Goal: Complete application form: Complete application form

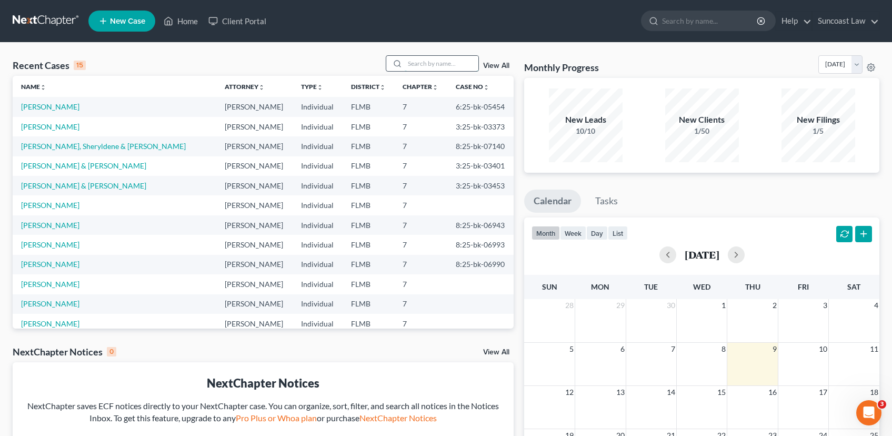
click at [425, 61] on input "search" at bounding box center [442, 63] width 74 height 15
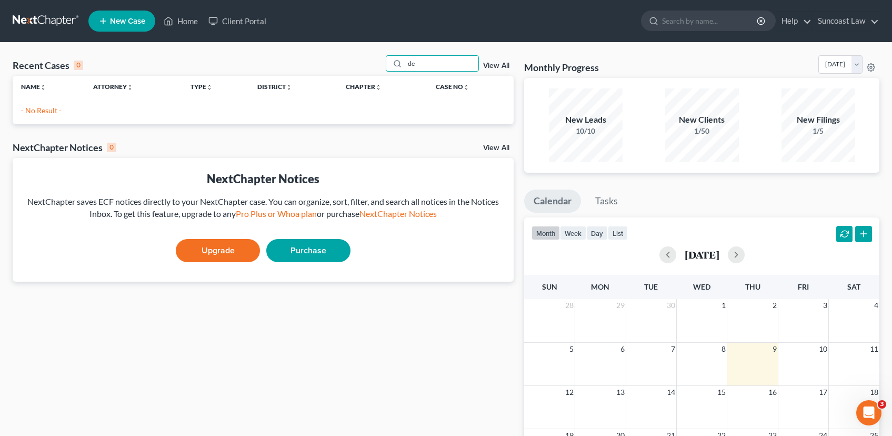
type input "d"
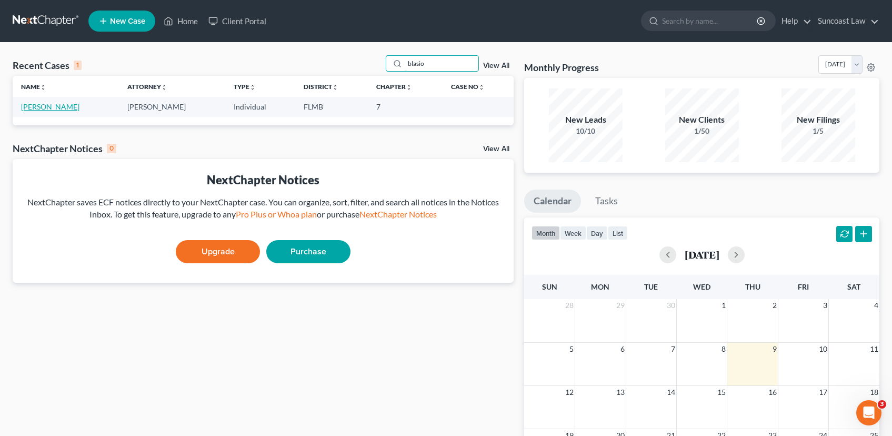
type input "blasio"
click at [48, 106] on link "[PERSON_NAME]" at bounding box center [50, 106] width 58 height 9
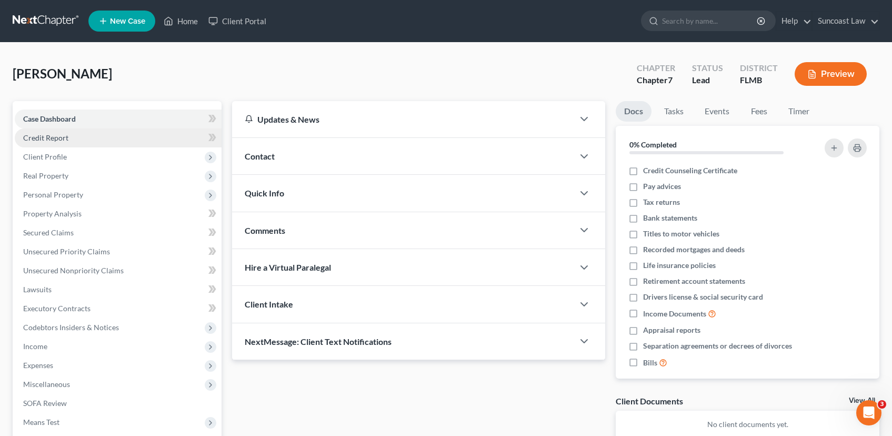
click at [61, 142] on span "Credit Report" at bounding box center [45, 137] width 45 height 9
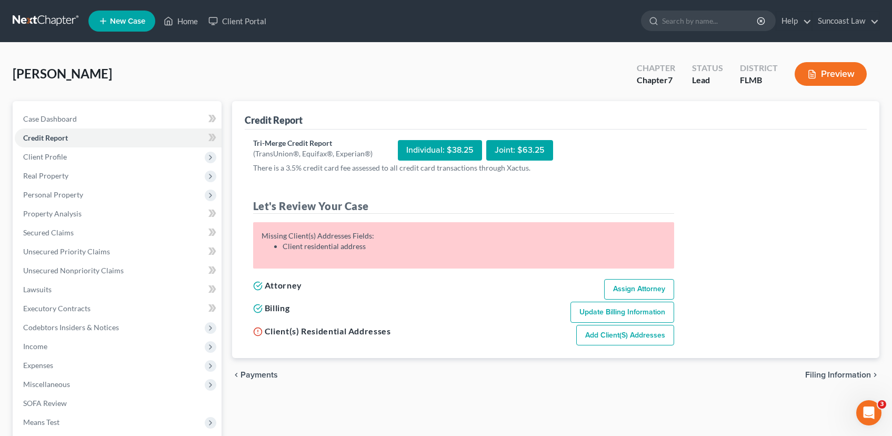
click at [432, 152] on div "Individual: $38.25" at bounding box center [440, 150] width 84 height 21
click at [45, 161] on span "Client Profile" at bounding box center [45, 156] width 44 height 9
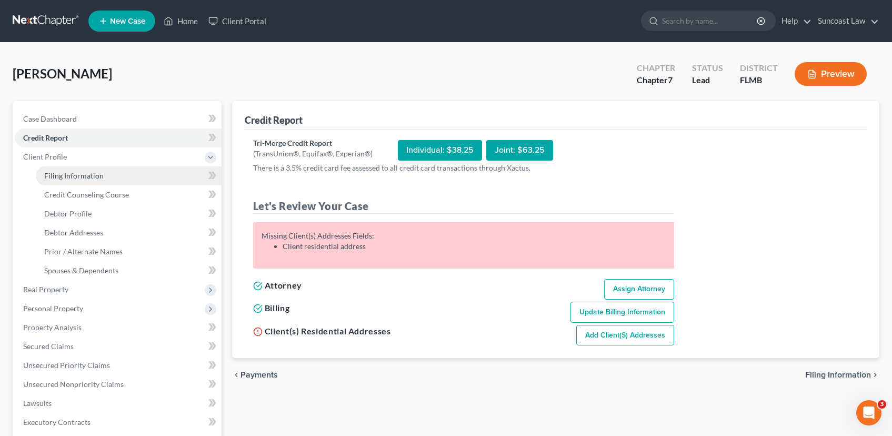
click at [98, 176] on span "Filing Information" at bounding box center [73, 175] width 59 height 9
select select "1"
select select "0"
select select "9"
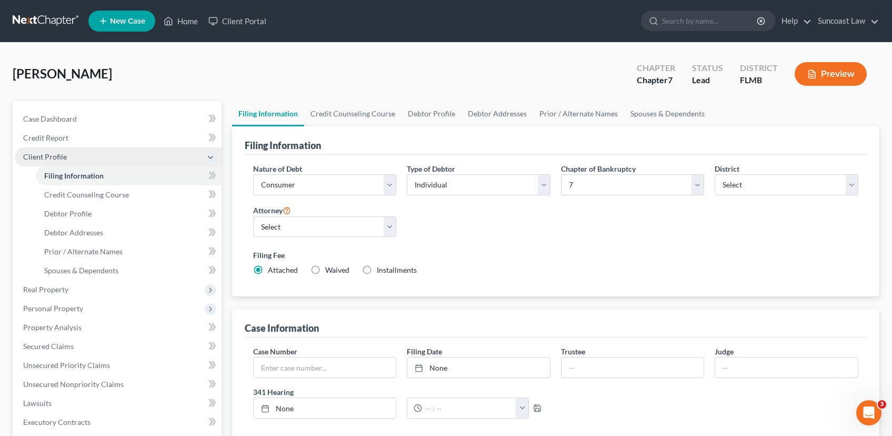
click at [105, 158] on span "Client Profile" at bounding box center [118, 156] width 207 height 19
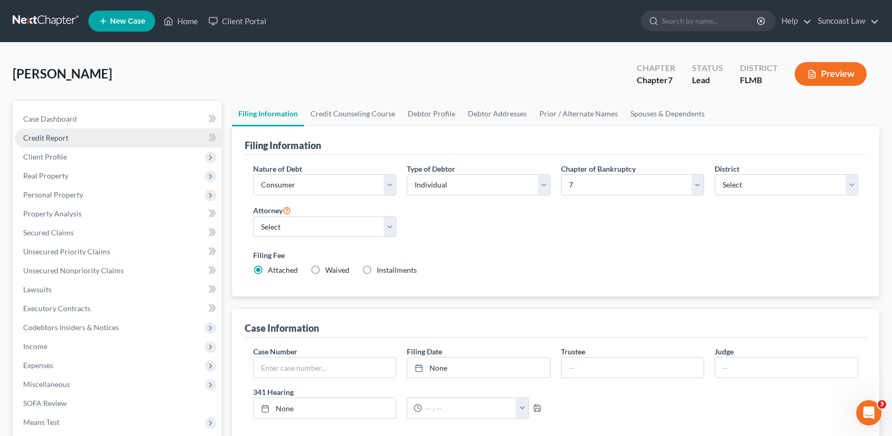
click at [102, 140] on link "Credit Report" at bounding box center [118, 137] width 207 height 19
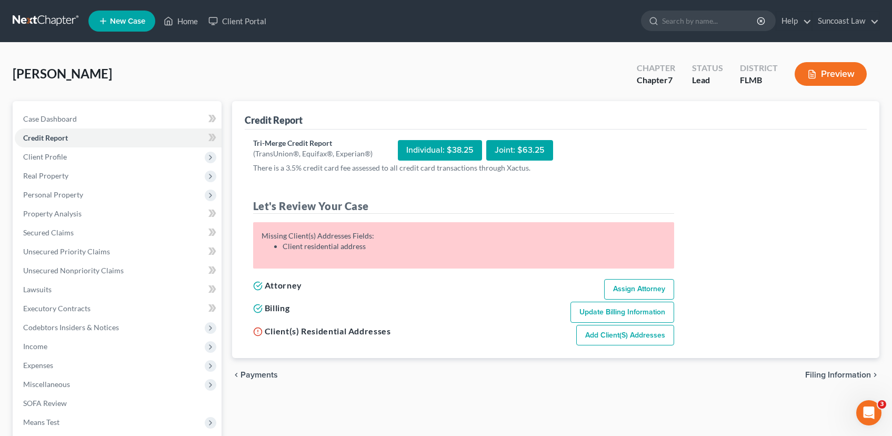
click at [434, 151] on div "Individual: $38.25" at bounding box center [440, 150] width 84 height 21
click at [53, 151] on span "Client Profile" at bounding box center [118, 156] width 207 height 19
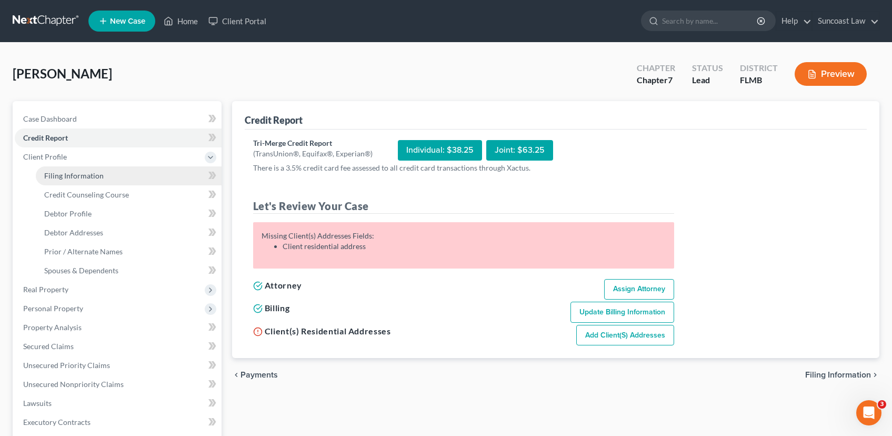
click at [95, 175] on span "Filing Information" at bounding box center [73, 175] width 59 height 9
select select "1"
select select "0"
select select "15"
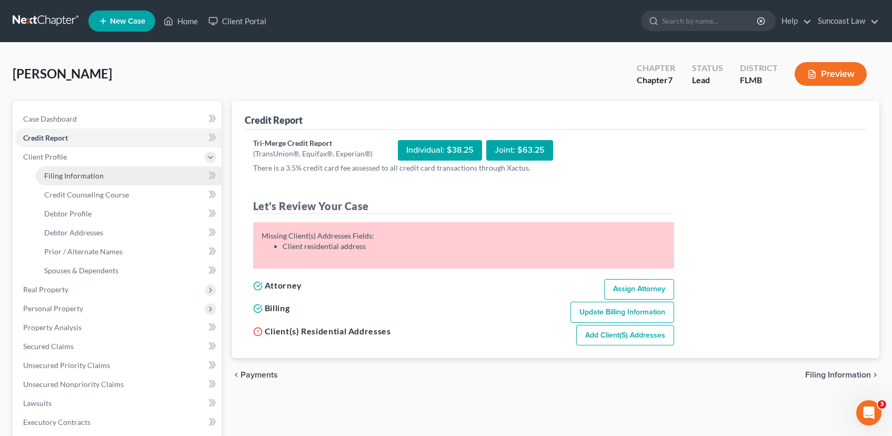
select select "0"
select select "9"
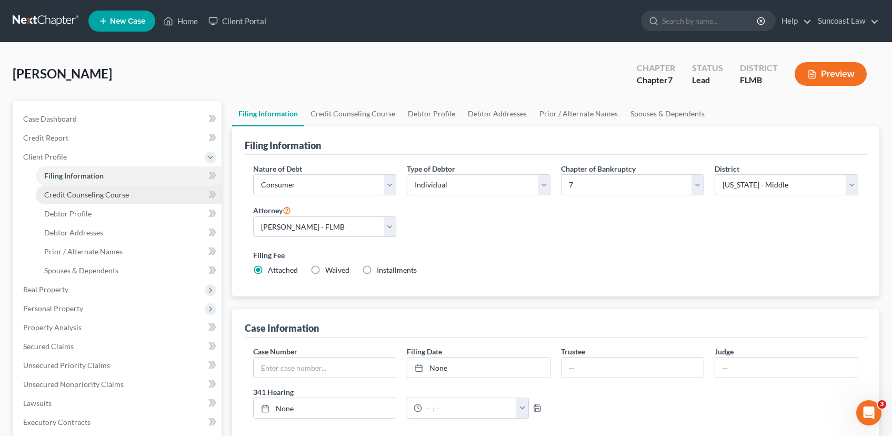
click at [102, 193] on span "Credit Counseling Course" at bounding box center [86, 194] width 85 height 9
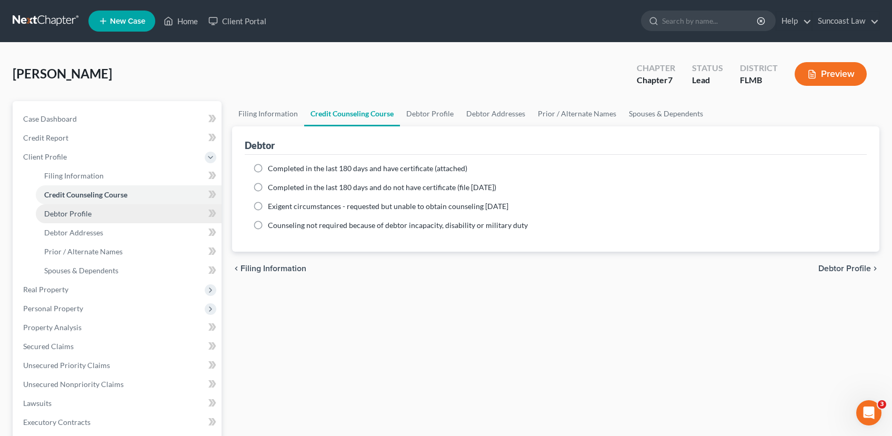
scroll to position [2, 0]
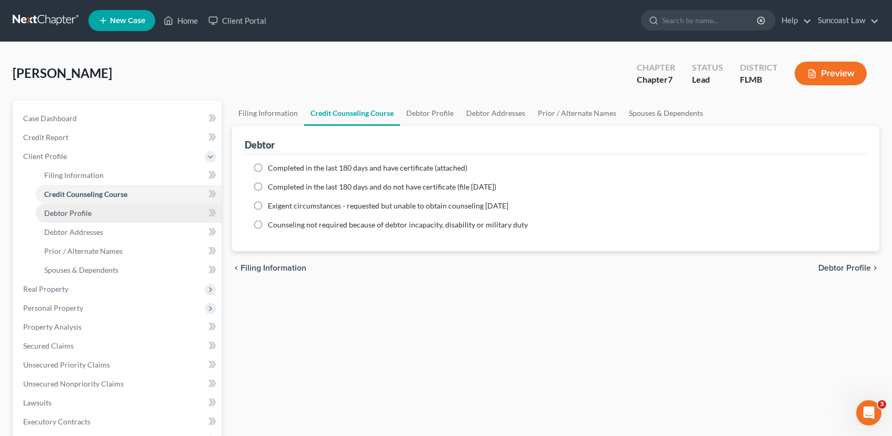
click at [97, 213] on link "Debtor Profile" at bounding box center [129, 213] width 186 height 19
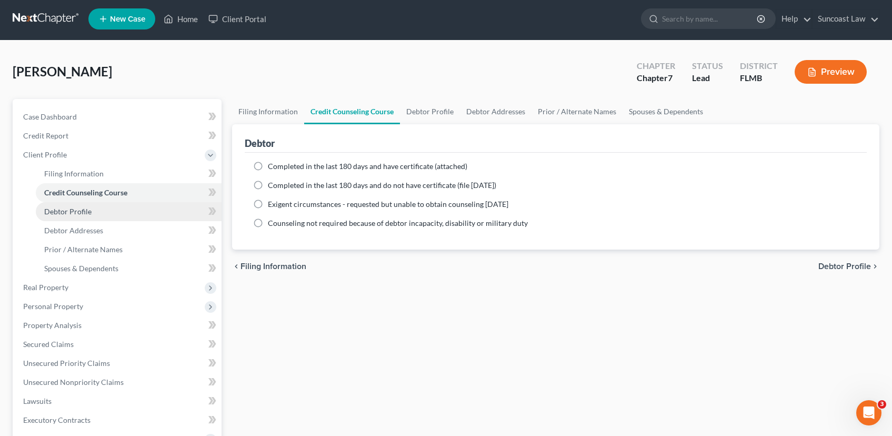
select select "0"
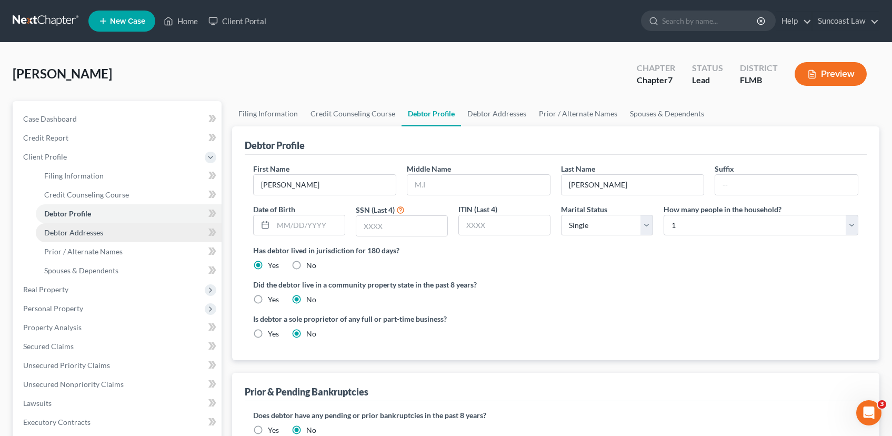
click at [101, 231] on span "Debtor Addresses" at bounding box center [73, 232] width 59 height 9
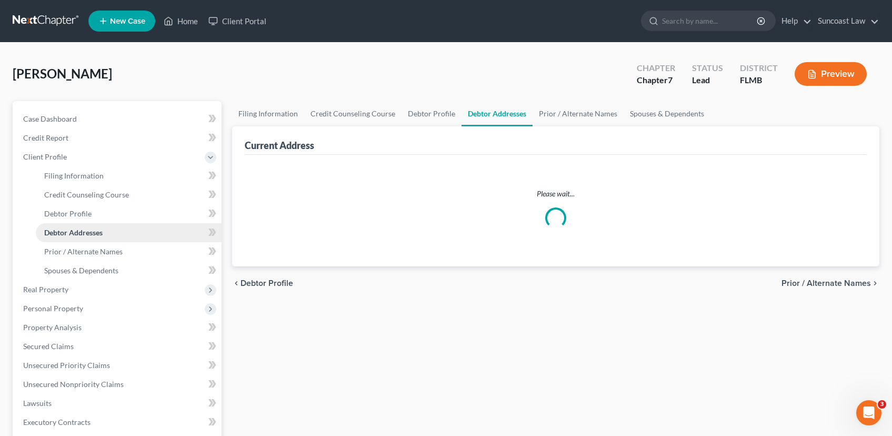
select select "0"
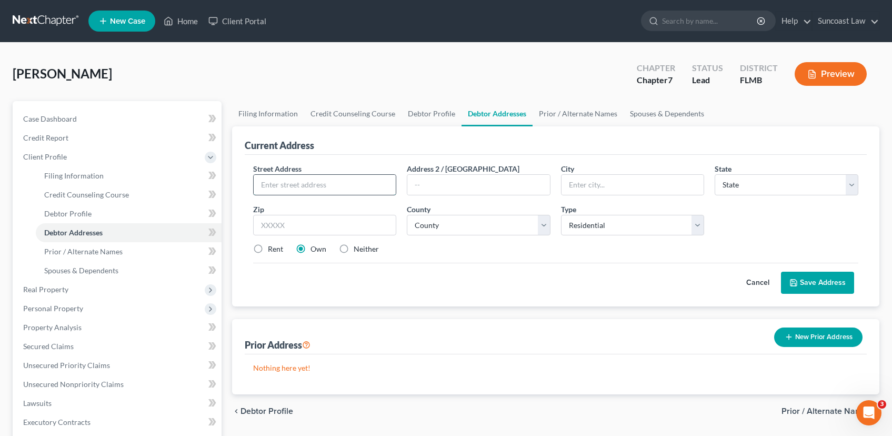
click at [320, 186] on input "text" at bounding box center [325, 185] width 143 height 20
type input "[STREET_ADDRESS]"
type input "Riverview"
select select "9"
type input "33579"
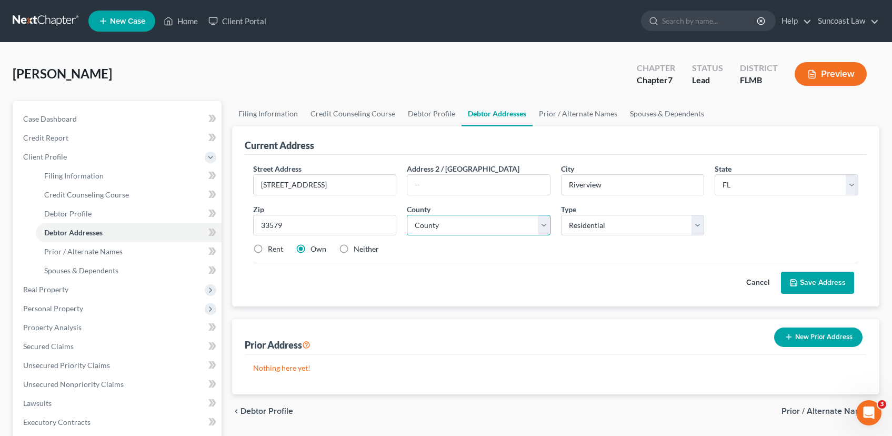
click at [547, 226] on select "County [GEOGRAPHIC_DATA] [GEOGRAPHIC_DATA] [GEOGRAPHIC_DATA] [GEOGRAPHIC_DATA] …" at bounding box center [479, 225] width 144 height 21
select select "27"
click at [407, 215] on select "County [GEOGRAPHIC_DATA] [GEOGRAPHIC_DATA] [GEOGRAPHIC_DATA] [GEOGRAPHIC_DATA] …" at bounding box center [479, 225] width 144 height 21
click at [824, 286] on button "Save Address" at bounding box center [817, 283] width 73 height 22
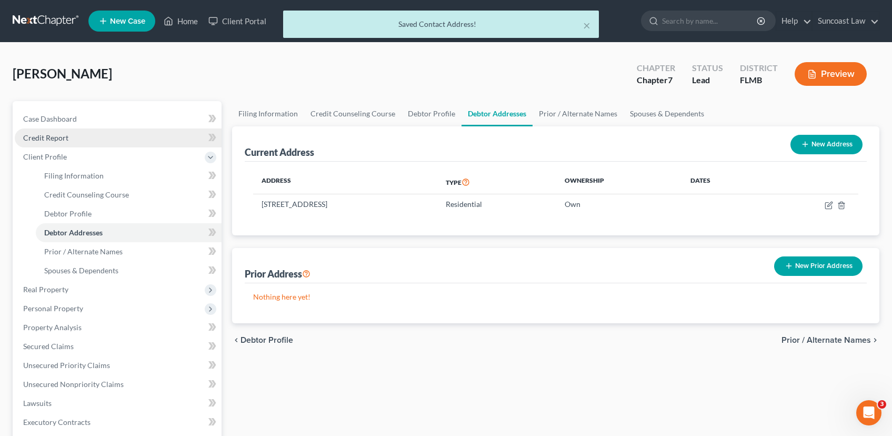
click at [96, 139] on link "Credit Report" at bounding box center [118, 137] width 207 height 19
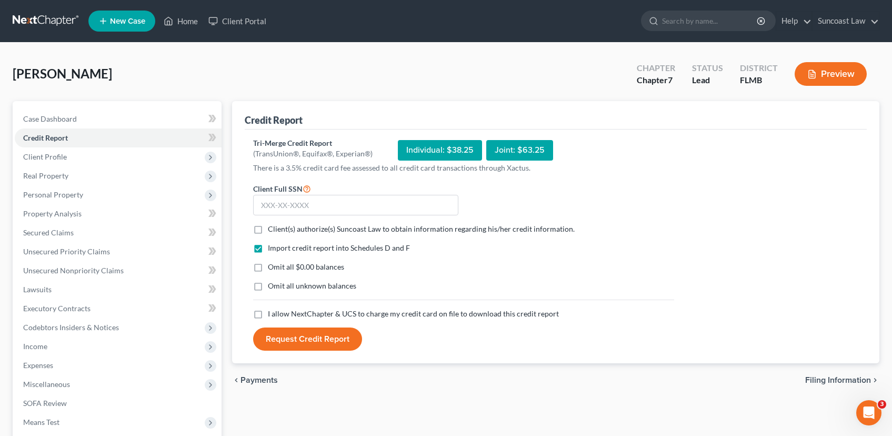
click at [268, 313] on label "I allow NextChapter & UCS to charge my credit card on file to download this cre…" at bounding box center [413, 313] width 291 height 11
click at [272, 313] on input "I allow NextChapter & UCS to charge my credit card on file to download this cre…" at bounding box center [275, 311] width 7 height 7
checkbox input "true"
click at [310, 206] on input "text" at bounding box center [355, 205] width 205 height 21
type input "126-40-3373"
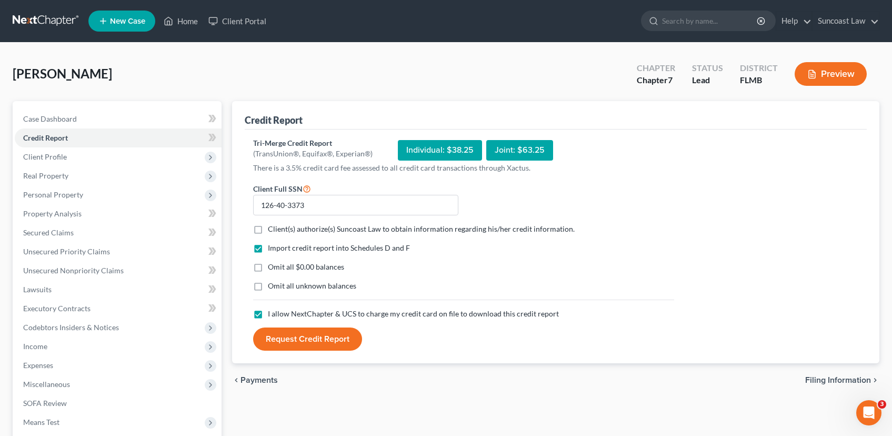
click at [326, 336] on button "Request Credit Report" at bounding box center [307, 338] width 109 height 23
click at [268, 229] on label "Client(s) authorize(s) Suncoast Law to obtain information regarding his/her cre…" at bounding box center [424, 229] width 312 height 11
click at [272, 229] on input "Client(s) authorize(s) Suncoast Law to obtain information regarding his/her cre…" at bounding box center [275, 227] width 7 height 7
checkbox input "true"
click at [325, 337] on button "Request Credit Report" at bounding box center [307, 338] width 109 height 23
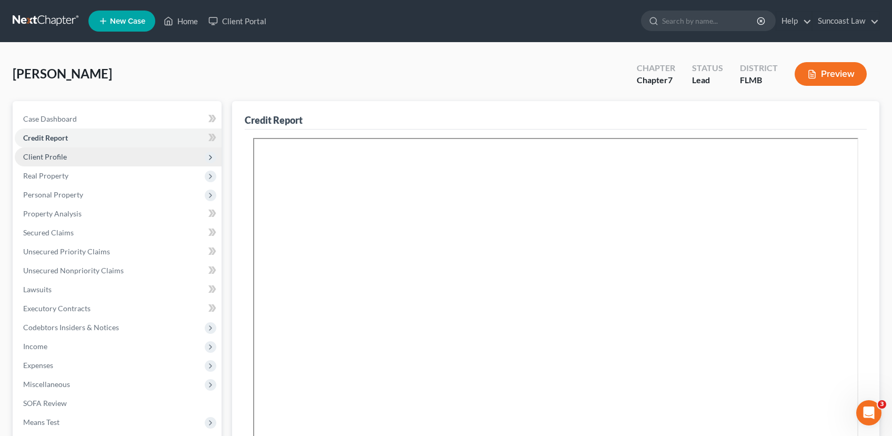
click at [93, 164] on span "Client Profile" at bounding box center [118, 156] width 207 height 19
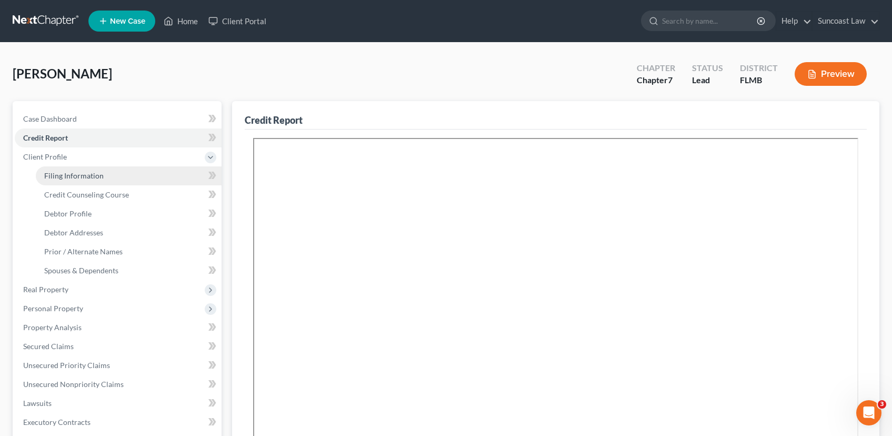
click at [71, 173] on span "Filing Information" at bounding box center [73, 175] width 59 height 9
select select "1"
select select "0"
select select "15"
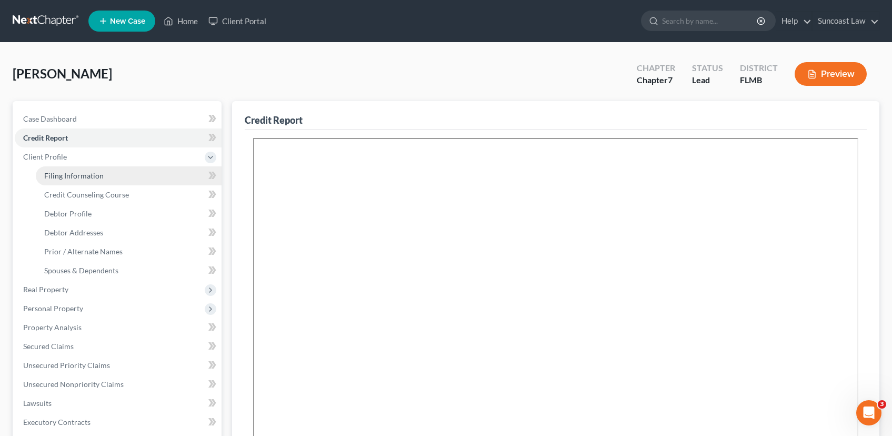
select select "0"
select select "9"
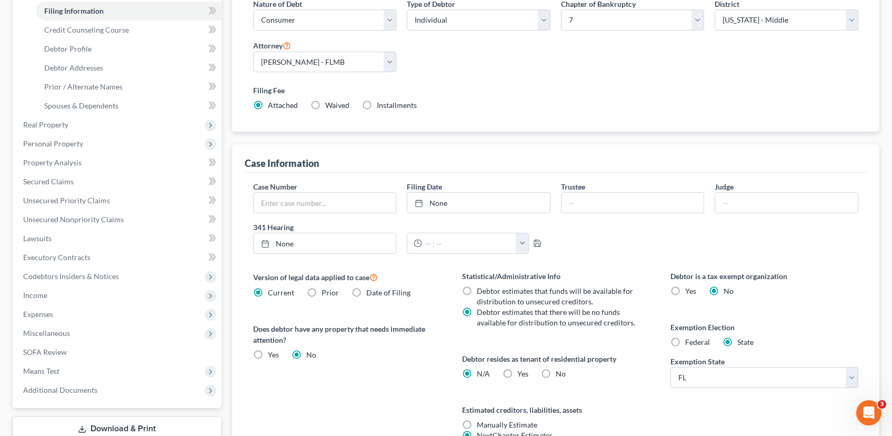
scroll to position [268, 0]
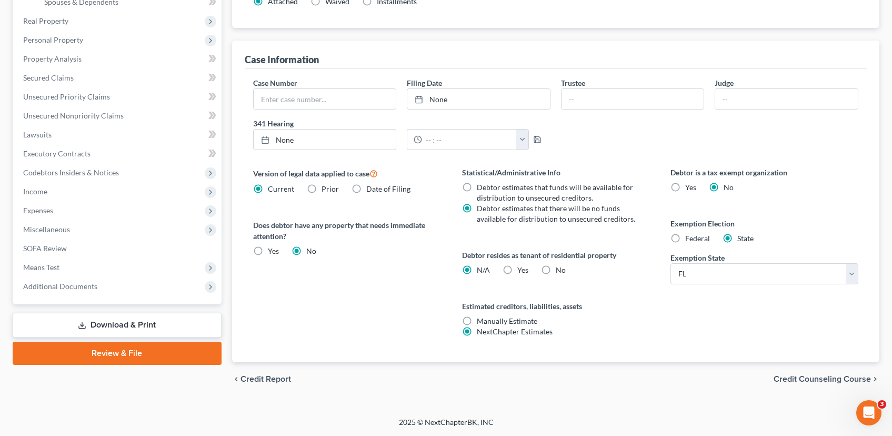
click at [831, 379] on span "Credit Counseling Course" at bounding box center [822, 379] width 97 height 8
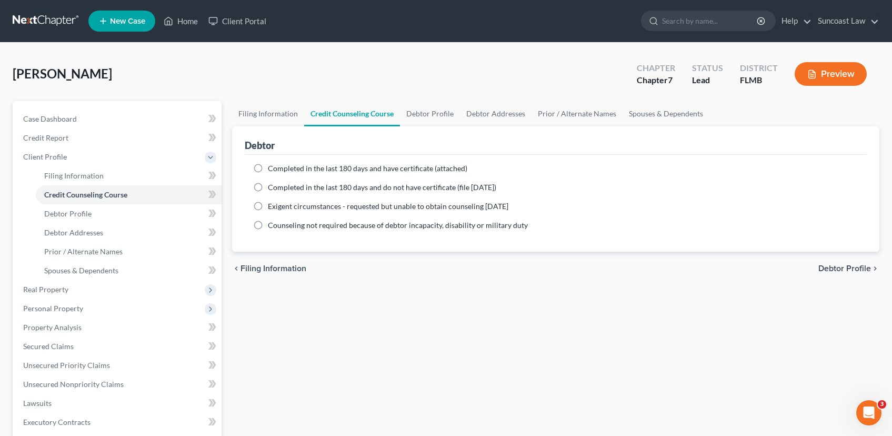
click at [268, 168] on label "Completed in the last 180 days and have certificate (attached)" at bounding box center [367, 168] width 199 height 11
click at [272, 168] on input "Completed in the last 180 days and have certificate (attached)" at bounding box center [275, 166] width 7 height 7
radio input "true"
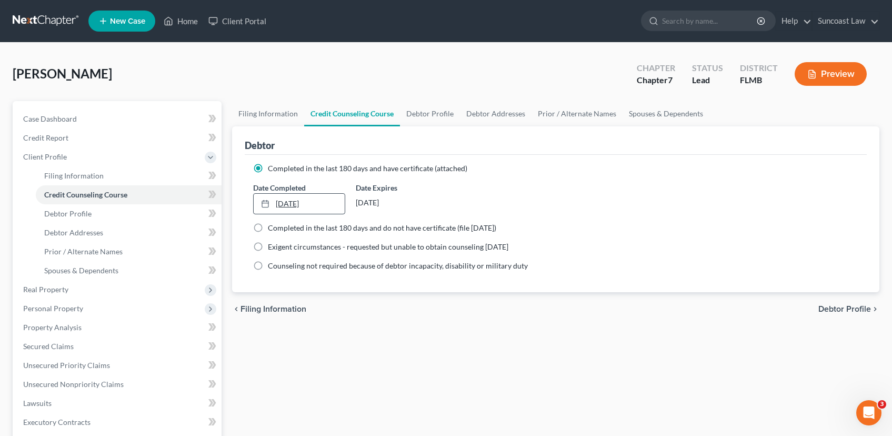
click at [285, 203] on link "[DATE]" at bounding box center [299, 204] width 91 height 20
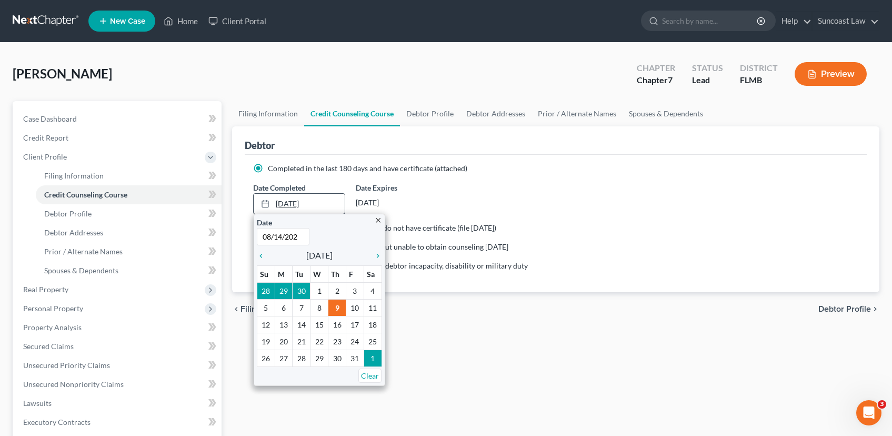
type input "[DATE]"
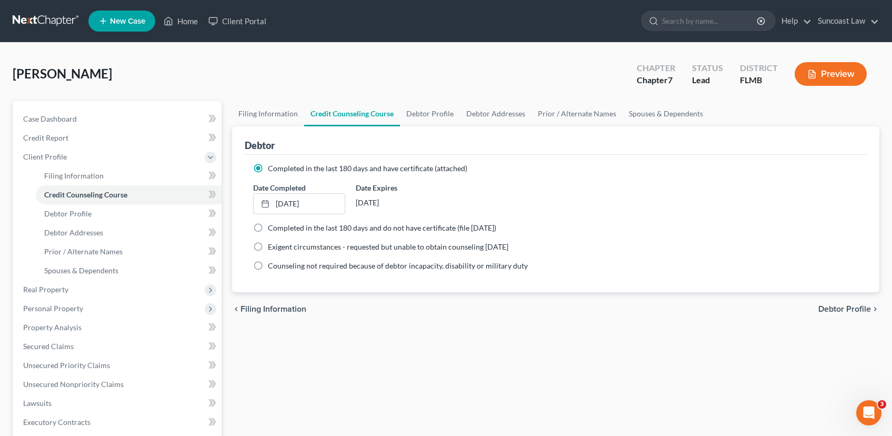
click at [855, 307] on span "Debtor Profile" at bounding box center [844, 309] width 53 height 8
select select "0"
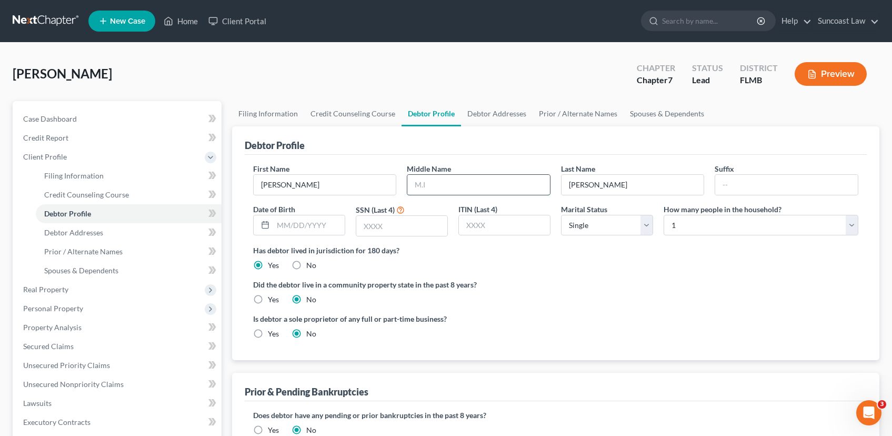
click at [490, 184] on input "text" at bounding box center [478, 185] width 143 height 20
type input "E."
click at [285, 222] on input "text" at bounding box center [309, 225] width 72 height 20
type input "[DATE]"
type input "3373"
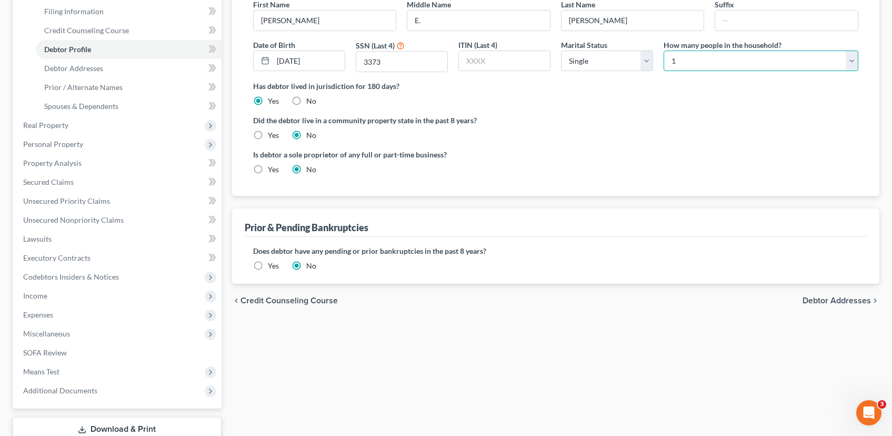
scroll to position [237, 0]
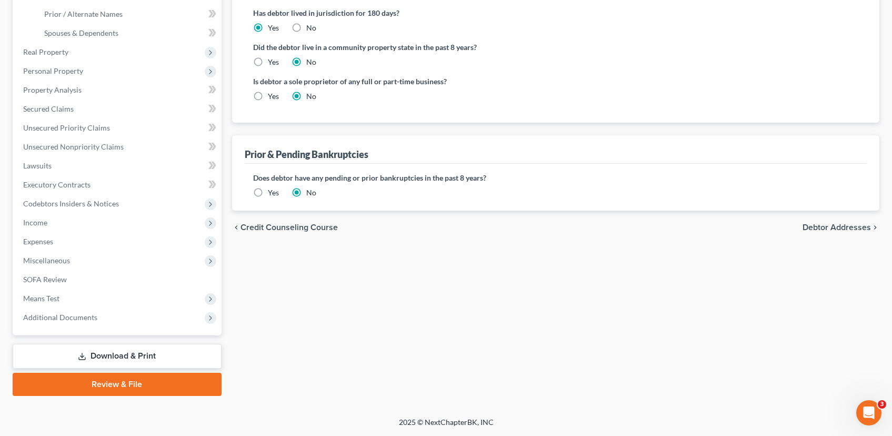
click at [822, 225] on span "Debtor Addresses" at bounding box center [837, 227] width 68 height 8
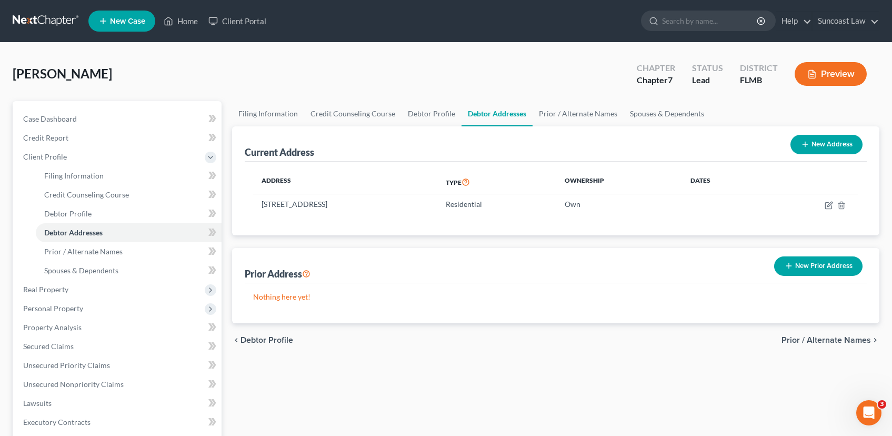
click at [826, 340] on span "Prior / Alternate Names" at bounding box center [826, 340] width 89 height 8
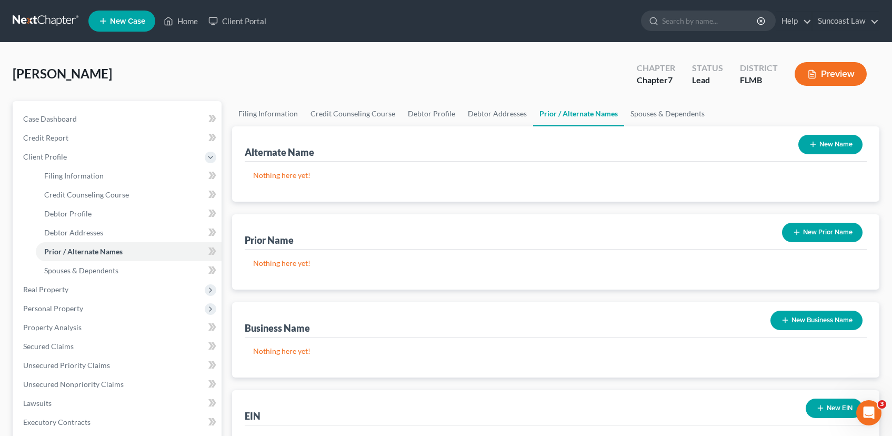
click at [818, 145] on button "New Name" at bounding box center [830, 144] width 64 height 19
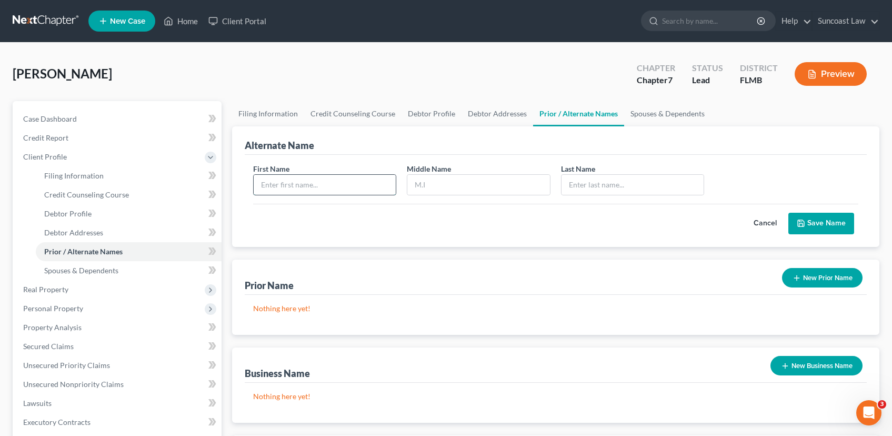
click at [307, 181] on input "text" at bounding box center [325, 185] width 143 height 20
type input "[PERSON_NAME]"
click at [822, 226] on button "Save Name" at bounding box center [821, 224] width 66 height 22
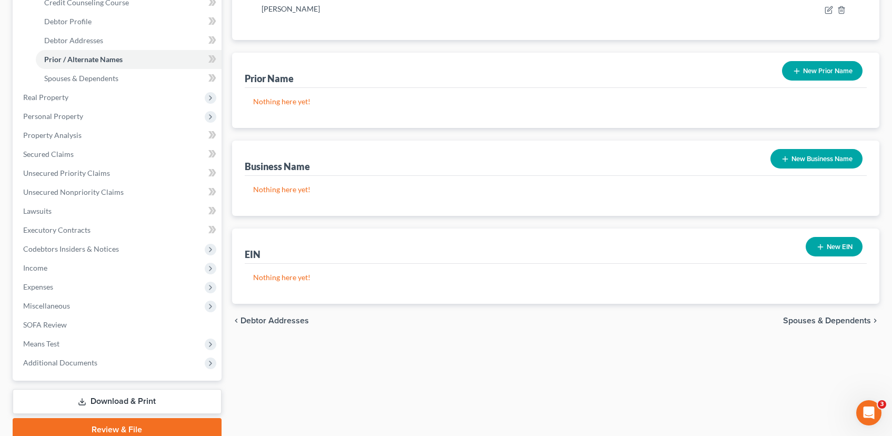
scroll to position [237, 0]
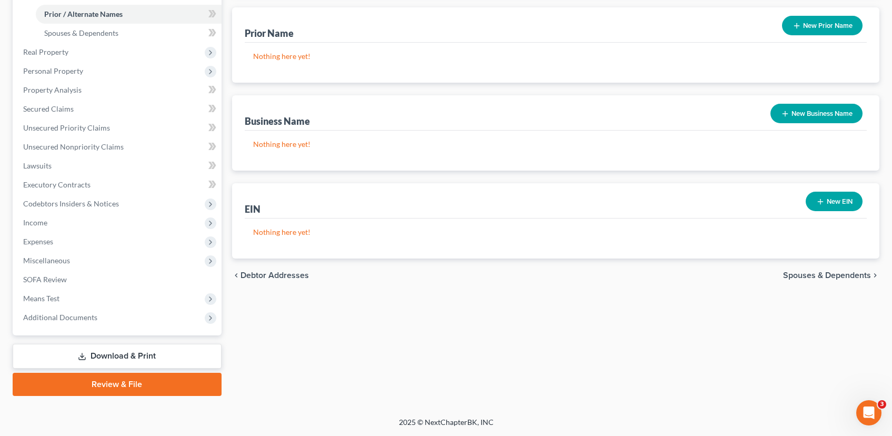
click at [826, 271] on span "Spouses & Dependents" at bounding box center [827, 275] width 88 height 8
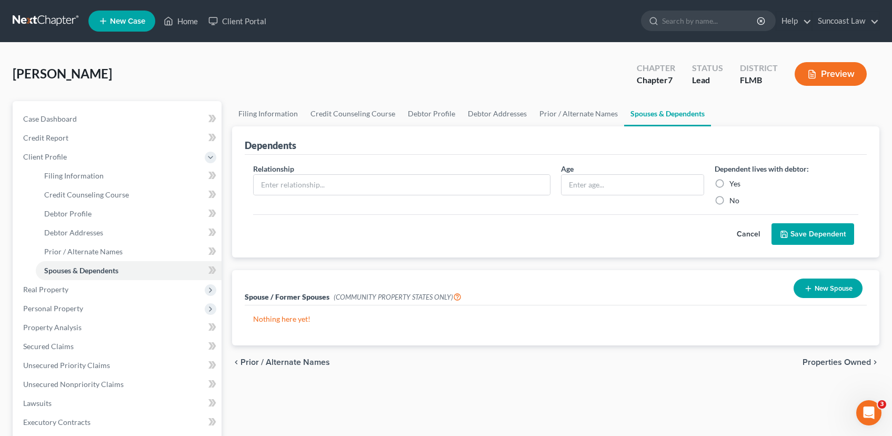
click at [842, 365] on span "Properties Owned" at bounding box center [837, 362] width 68 height 8
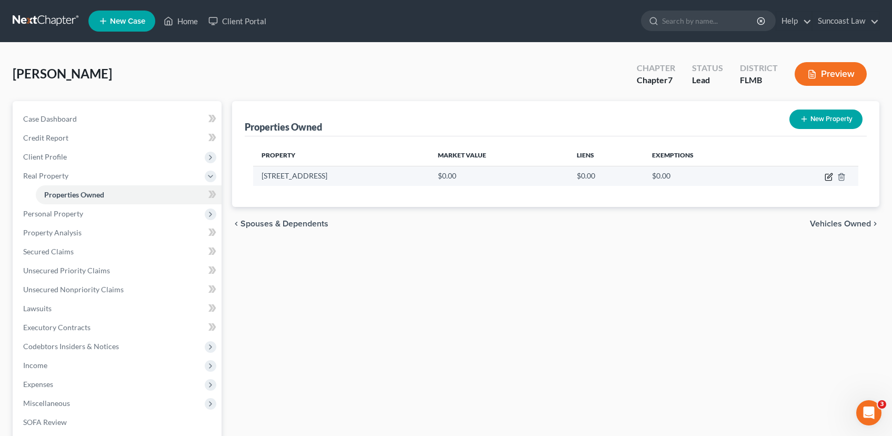
click at [828, 178] on icon "button" at bounding box center [829, 177] width 8 height 8
select select "9"
select select "27"
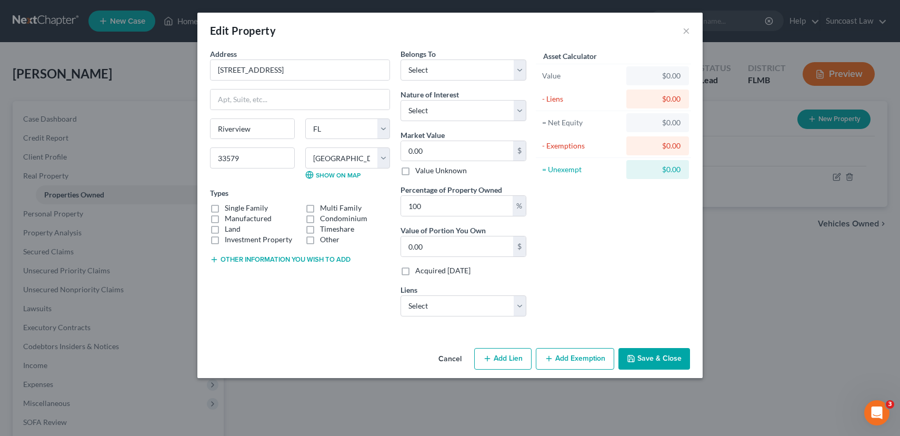
click at [225, 207] on label "Single Family" at bounding box center [246, 208] width 43 height 11
click at [229, 207] on input "Single Family" at bounding box center [232, 206] width 7 height 7
checkbox input "true"
click at [462, 71] on select "Select Debtor 1 Only Debtor 2 Only Debtor 1 And Debtor 2 Only At Least One Of T…" at bounding box center [463, 69] width 126 height 21
select select "0"
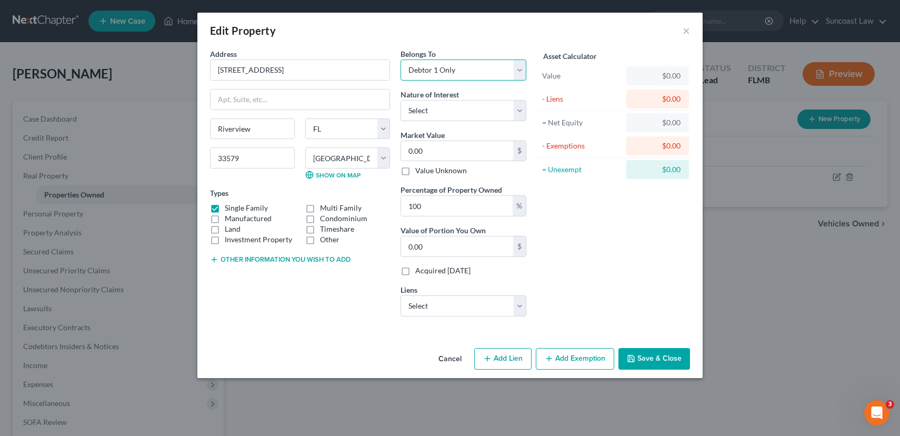
click at [400, 59] on select "Select Debtor 1 Only Debtor 2 Only Debtor 1 And Debtor 2 Only At Least One Of T…" at bounding box center [463, 69] width 126 height 21
click at [457, 111] on select "Select Fee Simple Joint Tenant Life Estate Equitable Interest Future Interest T…" at bounding box center [463, 110] width 126 height 21
select select "0"
click at [400, 100] on select "Select Fee Simple Joint Tenant Life Estate Equitable Interest Future Interest T…" at bounding box center [463, 110] width 126 height 21
click at [450, 155] on input "0.00" at bounding box center [457, 151] width 112 height 20
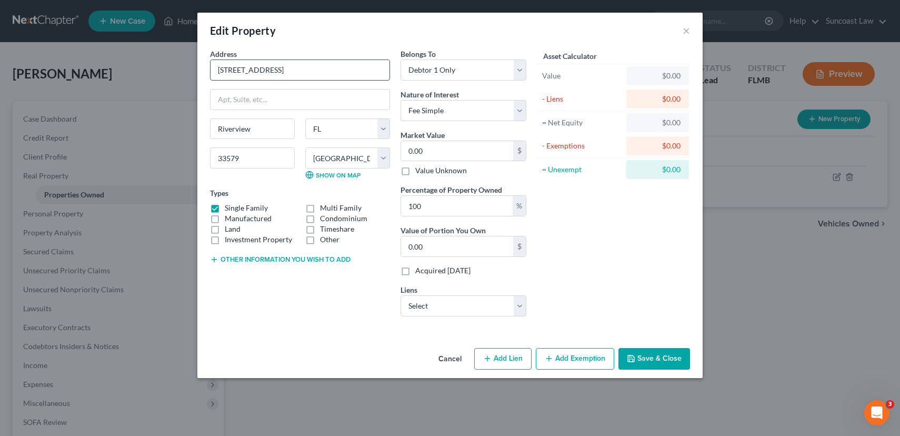
click at [247, 68] on input "[STREET_ADDRESS]" at bounding box center [300, 70] width 179 height 20
type input "[STREET_ADDRESS]"
click at [433, 150] on input "0.00" at bounding box center [457, 151] width 112 height 20
type input "4"
type input "4.00"
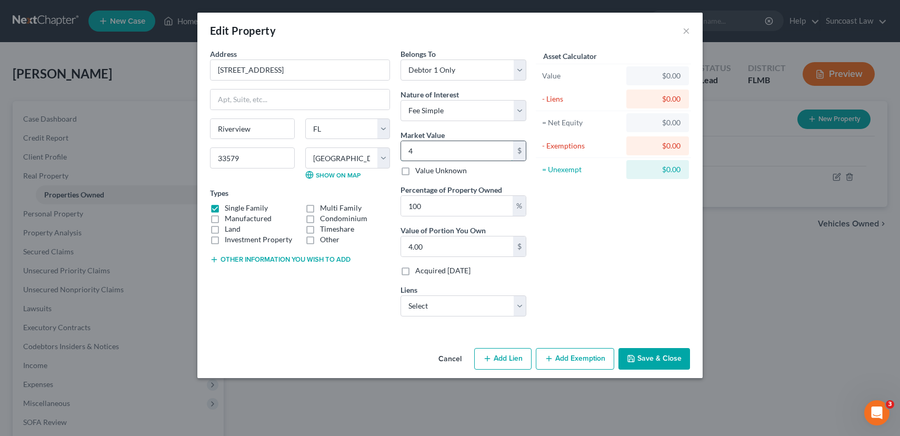
type input "40"
type input "40.00"
type input "407"
type input "407.00"
type input "4077"
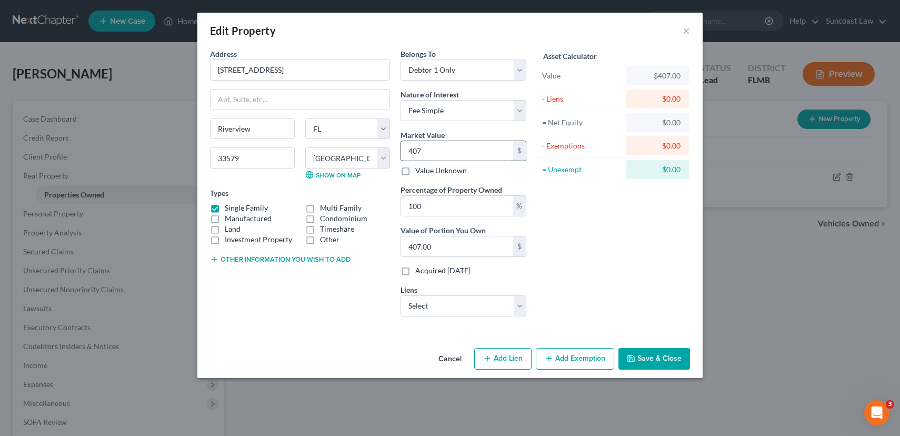
type input "4,077.00"
type input "40778"
type input "40,778.00"
type input "40,7784"
type input "407,784.00"
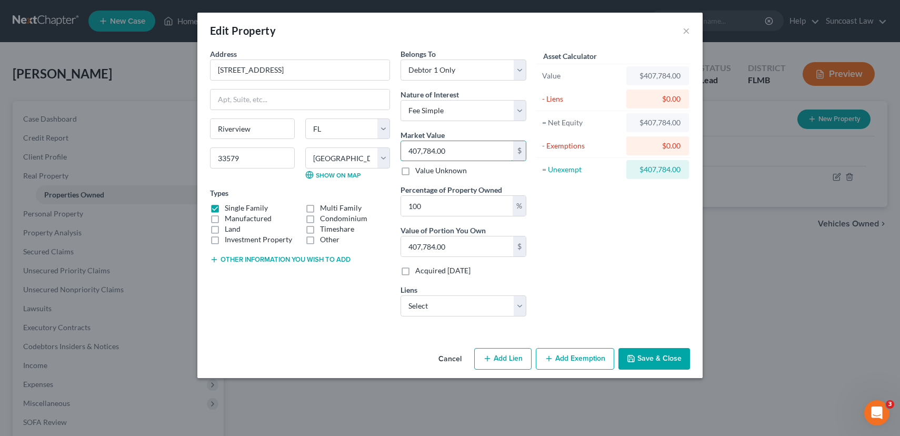
type input "407,784.00"
click at [521, 306] on select "Select Gm Financial - $23,154.00" at bounding box center [463, 305] width 126 height 21
click at [400, 295] on select "Select Gm Financial - $23,154.00" at bounding box center [463, 305] width 126 height 21
click at [581, 354] on button "Add Exemption" at bounding box center [575, 359] width 78 height 22
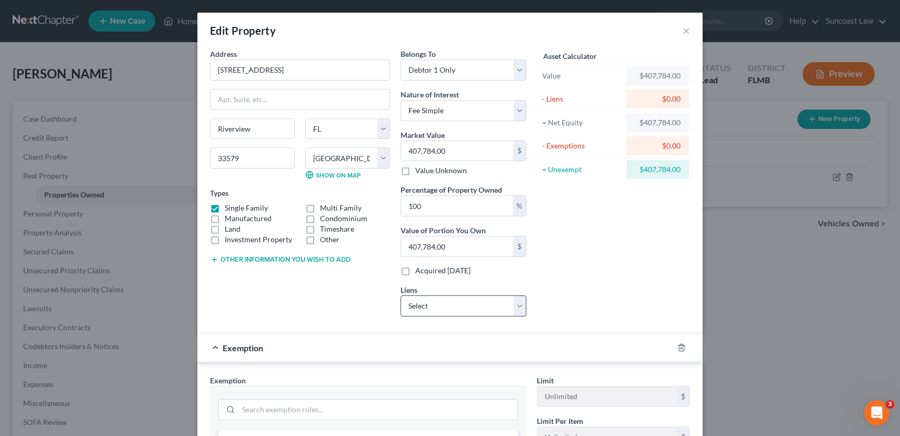
scroll to position [238, 0]
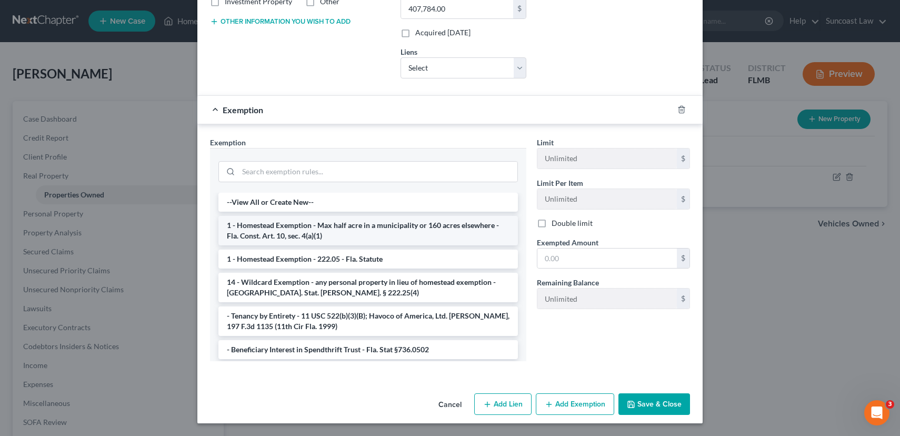
click at [345, 229] on li "1 - Homestead Exemption - Max half acre in a municipality or 160 acres elsewher…" at bounding box center [367, 230] width 299 height 29
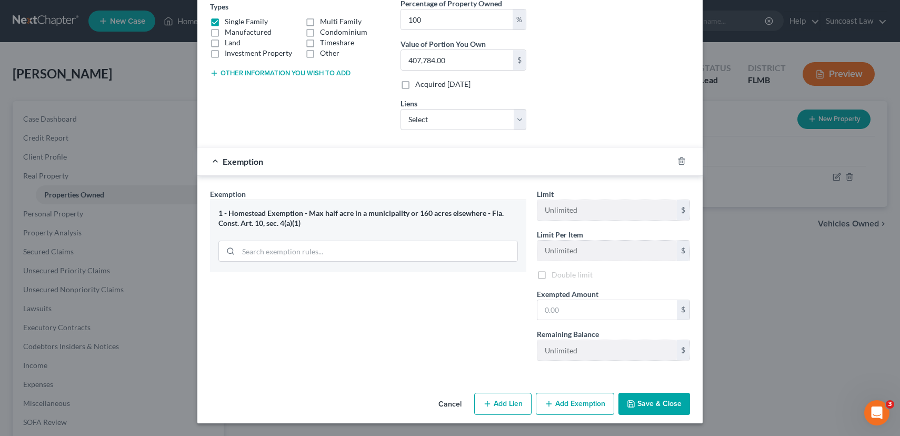
scroll to position [188, 0]
click at [577, 308] on input "text" at bounding box center [606, 310] width 139 height 20
type input "407,784.00"
click at [648, 400] on button "Save & Close" at bounding box center [654, 404] width 72 height 22
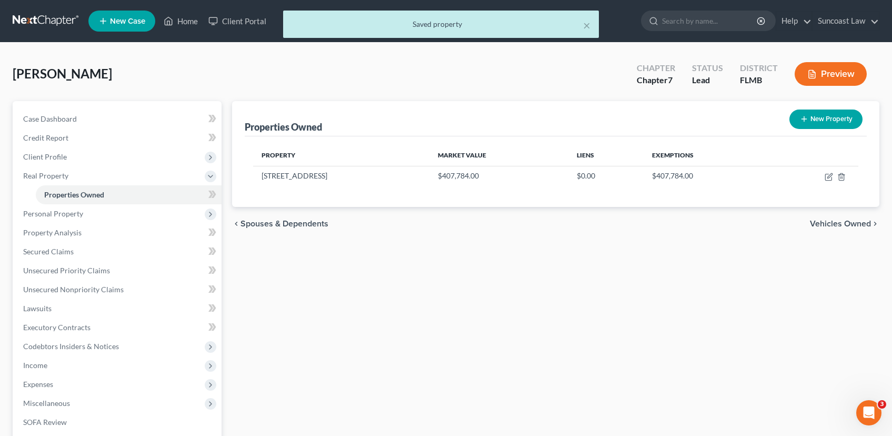
click at [824, 223] on span "Vehicles Owned" at bounding box center [840, 223] width 61 height 8
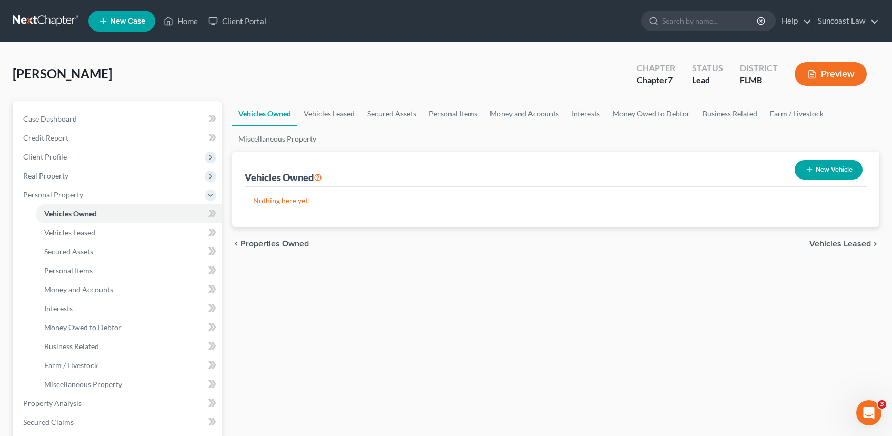
click at [846, 170] on button "New Vehicle" at bounding box center [829, 169] width 68 height 19
select select "0"
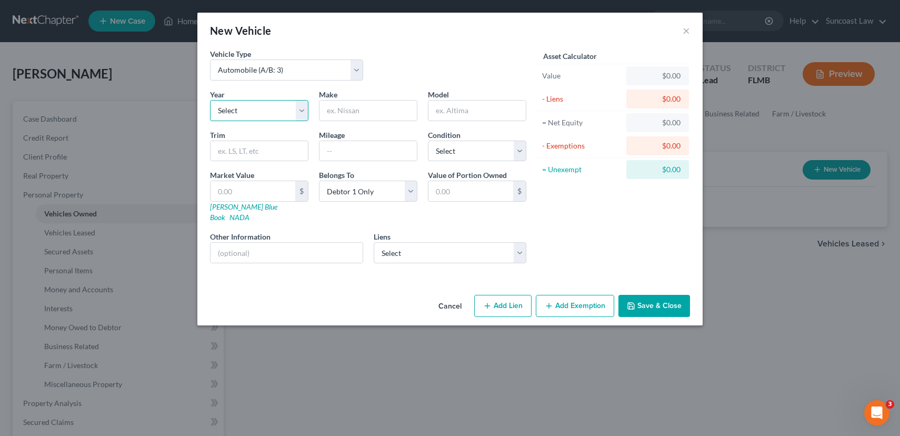
click at [267, 108] on select "Select 2026 2025 2024 2023 2022 2021 2020 2019 2018 2017 2016 2015 2014 2013 20…" at bounding box center [259, 110] width 98 height 21
select select "2"
click at [210, 100] on select "Select 2026 2025 2024 2023 2022 2021 2020 2019 2018 2017 2016 2015 2014 2013 20…" at bounding box center [259, 110] width 98 height 21
click at [338, 113] on input "text" at bounding box center [367, 111] width 97 height 20
type input "Cheverolet"
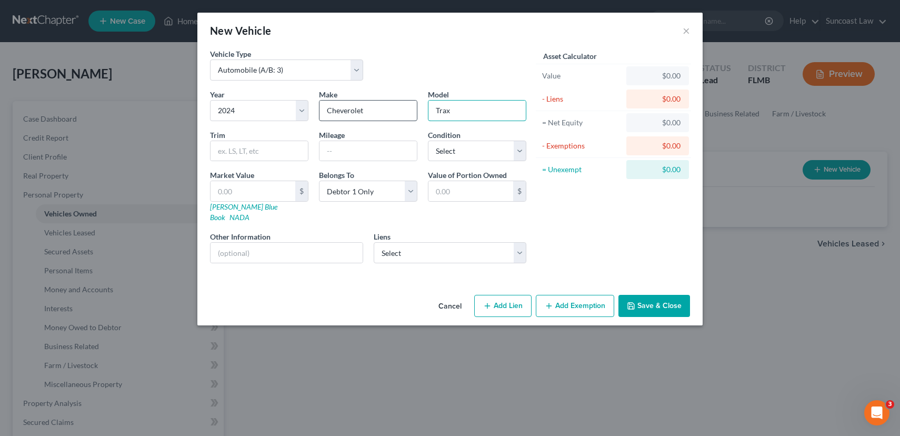
type input "Trax"
type input "22000"
click at [478, 154] on select "Select Excellent Very Good Good Fair Poor" at bounding box center [477, 151] width 98 height 21
select select "2"
click at [428, 141] on select "Select Excellent Very Good Good Fair Poor" at bounding box center [477, 151] width 98 height 21
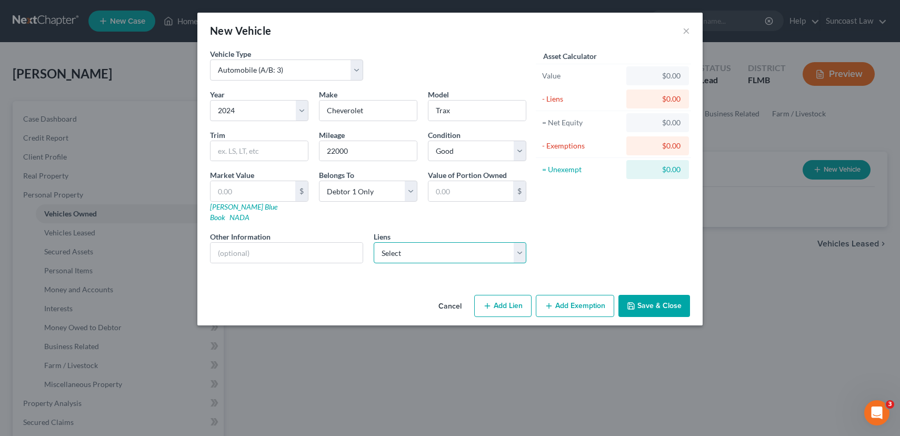
click at [404, 242] on select "Select Gm Financial - $23,154.00" at bounding box center [450, 252] width 153 height 21
click select "Select Gm Financial - $23,154.00" at bounding box center [450, 252] width 153 height 21
select select "45"
select select "0"
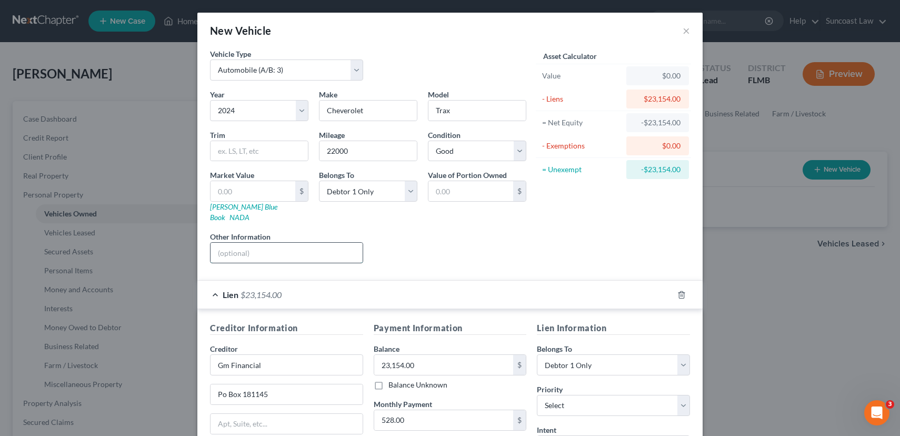
click at [274, 243] on input "text" at bounding box center [287, 253] width 152 height 20
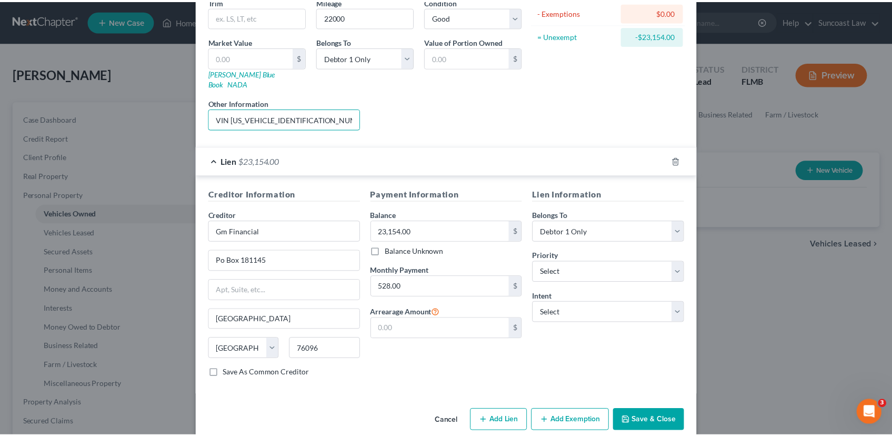
scroll to position [140, 0]
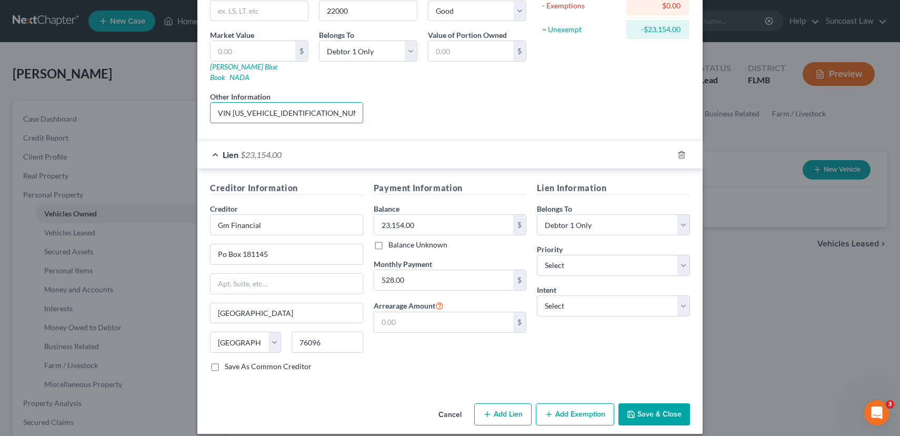
type input "VIN [US_VEHICLE_IDENTIFICATION_NUMBER]"
click at [236, 52] on input "text" at bounding box center [253, 51] width 85 height 20
type input "1"
type input "1.00"
type input "16"
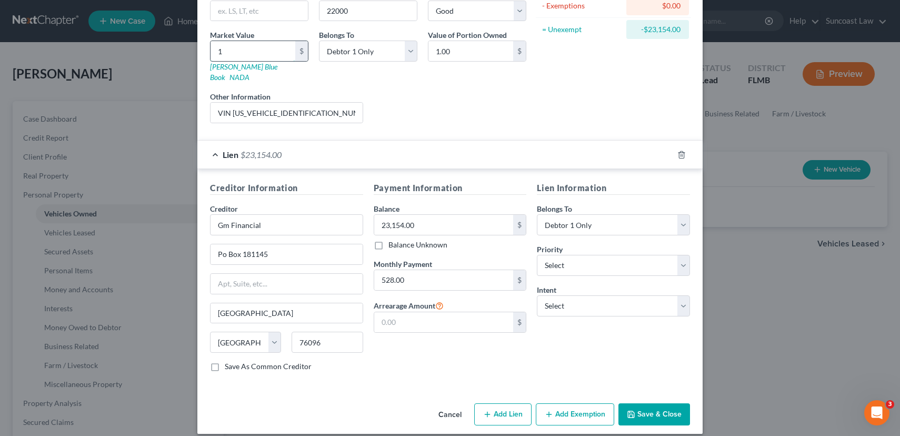
type input "16.00"
type input "164"
type input "164.00"
type input "1642"
type input "1,642.00"
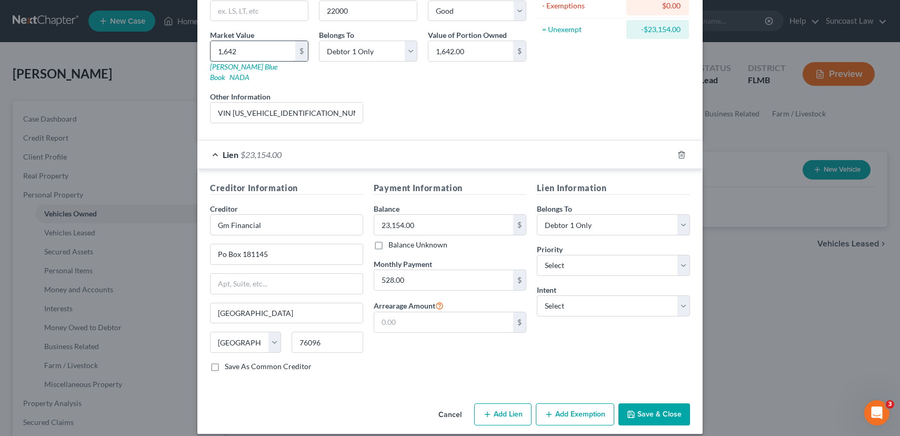
type input "1,6425"
type input "16,425.00"
click at [645, 403] on button "Save & Close" at bounding box center [654, 414] width 72 height 22
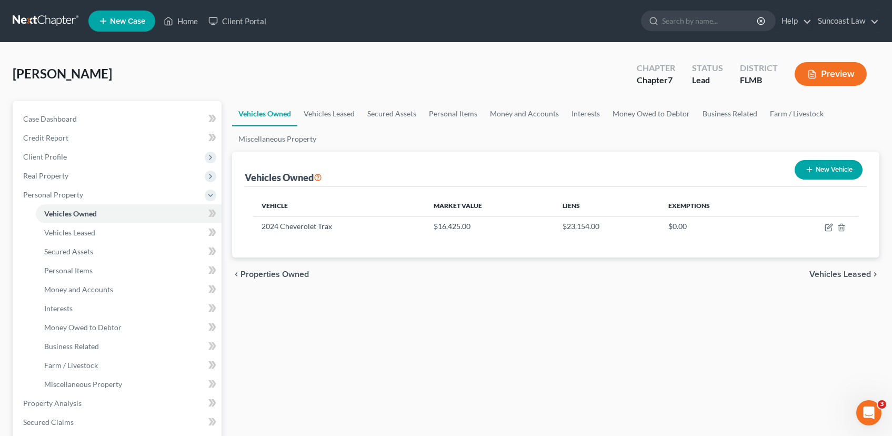
click at [834, 275] on span "Vehicles Leased" at bounding box center [840, 274] width 62 height 8
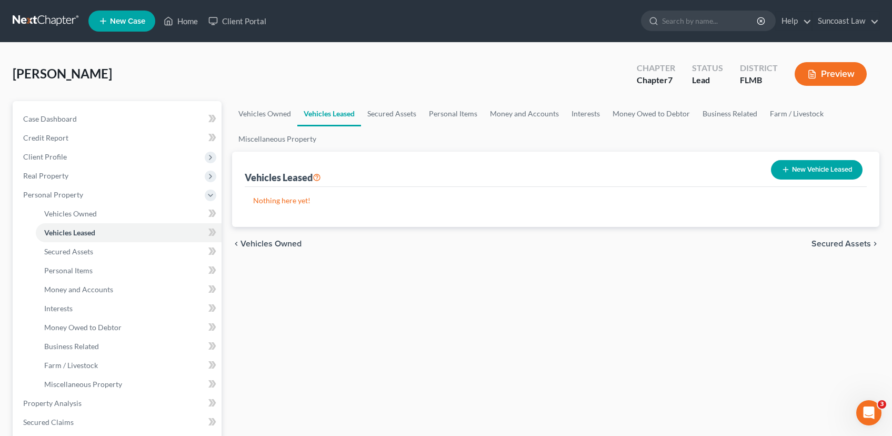
click at [827, 242] on span "Secured Assets" at bounding box center [841, 243] width 59 height 8
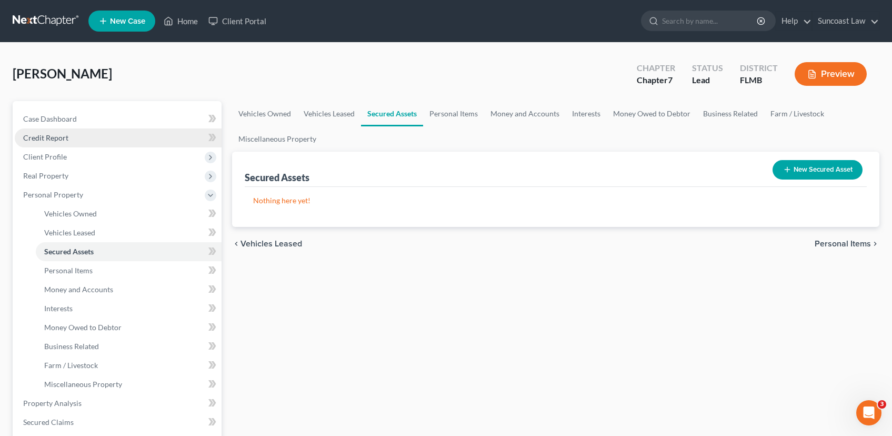
click at [81, 141] on link "Credit Report" at bounding box center [118, 137] width 207 height 19
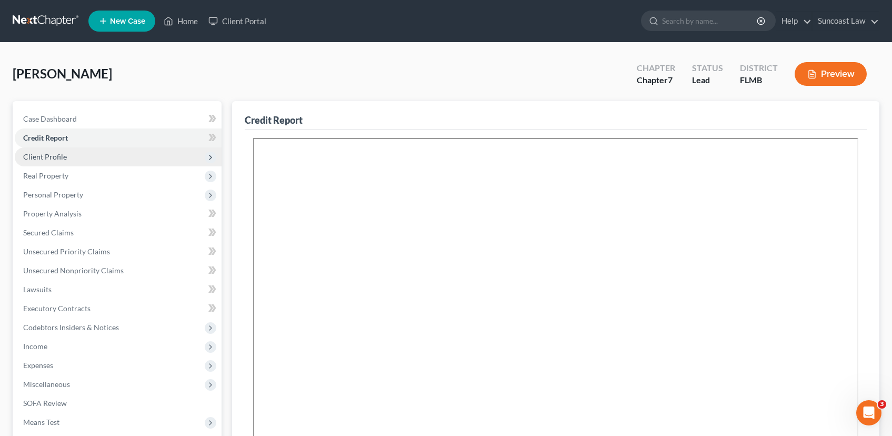
click at [77, 156] on span "Client Profile" at bounding box center [118, 156] width 207 height 19
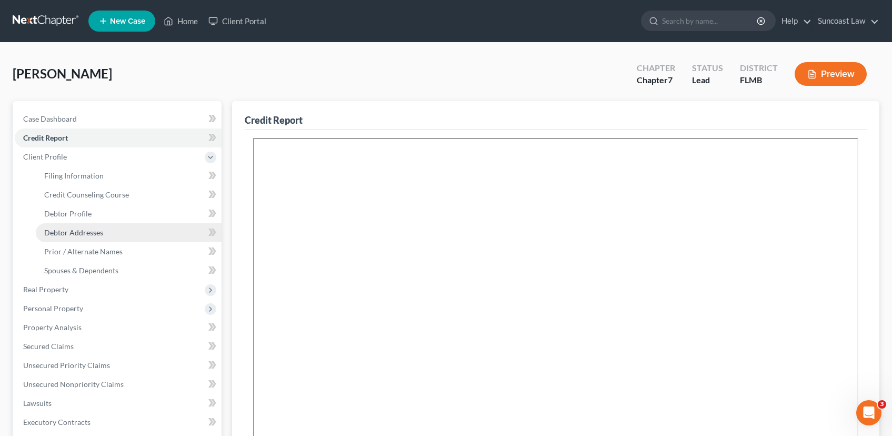
click at [83, 229] on span "Debtor Addresses" at bounding box center [73, 232] width 59 height 9
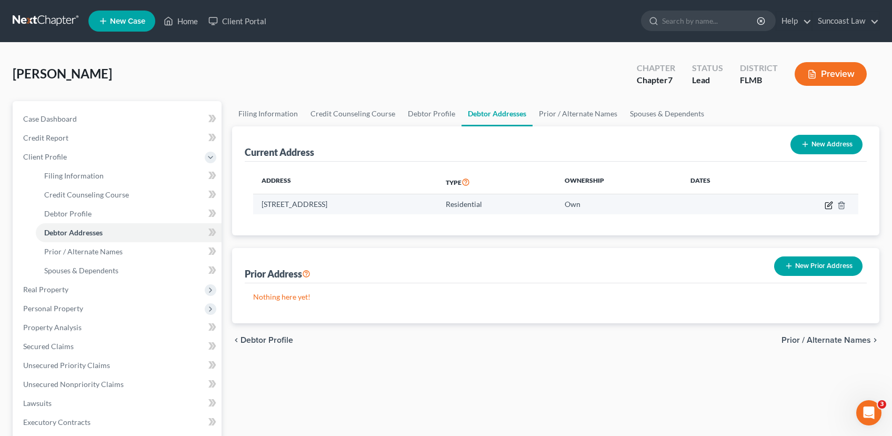
click at [829, 206] on icon "button" at bounding box center [829, 204] width 5 height 5
select select "9"
select select "27"
select select "0"
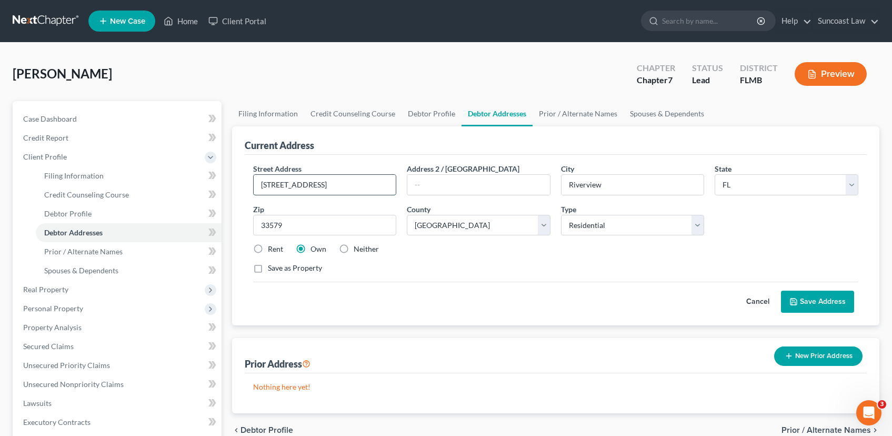
click at [291, 187] on input "[STREET_ADDRESS]" at bounding box center [325, 185] width 143 height 20
type input "[STREET_ADDRESS]"
click at [807, 299] on button "Save Address" at bounding box center [817, 302] width 73 height 22
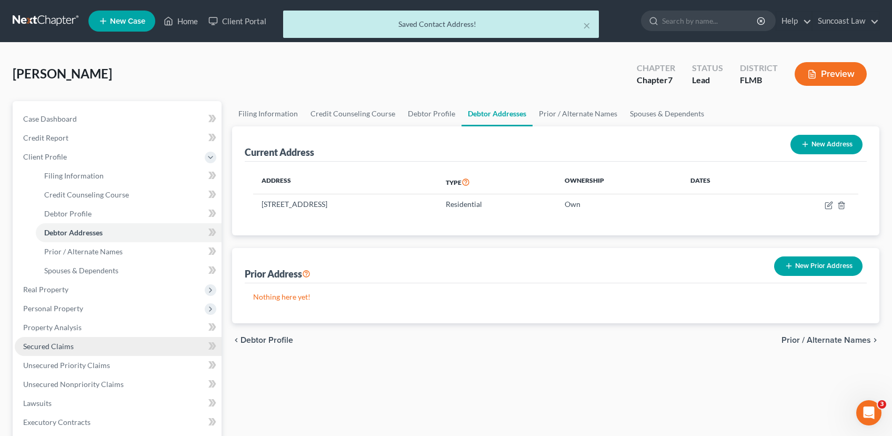
click at [59, 344] on span "Secured Claims" at bounding box center [48, 346] width 51 height 9
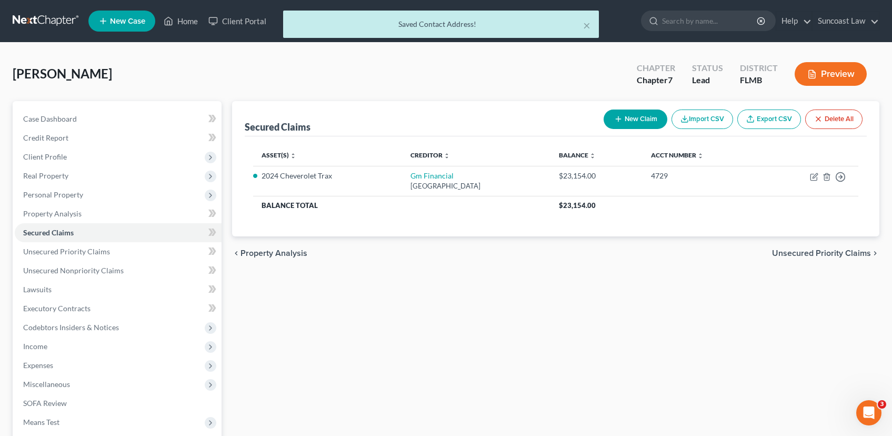
click at [789, 254] on span "Unsecured Priority Claims" at bounding box center [821, 253] width 99 height 8
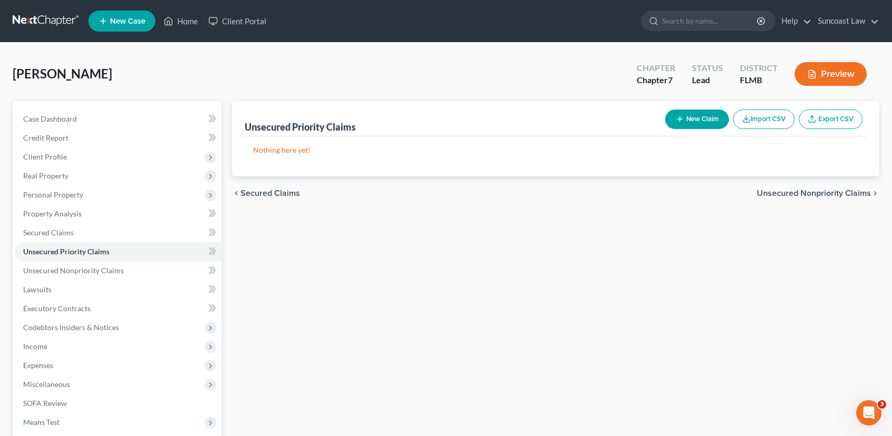
click at [808, 194] on span "Unsecured Nonpriority Claims" at bounding box center [814, 193] width 114 height 8
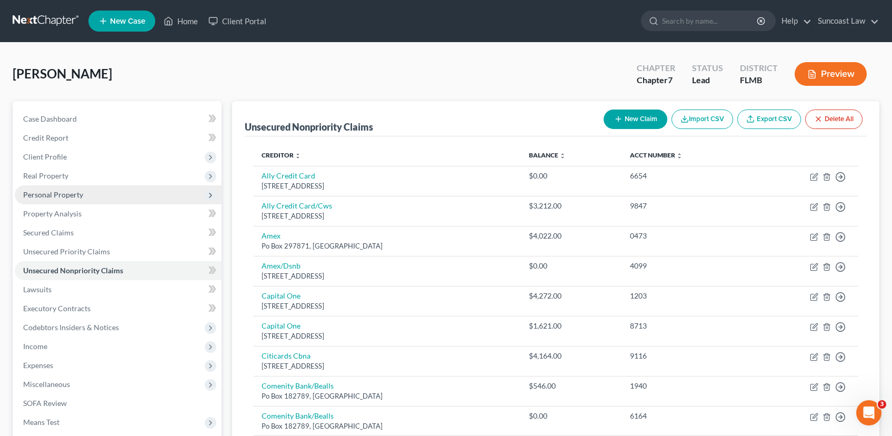
click at [71, 188] on span "Personal Property" at bounding box center [118, 194] width 207 height 19
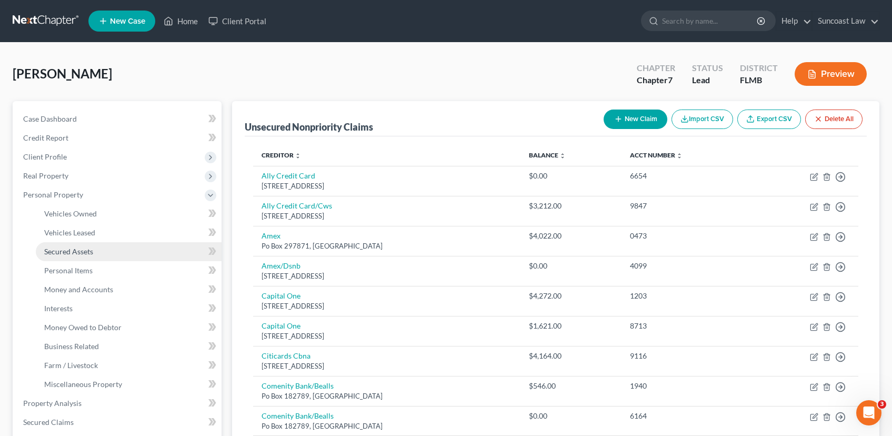
click at [81, 248] on span "Secured Assets" at bounding box center [68, 251] width 49 height 9
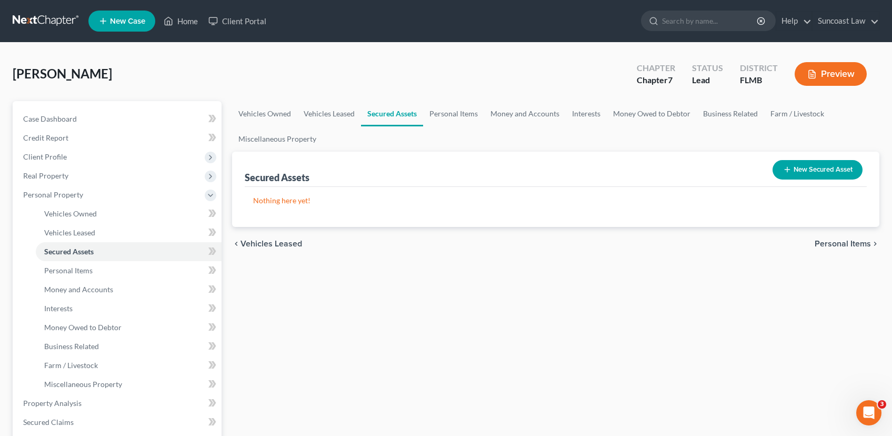
click at [857, 243] on span "Personal Items" at bounding box center [843, 243] width 56 height 8
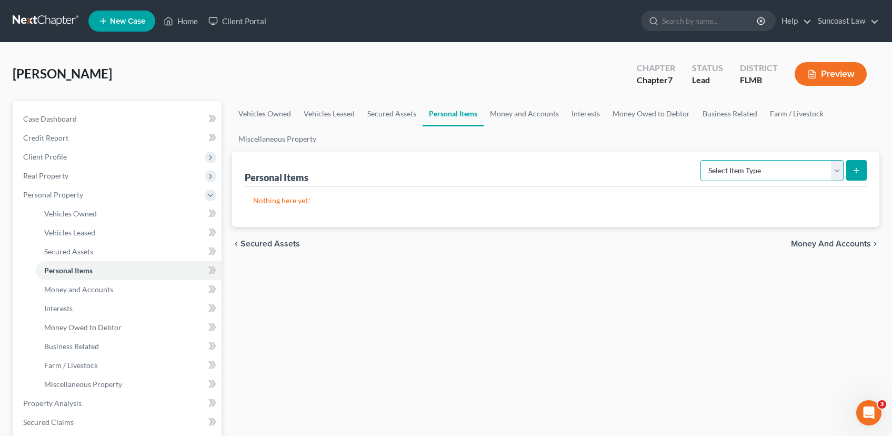
click at [838, 169] on select "Select Item Type Clothing (A/B: 11) Collectibles Of Value (A/B: 8) Electronics …" at bounding box center [771, 170] width 143 height 21
click at [857, 171] on line "submit" at bounding box center [856, 171] width 5 height 0
click at [837, 171] on select "Select Item Type Clothing (A/B: 11) Collectibles Of Value (A/B: 8) Electronics …" at bounding box center [771, 170] width 143 height 21
select select "clothing"
click at [702, 160] on select "Select Item Type Clothing (A/B: 11) Collectibles Of Value (A/B: 8) Electronics …" at bounding box center [771, 170] width 143 height 21
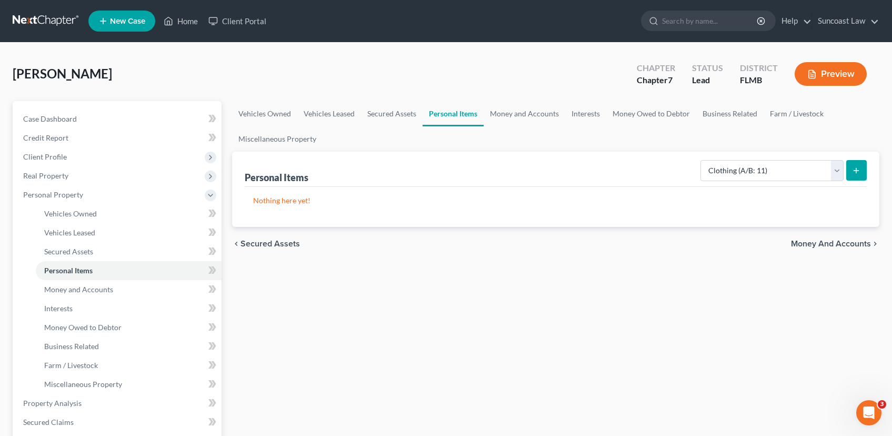
click at [855, 171] on line "submit" at bounding box center [856, 171] width 5 height 0
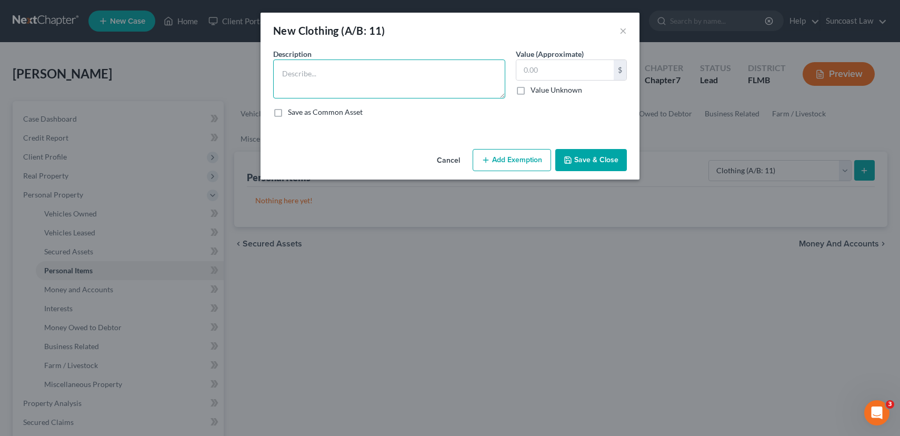
click at [376, 92] on textarea at bounding box center [389, 78] width 232 height 39
type textarea "Used clothing"
type input "50.00"
click at [518, 165] on button "Add Exemption" at bounding box center [512, 160] width 78 height 22
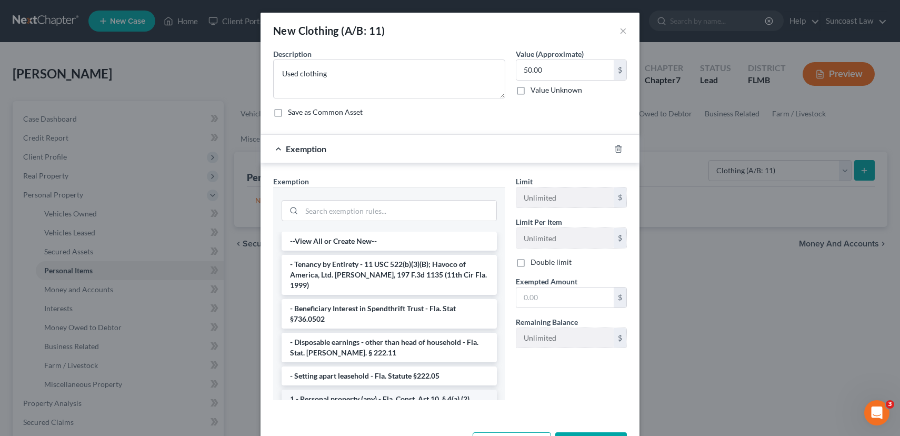
click at [422, 389] on li "1 - Personal property (any) - Fla. Const. Art.10, § 4(a) (2)" at bounding box center [389, 398] width 215 height 19
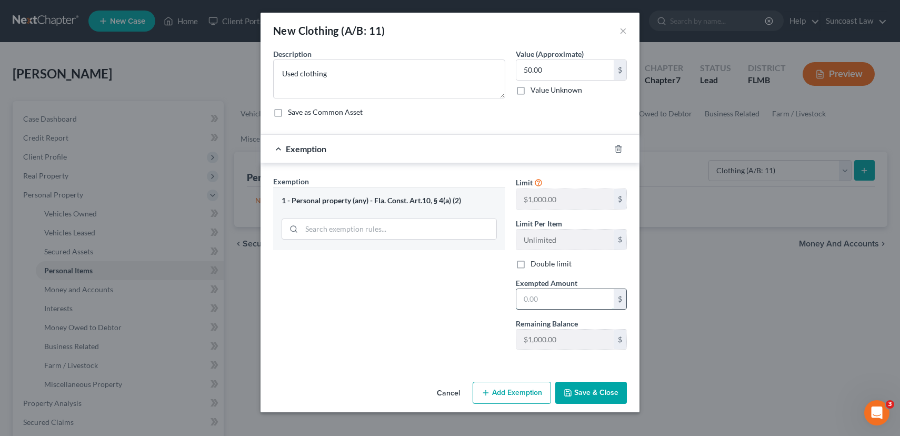
click at [544, 299] on input "text" at bounding box center [564, 299] width 97 height 20
type input "50.00"
click at [612, 391] on button "Save & Close" at bounding box center [591, 393] width 72 height 22
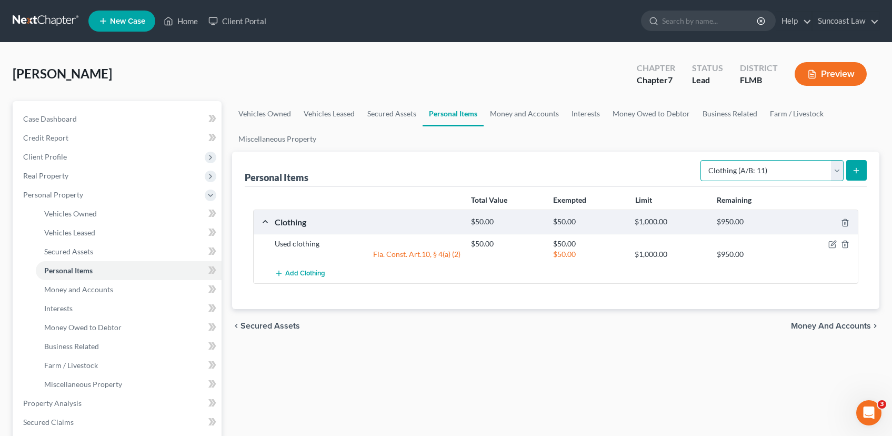
click at [837, 172] on select "Select Item Type Clothing (A/B: 11) Collectibles Of Value (A/B: 8) Electronics …" at bounding box center [771, 170] width 143 height 21
select select "electronics"
click at [702, 160] on select "Select Item Type Clothing (A/B: 11) Collectibles Of Value (A/B: 8) Electronics …" at bounding box center [771, 170] width 143 height 21
click at [857, 169] on icon "submit" at bounding box center [856, 170] width 8 height 8
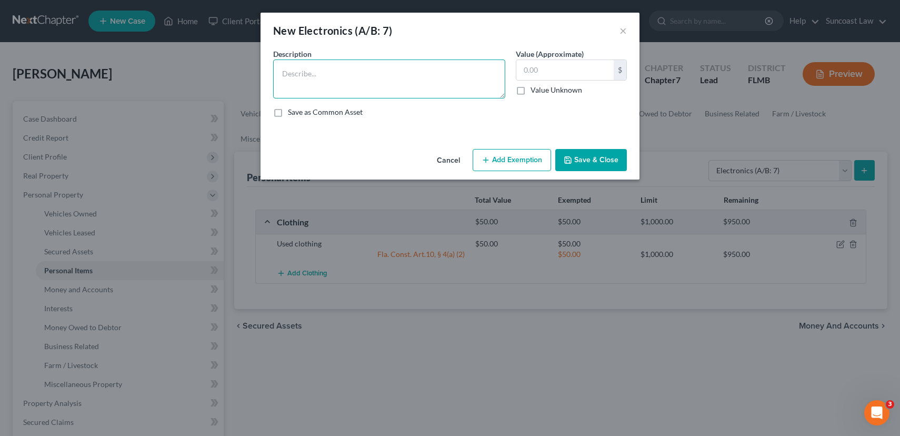
click at [385, 87] on textarea at bounding box center [389, 78] width 232 height 39
type textarea "2 TV's"
click at [575, 78] on input "text" at bounding box center [564, 70] width 97 height 20
type input "50.00"
click at [518, 159] on button "Add Exemption" at bounding box center [512, 160] width 78 height 22
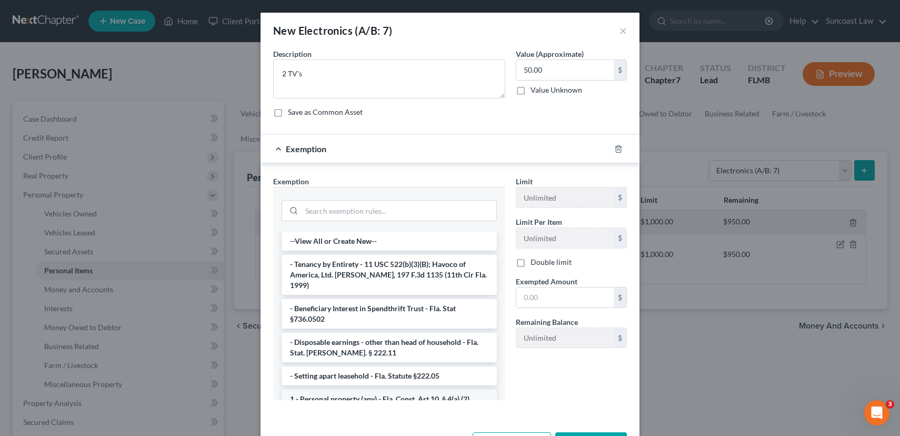
click at [384, 389] on li "1 - Personal property (any) - Fla. Const. Art.10, § 4(a) (2)" at bounding box center [389, 398] width 215 height 19
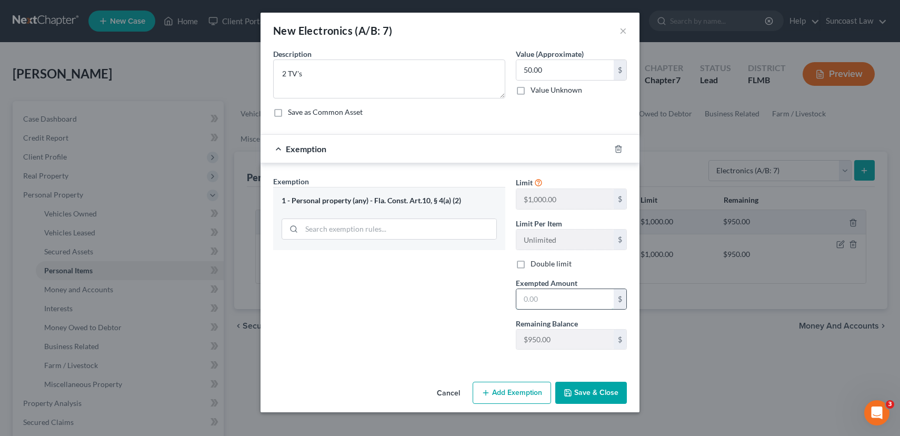
click at [556, 296] on input "text" at bounding box center [564, 299] width 97 height 20
type input "50.00"
click at [583, 394] on button "Save & Close" at bounding box center [591, 393] width 72 height 22
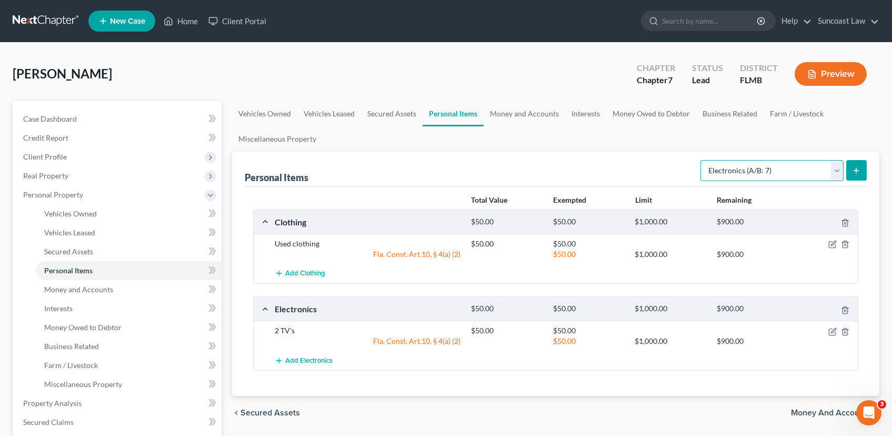
click at [838, 168] on select "Select Item Type Clothing (A/B: 11) Collectibles Of Value (A/B: 8) Electronics …" at bounding box center [771, 170] width 143 height 21
select select "household_goods"
click at [702, 160] on select "Select Item Type Clothing (A/B: 11) Collectibles Of Value (A/B: 8) Electronics …" at bounding box center [771, 170] width 143 height 21
click at [857, 172] on icon "submit" at bounding box center [856, 170] width 8 height 8
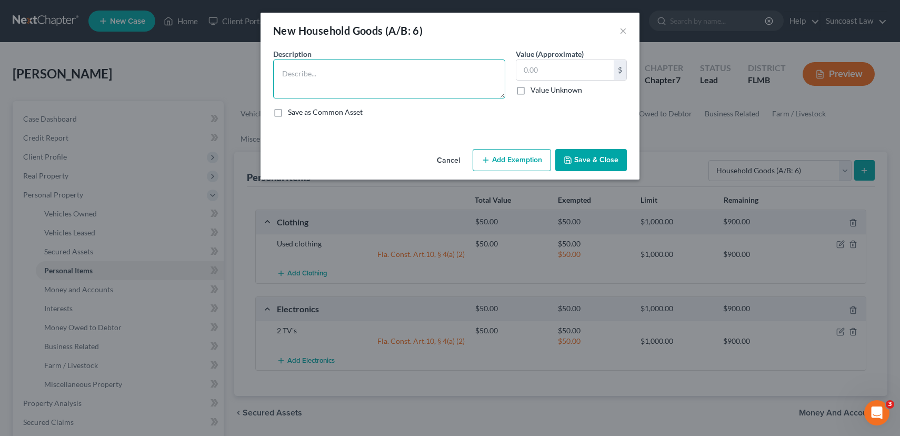
click at [299, 82] on textarea at bounding box center [389, 78] width 232 height 39
click at [496, 73] on textarea "dresser, 2 nightstands, guest bed, shelves, dining table and 6 chairs" at bounding box center [389, 78] width 232 height 39
type textarea "dresser, 2 nightstands, guest bed, shelves, dining table and 6 chairs, sofa, va…"
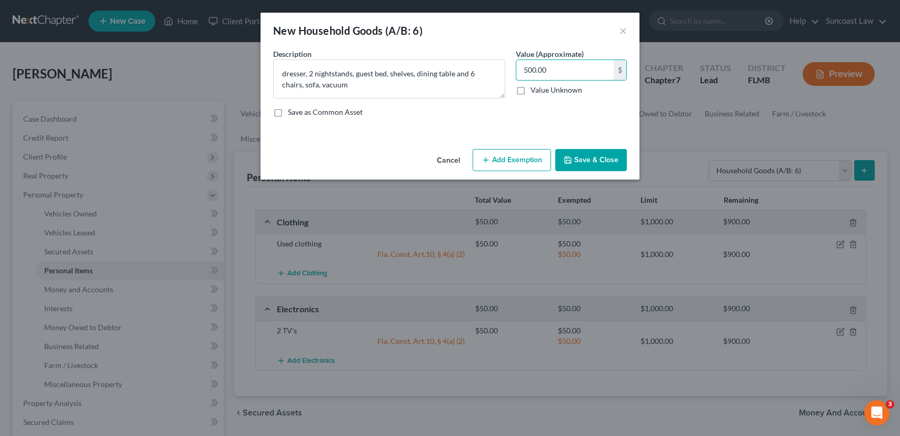
type input "500.00"
click at [503, 162] on button "Add Exemption" at bounding box center [512, 160] width 78 height 22
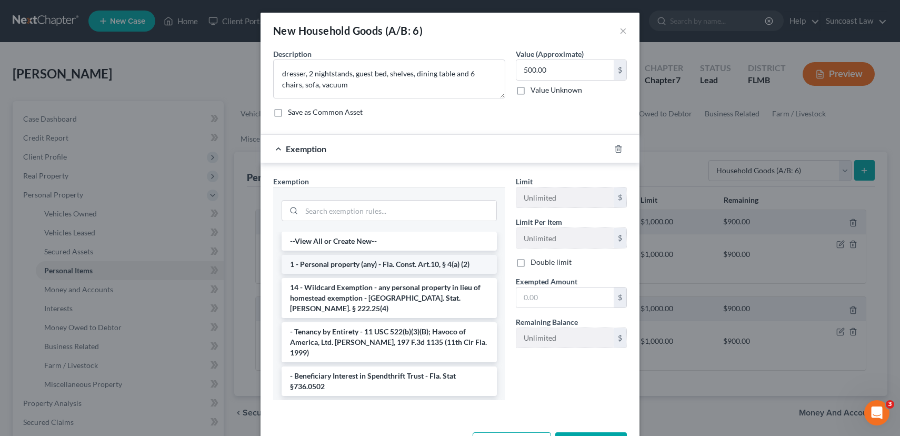
click at [355, 263] on li "1 - Personal property (any) - Fla. Const. Art.10, § 4(a) (2)" at bounding box center [389, 264] width 215 height 19
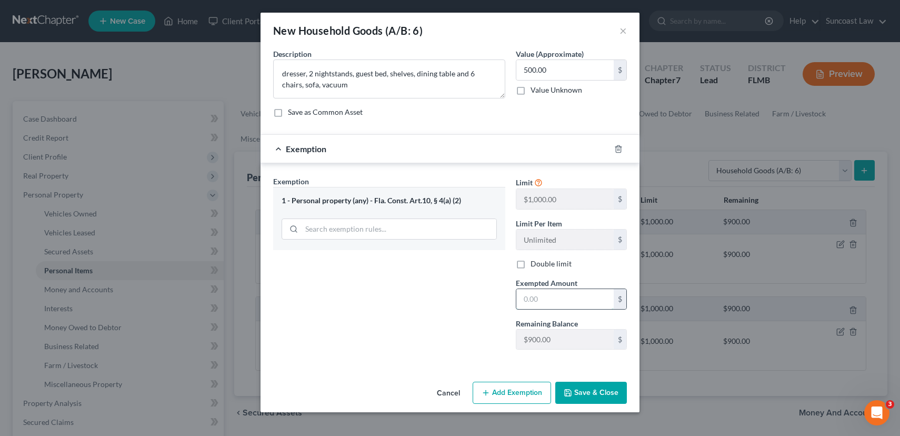
click at [538, 299] on input "text" at bounding box center [564, 299] width 97 height 20
type input "500.00"
click at [596, 394] on button "Save & Close" at bounding box center [591, 393] width 72 height 22
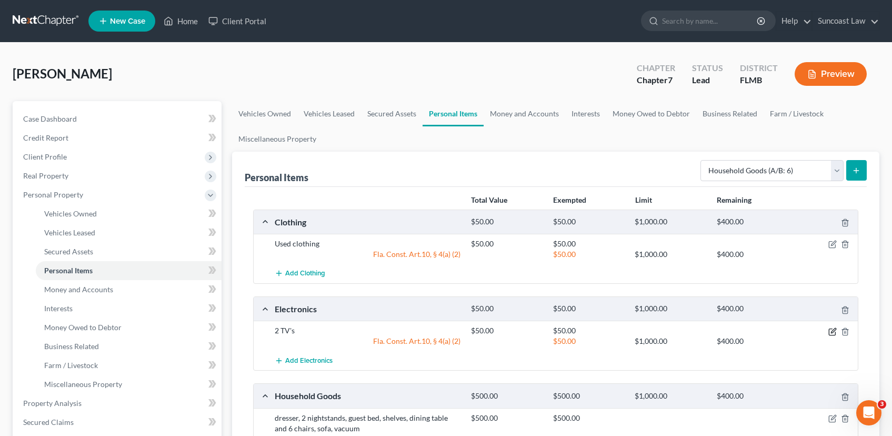
click at [833, 332] on icon "button" at bounding box center [833, 330] width 5 height 5
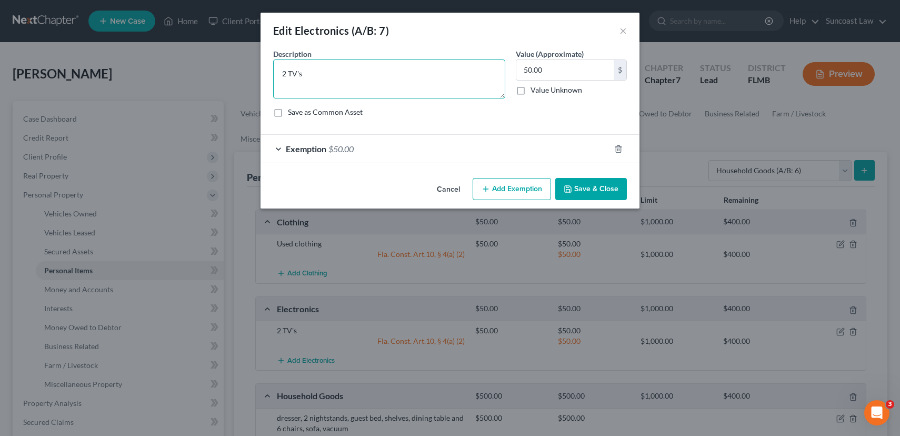
click at [393, 80] on textarea "2 TV's" at bounding box center [389, 78] width 232 height 39
type textarea "2 TV's, laptop computer"
drag, startPoint x: 528, startPoint y: 67, endPoint x: 526, endPoint y: 89, distance: 22.3
click at [528, 67] on input "50.00" at bounding box center [564, 70] width 97 height 20
type input "100.00"
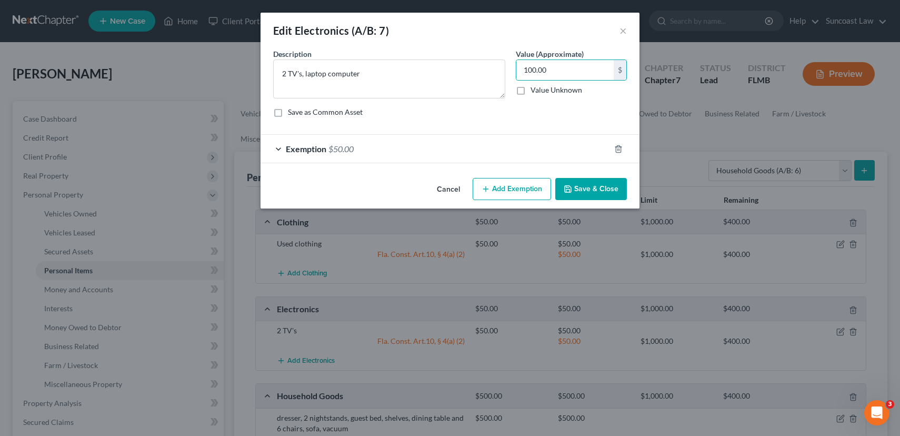
click at [586, 188] on button "Save & Close" at bounding box center [591, 189] width 72 height 22
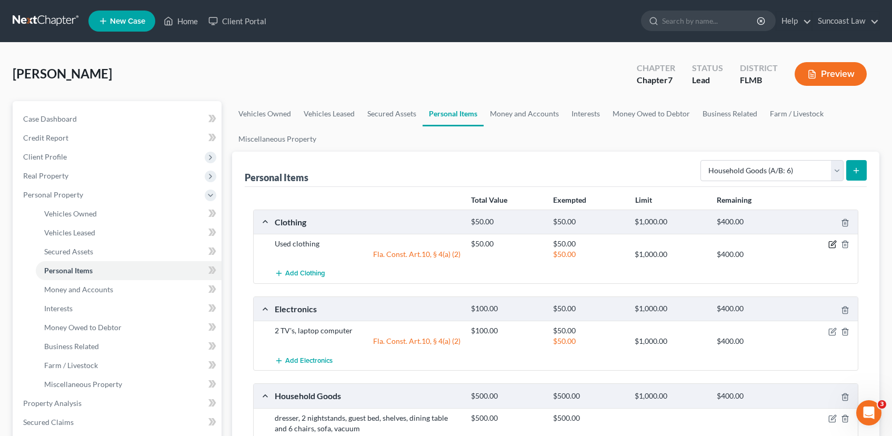
click at [835, 243] on icon "button" at bounding box center [833, 243] width 5 height 5
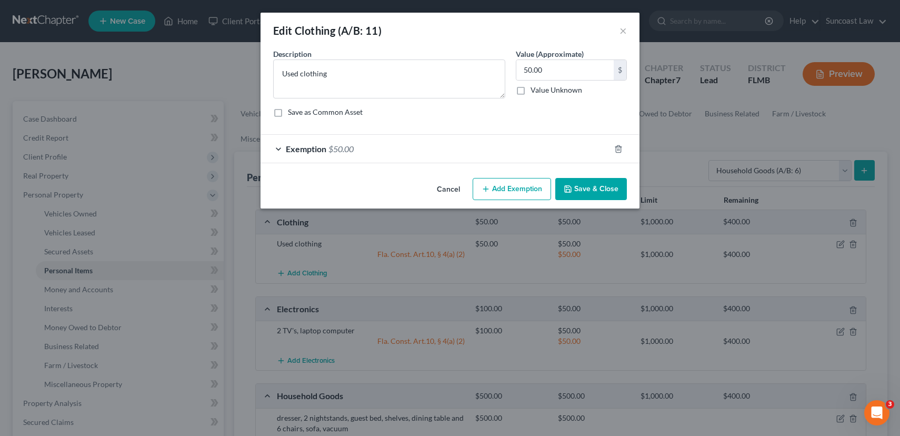
click at [505, 189] on button "Add Exemption" at bounding box center [512, 189] width 78 height 22
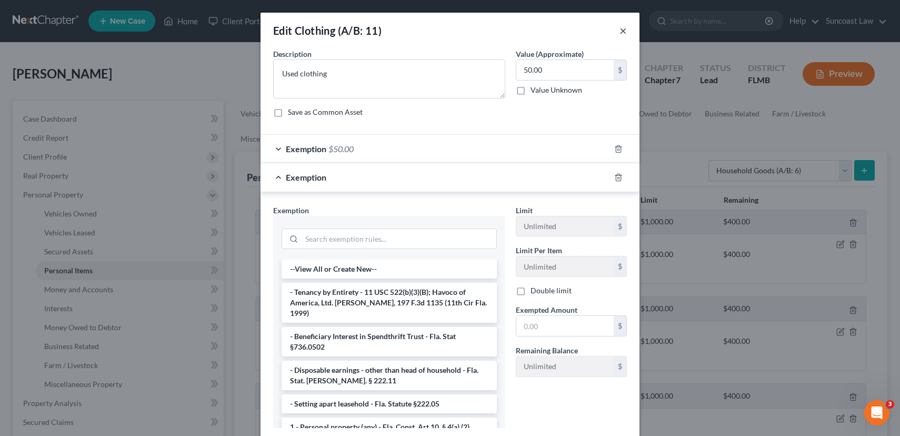
click at [619, 31] on button "×" at bounding box center [622, 30] width 7 height 13
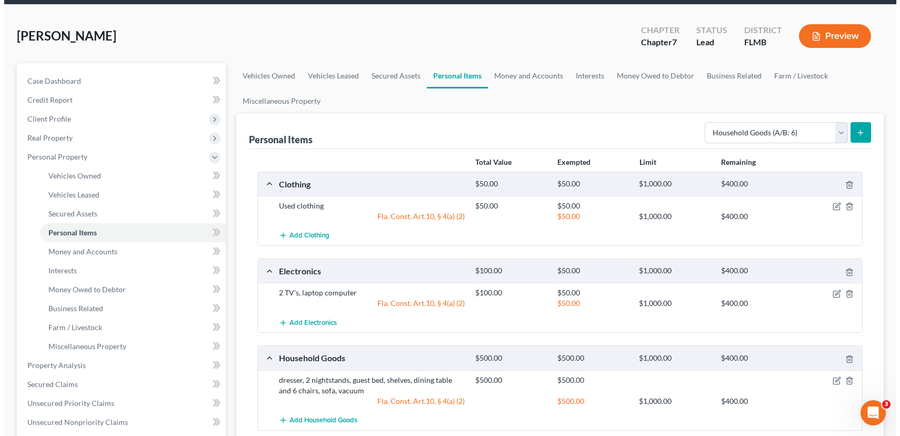
scroll to position [38, 0]
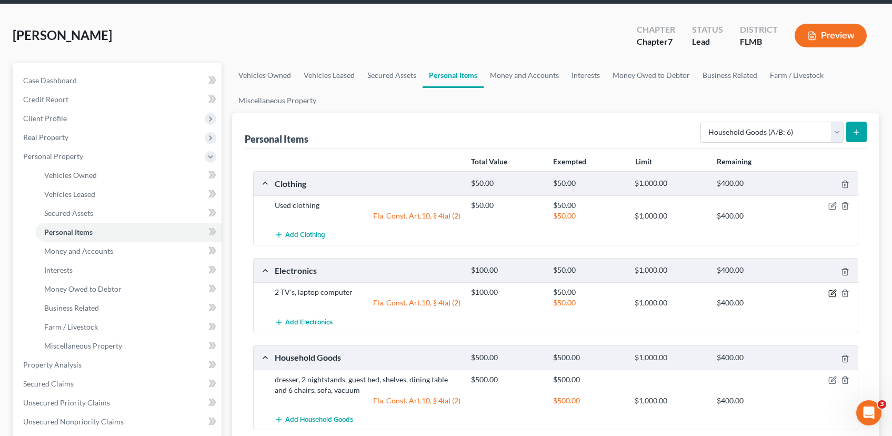
click at [833, 293] on icon "button" at bounding box center [832, 293] width 8 height 8
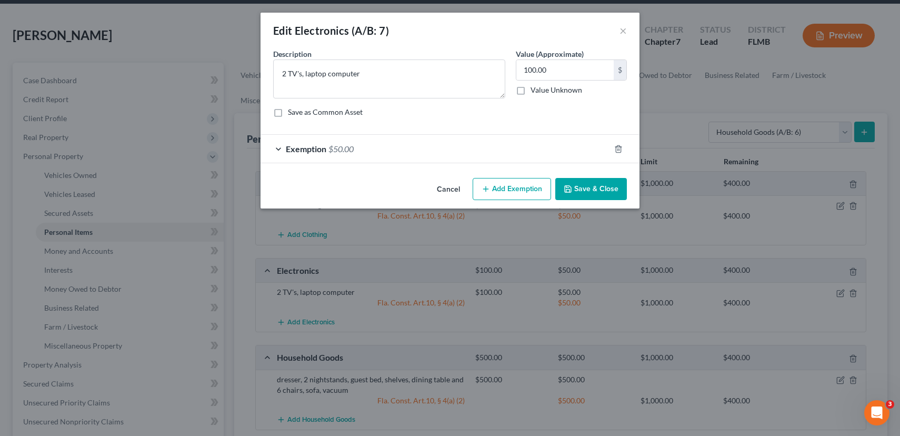
click at [526, 191] on button "Add Exemption" at bounding box center [512, 189] width 78 height 22
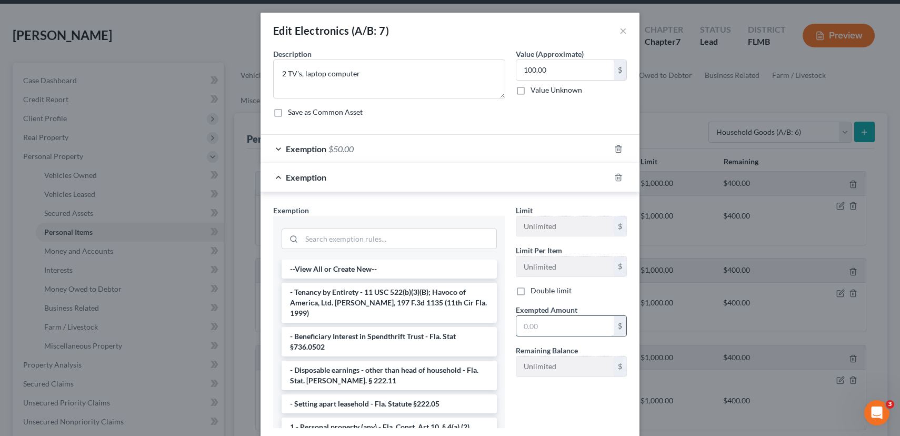
click at [547, 323] on input "text" at bounding box center [564, 326] width 97 height 20
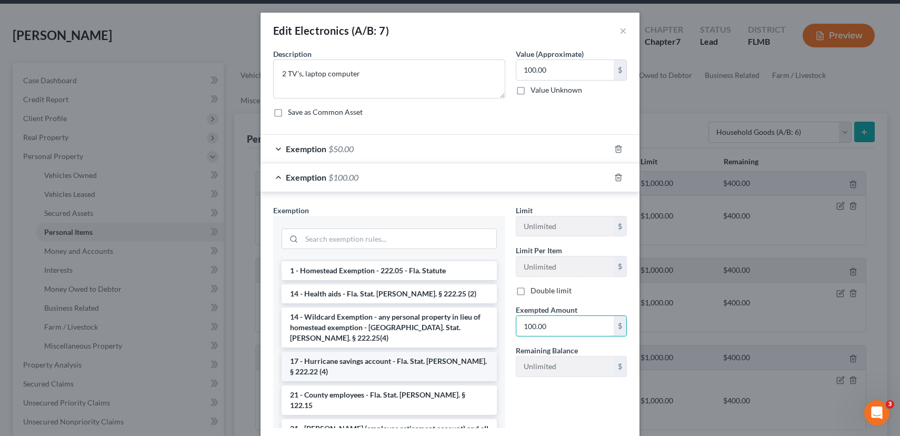
scroll to position [9, 0]
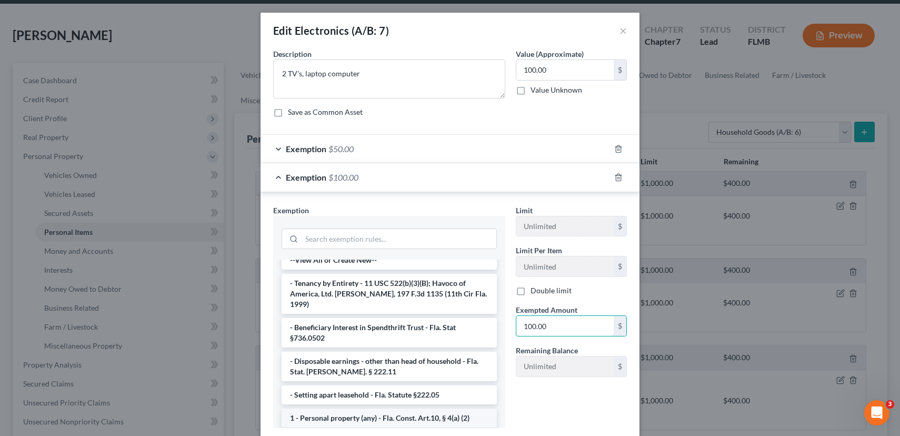
type input "100.00"
click at [404, 408] on li "1 - Personal property (any) - Fla. Const. Art.10, § 4(a) (2)" at bounding box center [389, 417] width 215 height 19
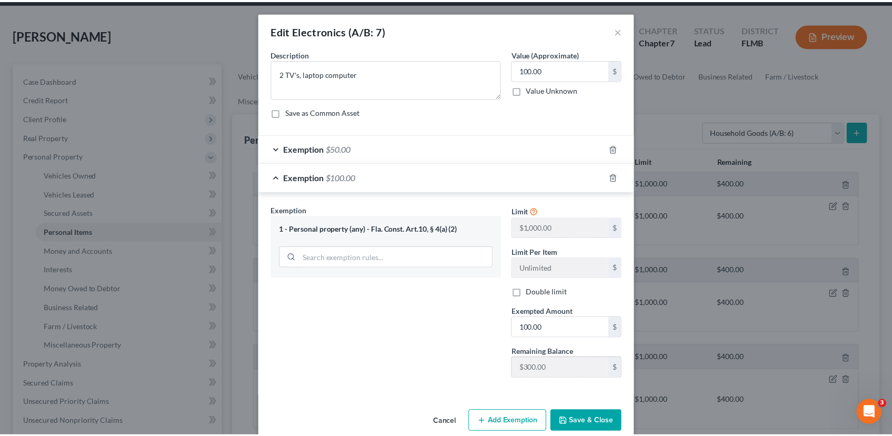
scroll to position [17, 0]
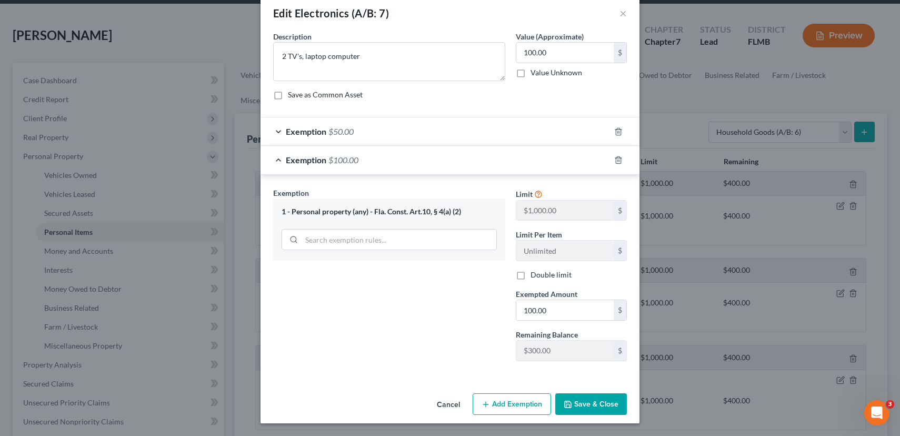
click at [596, 404] on button "Save & Close" at bounding box center [591, 404] width 72 height 22
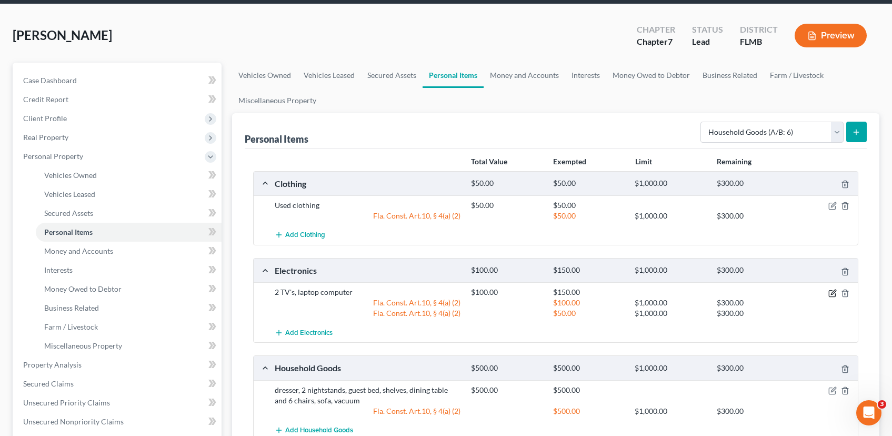
click at [835, 292] on icon "button" at bounding box center [832, 293] width 8 height 8
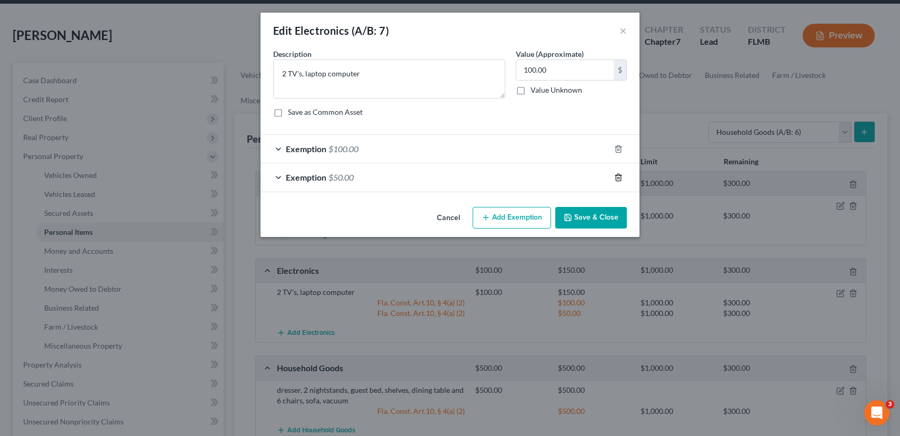
click at [618, 177] on line "button" at bounding box center [618, 178] width 0 height 2
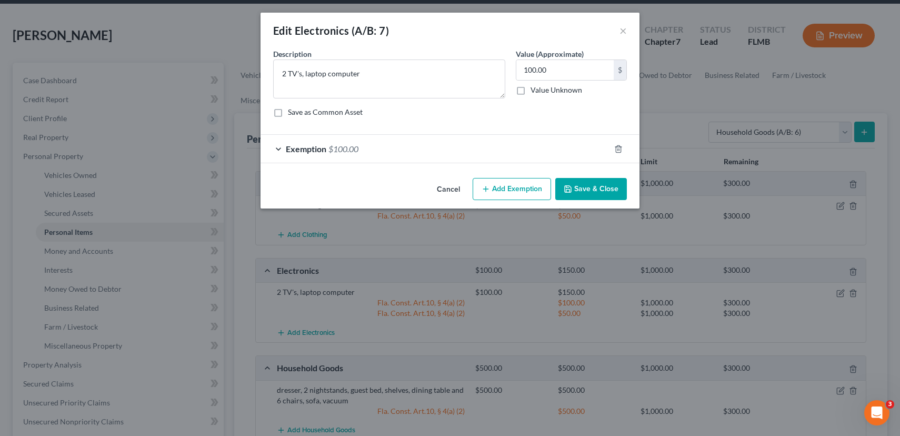
click at [582, 189] on button "Save & Close" at bounding box center [591, 189] width 72 height 22
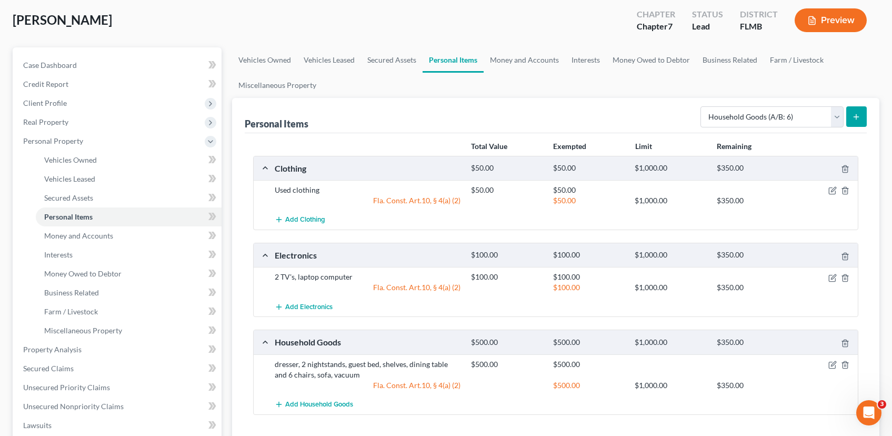
scroll to position [0, 0]
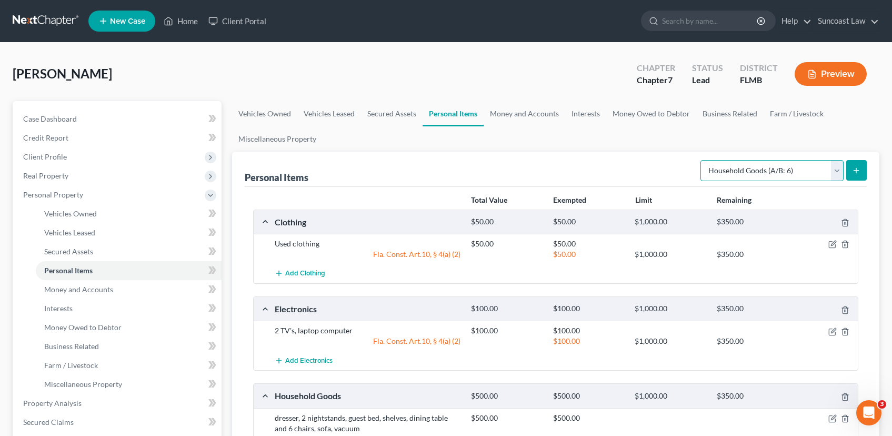
click at [839, 169] on select "Select Item Type Clothing (A/B: 11) Collectibles Of Value (A/B: 8) Electronics …" at bounding box center [771, 170] width 143 height 21
select select "jewelry"
click at [702, 160] on select "Select Item Type Clothing (A/B: 11) Collectibles Of Value (A/B: 8) Electronics …" at bounding box center [771, 170] width 143 height 21
click at [857, 171] on line "submit" at bounding box center [856, 171] width 5 height 0
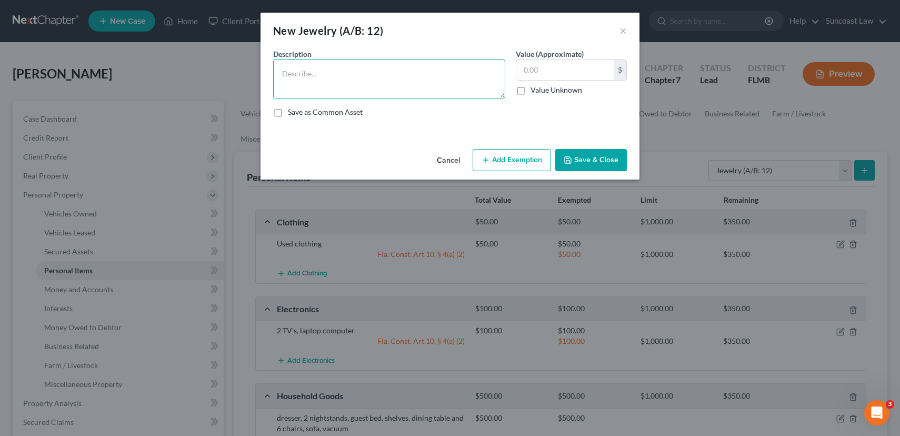
click at [380, 67] on textarea at bounding box center [389, 78] width 232 height 39
type textarea "Costume Jewelry"
type input "20.00"
click at [501, 161] on button "Add Exemption" at bounding box center [512, 160] width 78 height 22
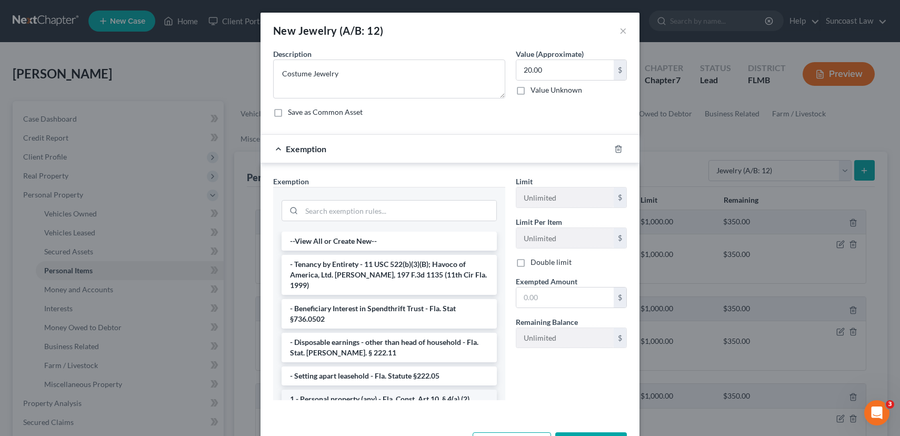
click at [387, 389] on li "1 - Personal property (any) - Fla. Const. Art.10, § 4(a) (2)" at bounding box center [389, 398] width 215 height 19
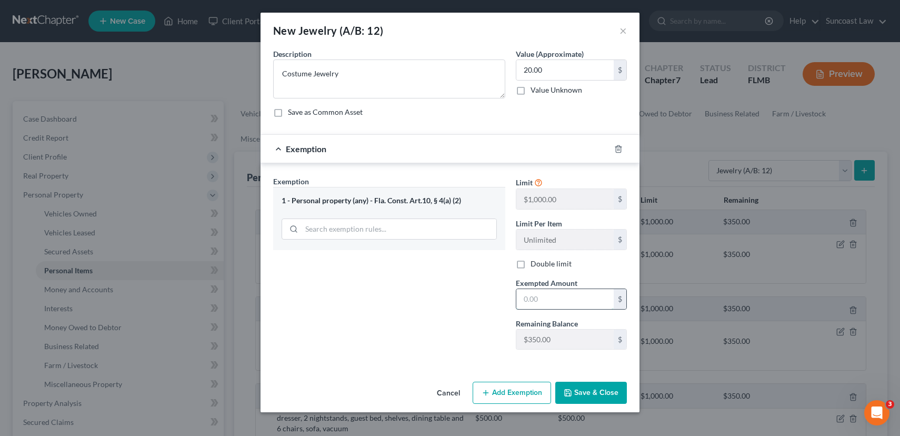
click at [550, 299] on input "text" at bounding box center [564, 299] width 97 height 20
type input "20.00"
click at [592, 402] on button "Save & Close" at bounding box center [591, 393] width 72 height 22
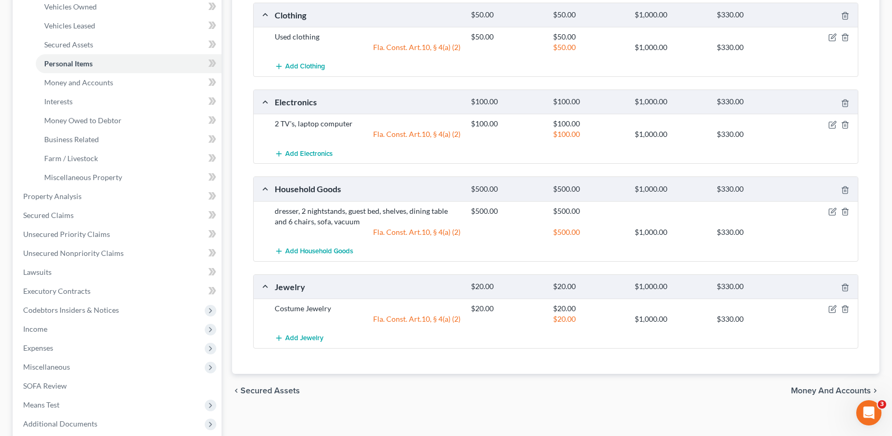
scroll to position [313, 0]
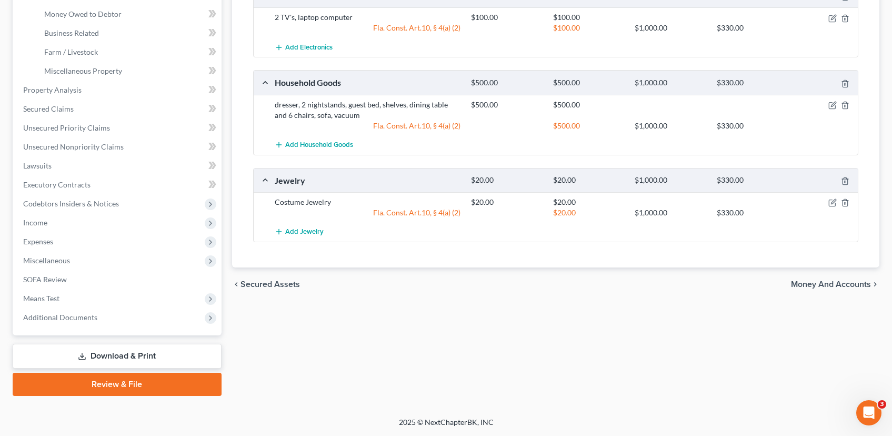
click at [808, 285] on span "Money and Accounts" at bounding box center [831, 284] width 80 height 8
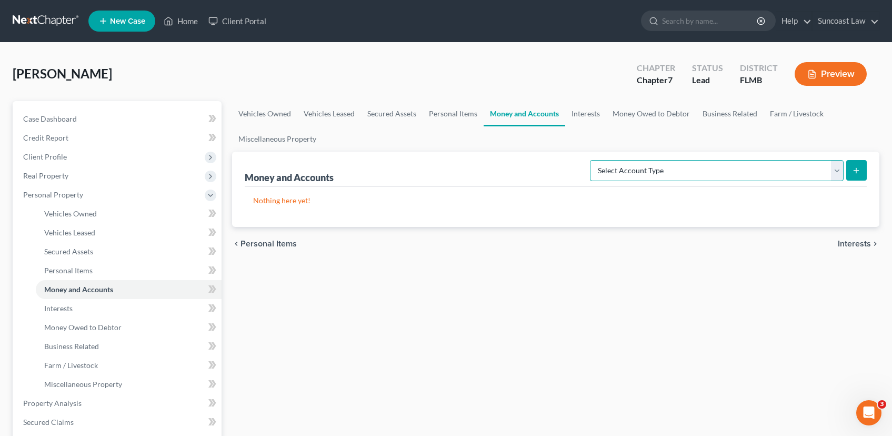
click at [839, 171] on select "Select Account Type Brokerage (A/B: 18, SOFA: 20) Cash on Hand (A/B: 16) Certif…" at bounding box center [717, 170] width 254 height 21
select select "checking"
click at [593, 160] on select "Select Account Type Brokerage (A/B: 18, SOFA: 20) Cash on Hand (A/B: 16) Certif…" at bounding box center [717, 170] width 254 height 21
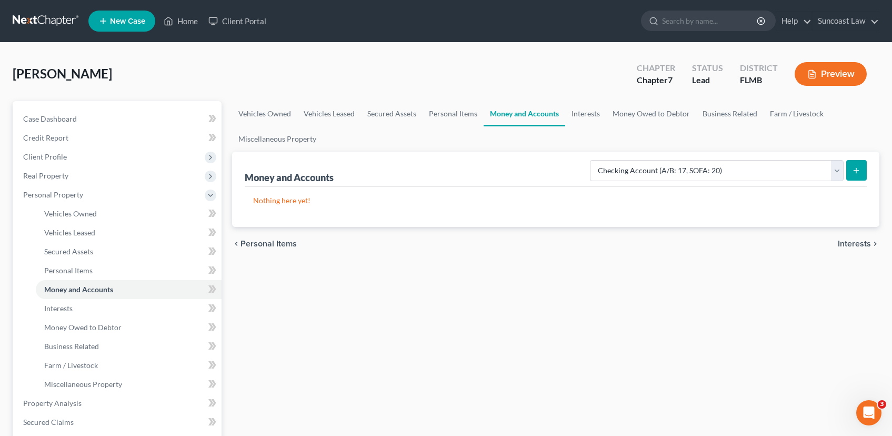
click at [856, 169] on line "submit" at bounding box center [856, 170] width 0 height 5
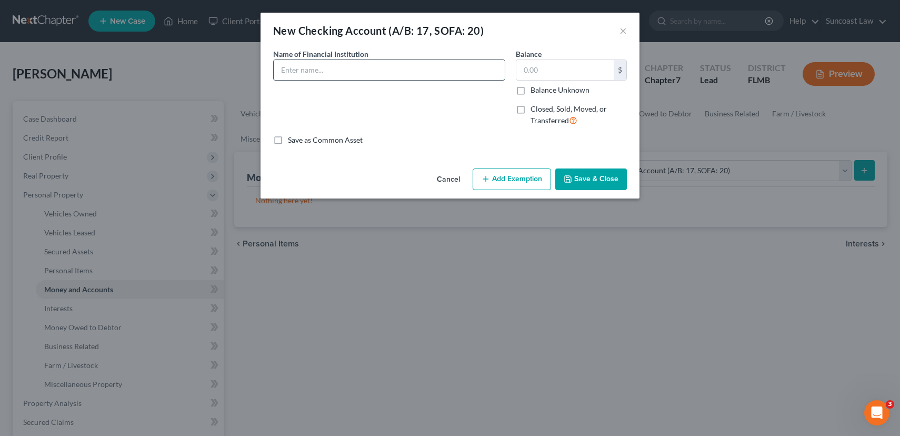
click at [328, 73] on input "text" at bounding box center [389, 70] width 231 height 20
type input "Fifth 3rd * 6600"
click at [552, 71] on input "text" at bounding box center [564, 70] width 97 height 20
type input "2,181.65"
click at [516, 179] on button "Add Exemption" at bounding box center [512, 179] width 78 height 22
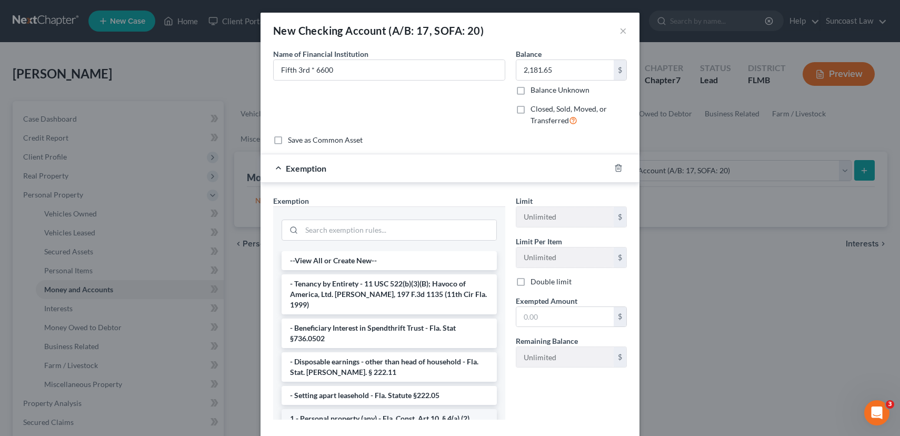
click at [371, 409] on li "1 - Personal property (any) - Fla. Const. Art.10, § 4(a) (2)" at bounding box center [389, 418] width 215 height 19
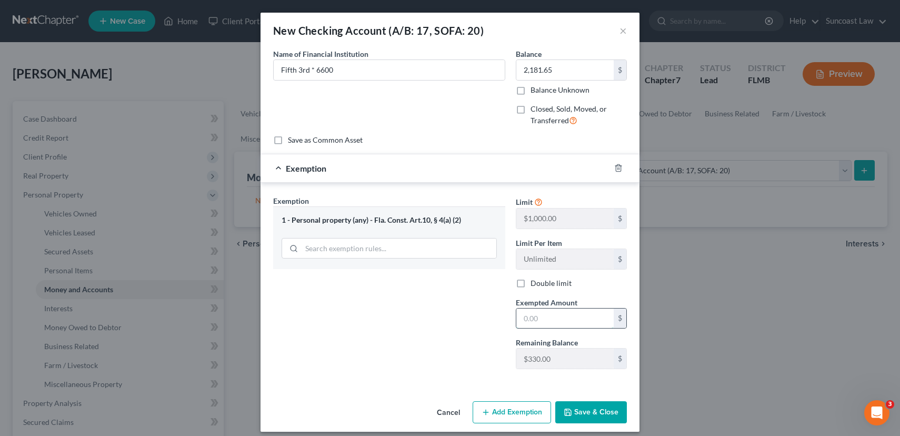
click at [555, 323] on input "text" at bounding box center [564, 318] width 97 height 20
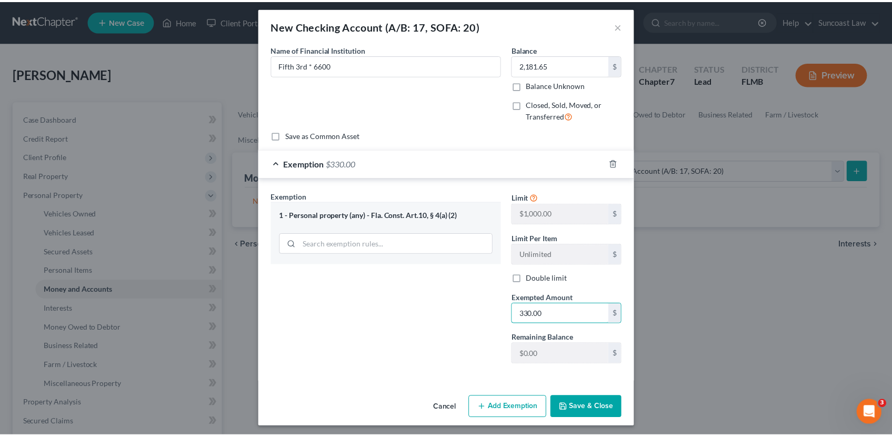
scroll to position [8, 0]
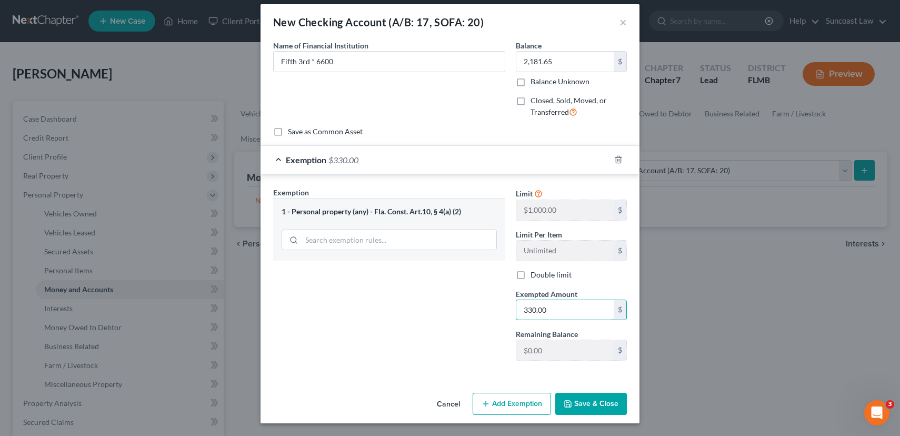
type input "330.00"
click at [593, 402] on button "Save & Close" at bounding box center [591, 404] width 72 height 22
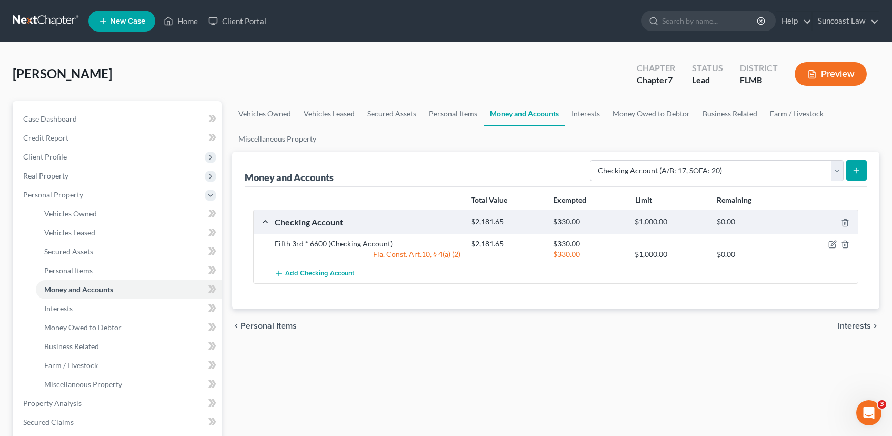
click at [856, 325] on span "Interests" at bounding box center [854, 326] width 33 height 8
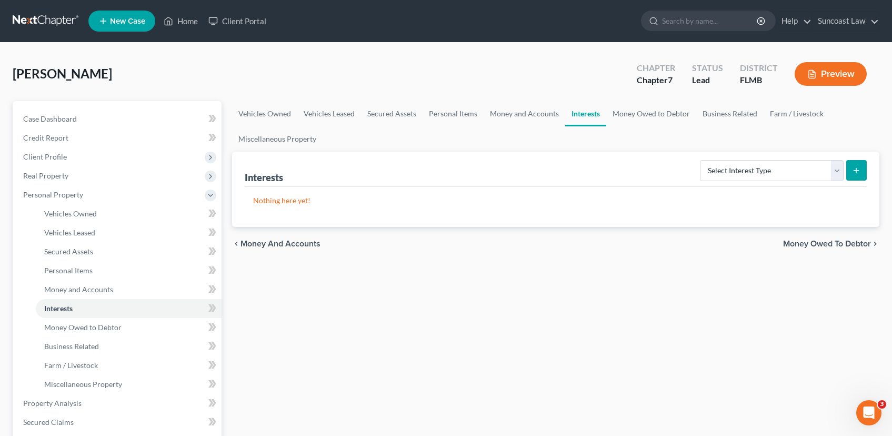
click at [806, 245] on span "Money Owed to Debtor" at bounding box center [827, 243] width 88 height 8
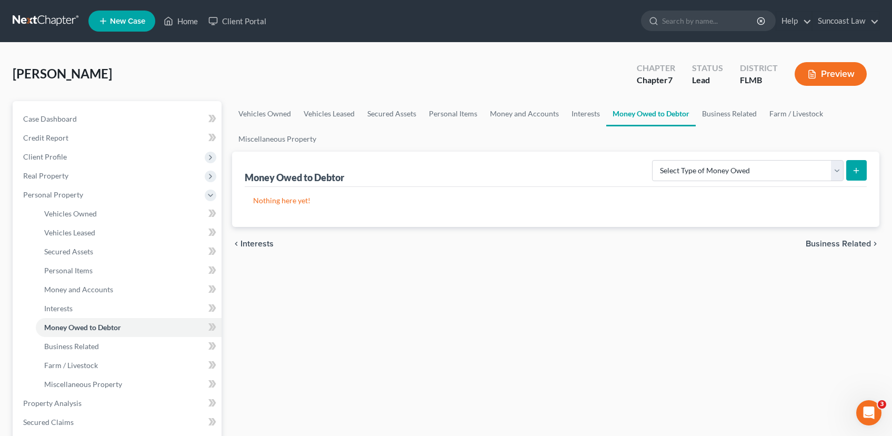
click at [818, 244] on span "Business Related" at bounding box center [838, 243] width 65 height 8
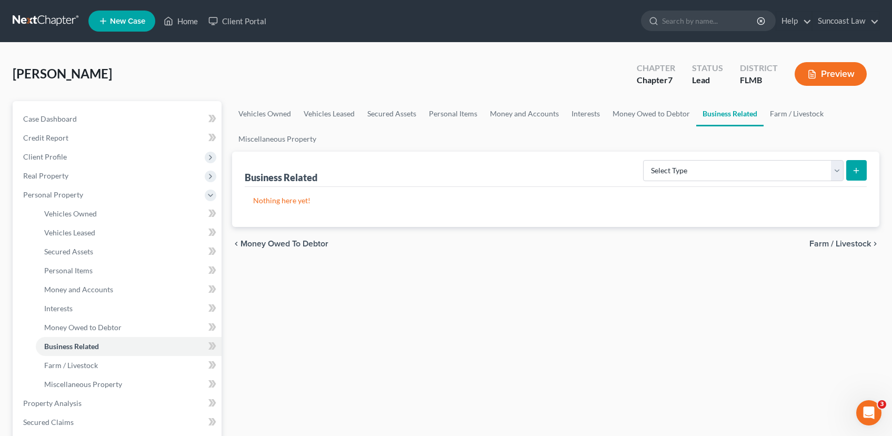
click at [827, 242] on span "Farm / Livestock" at bounding box center [840, 243] width 62 height 8
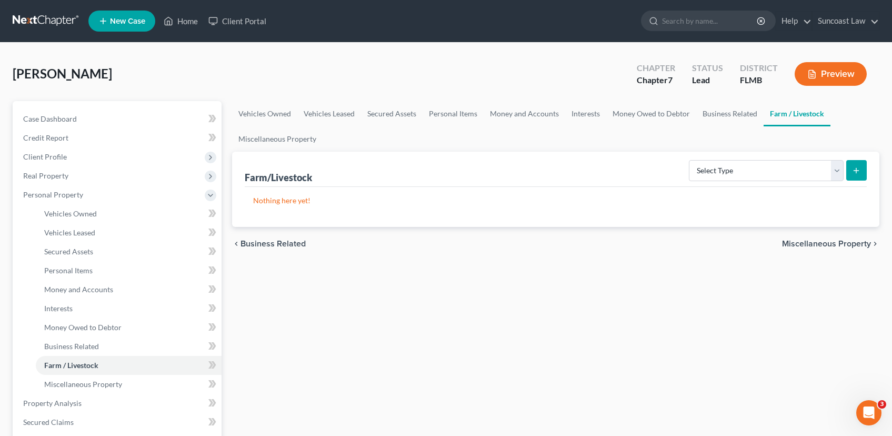
click at [827, 242] on span "Miscellaneous Property" at bounding box center [826, 243] width 89 height 8
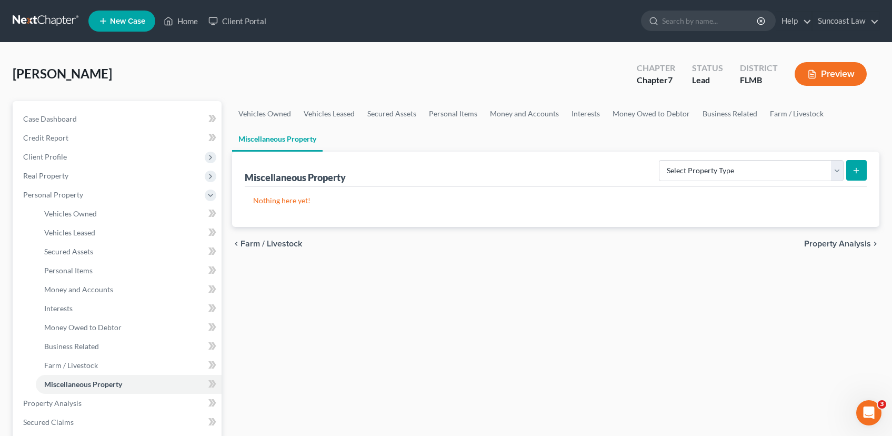
click at [827, 242] on span "Property Analysis" at bounding box center [837, 243] width 67 height 8
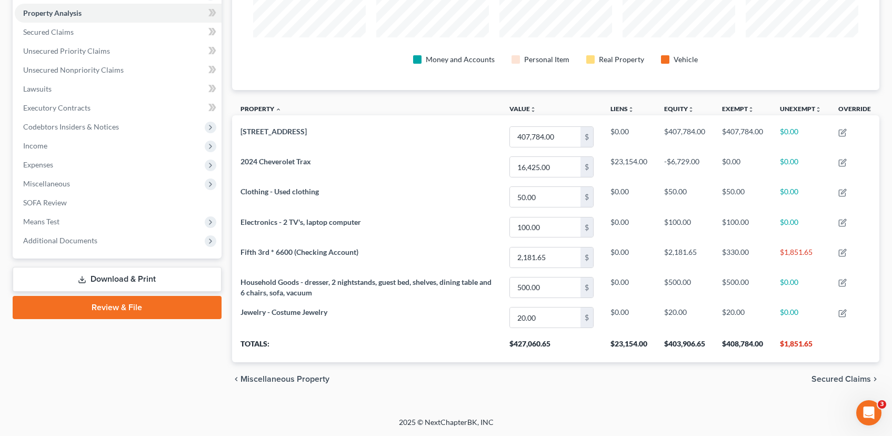
click at [839, 379] on span "Secured Claims" at bounding box center [841, 379] width 59 height 8
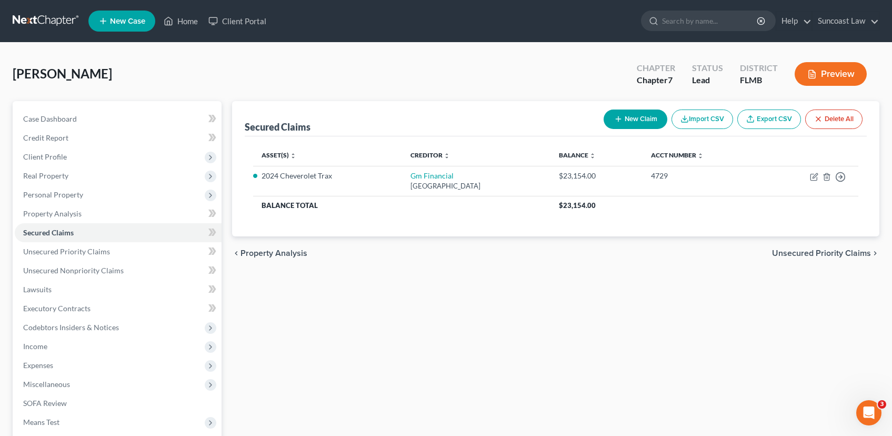
click at [791, 254] on span "Unsecured Priority Claims" at bounding box center [821, 253] width 99 height 8
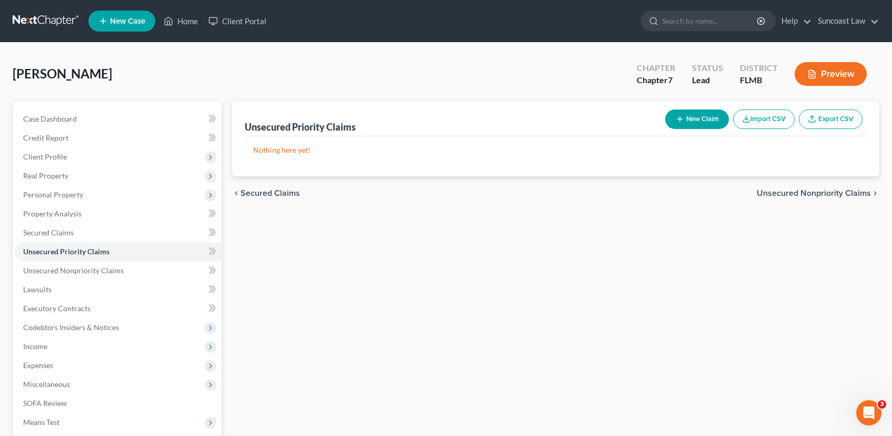
click at [803, 191] on span "Unsecured Nonpriority Claims" at bounding box center [814, 193] width 114 height 8
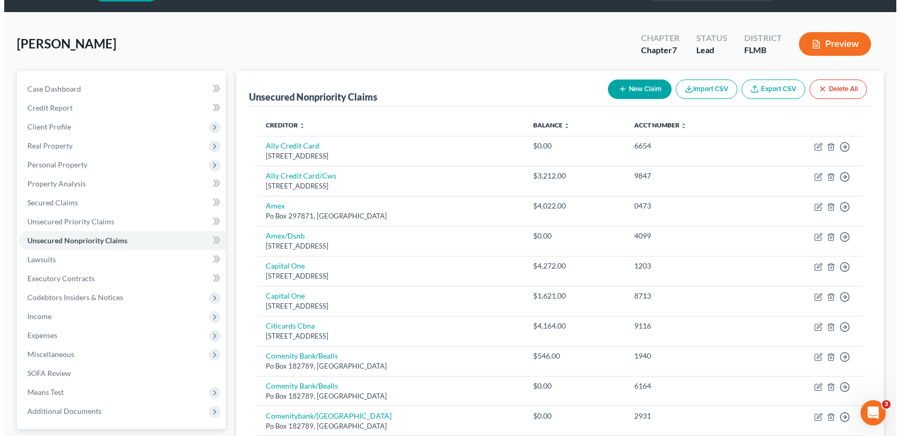
scroll to position [14, 0]
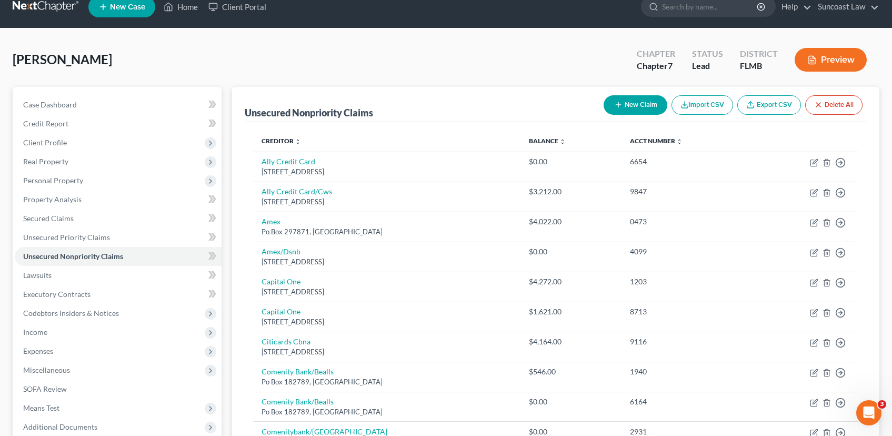
click at [633, 104] on button "New Claim" at bounding box center [636, 104] width 64 height 19
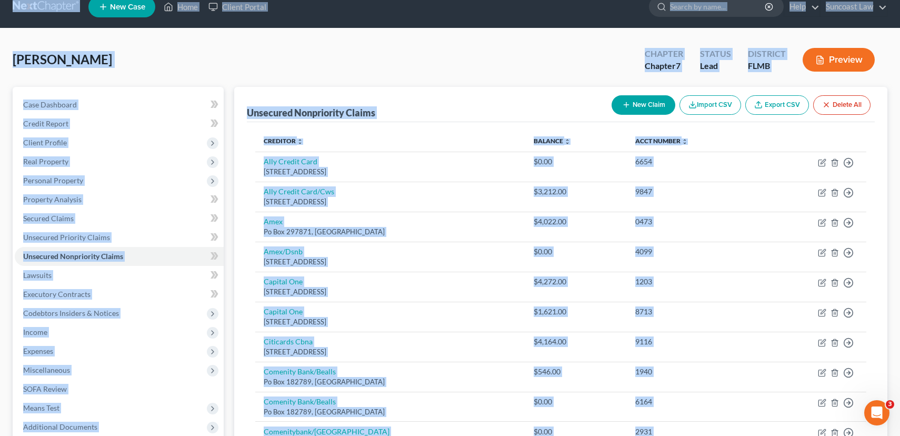
select select "0"
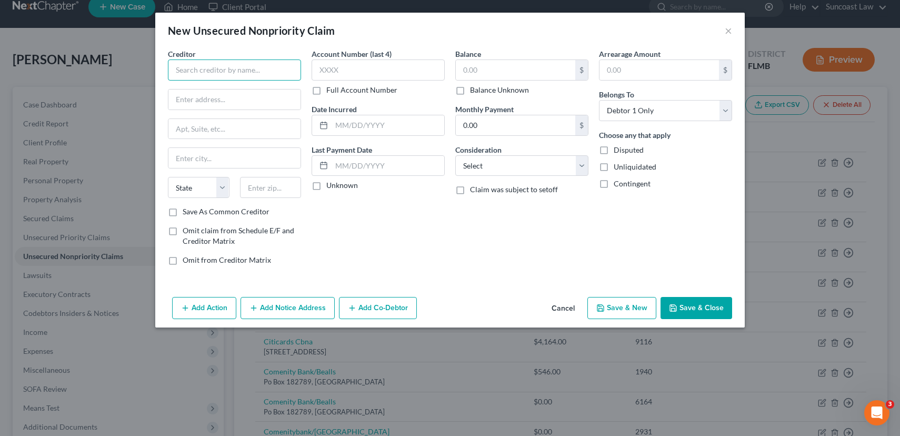
click at [261, 70] on input "text" at bounding box center [234, 69] width 133 height 21
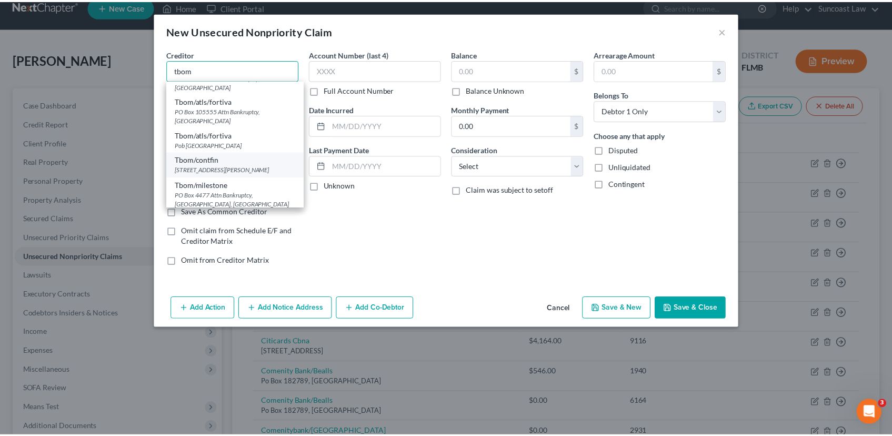
scroll to position [0, 0]
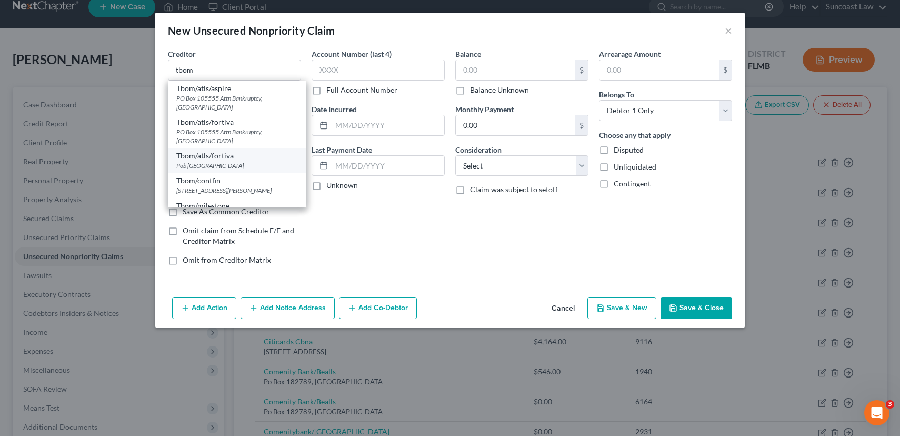
click at [234, 155] on div "Tbom/atls/fortiva" at bounding box center [237, 156] width 122 height 11
type input "Tbom/atls/fortiva"
type input "Pob 105555"
type input "[GEOGRAPHIC_DATA]"
select select "10"
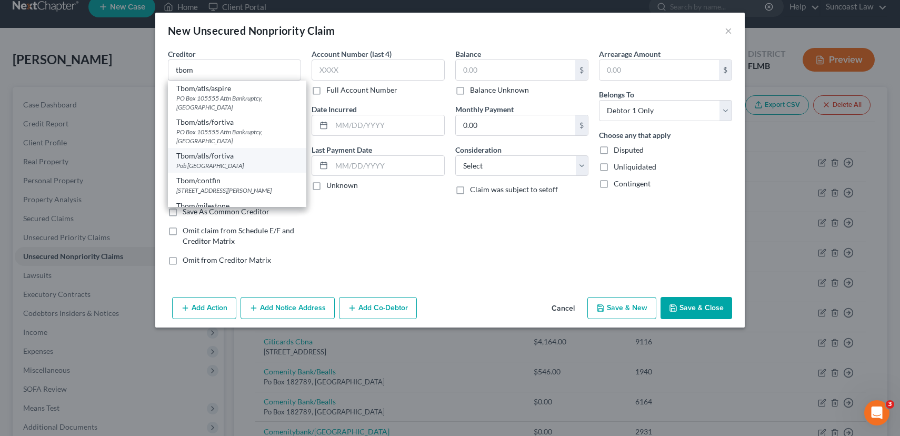
type input "30348"
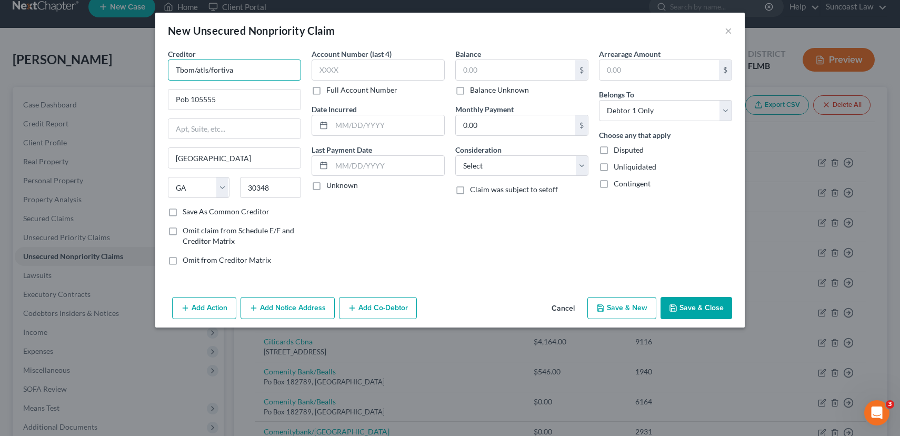
drag, startPoint x: 261, startPoint y: 71, endPoint x: 211, endPoint y: 73, distance: 50.0
click at [211, 73] on input "Tbom/atls/fortiva" at bounding box center [234, 69] width 133 height 21
type input "Tbom/atls/ollo"
click at [347, 66] on input "text" at bounding box center [378, 69] width 133 height 21
type input "0626"
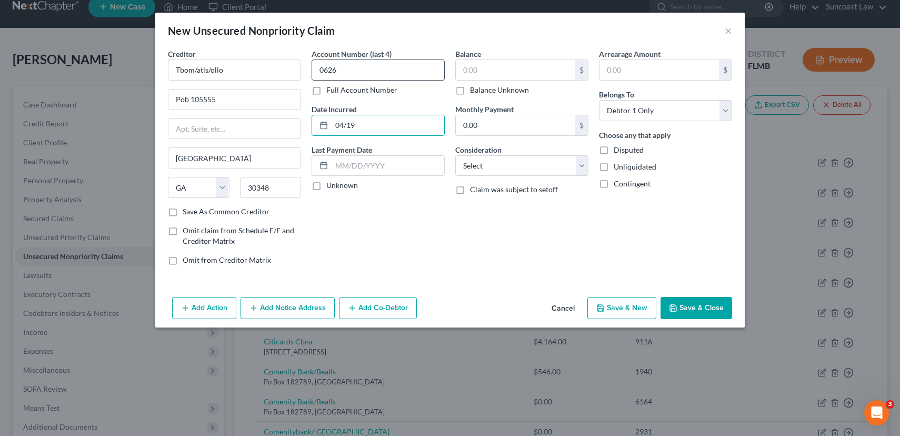
type input "04/19"
type input "[DATE]"
type input "3,212.00"
click at [492, 166] on select "Select Cable / Satellite Services Collection Agency Credit Card Debt Debt Couns…" at bounding box center [521, 165] width 133 height 21
select select "2"
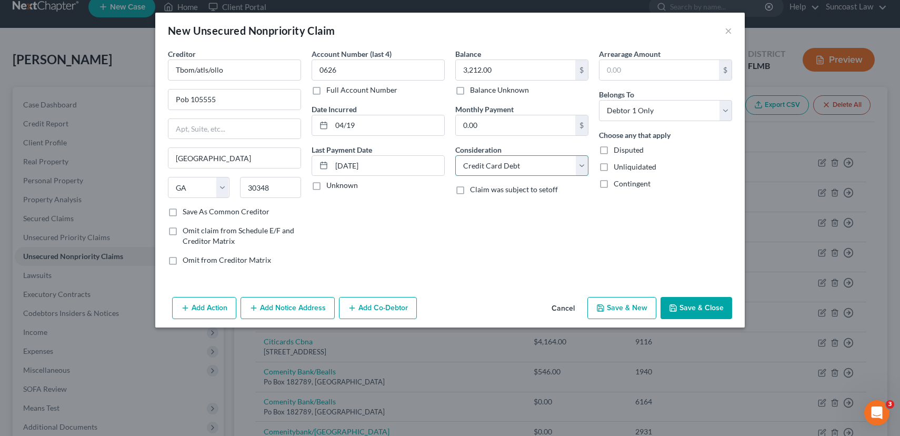
click at [455, 155] on select "Select Cable / Satellite Services Collection Agency Credit Card Debt Debt Couns…" at bounding box center [521, 165] width 133 height 21
click at [684, 307] on button "Save & Close" at bounding box center [696, 308] width 72 height 22
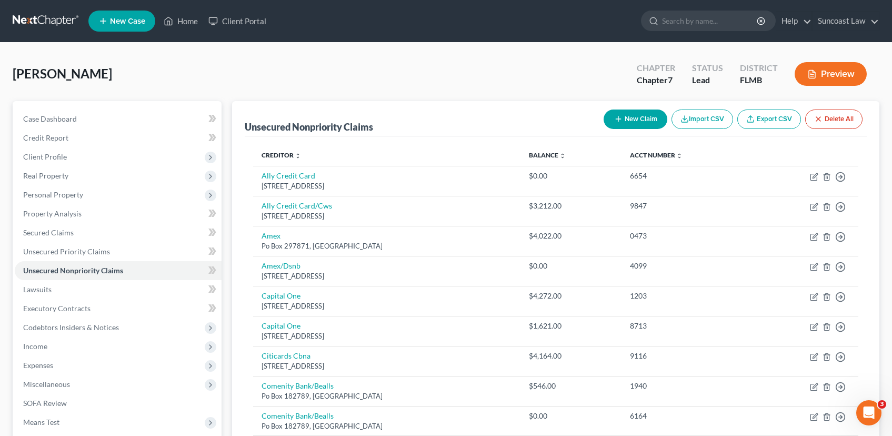
click at [622, 126] on button "New Claim" at bounding box center [636, 118] width 64 height 19
select select "0"
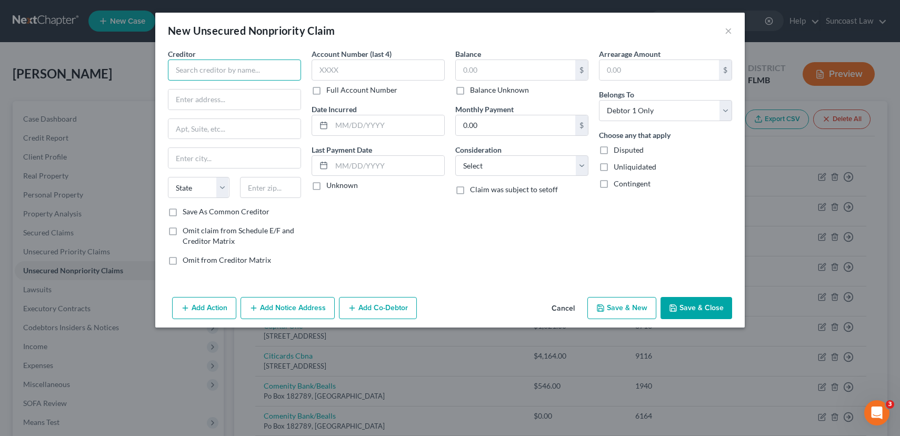
click at [263, 74] on input "text" at bounding box center [234, 69] width 133 height 21
type input "tmobile"
click at [351, 64] on input "text" at bounding box center [378, 69] width 133 height 21
type input "1478"
click at [513, 69] on input "text" at bounding box center [515, 70] width 119 height 20
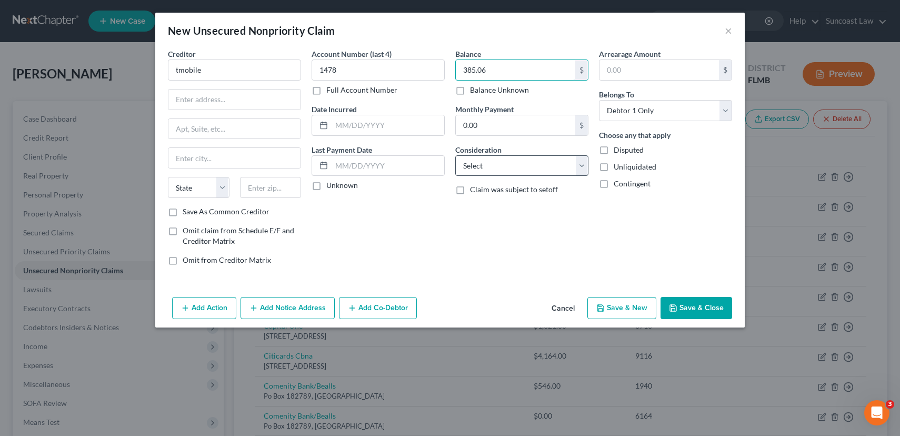
type input "385.06"
click at [502, 166] on select "Select Cable / Satellite Services Collection Agency Credit Card Debt Debt Couns…" at bounding box center [521, 165] width 133 height 21
select select "2"
click at [455, 155] on select "Select Cable / Satellite Services Collection Agency Credit Card Debt Debt Couns…" at bounding box center [521, 165] width 133 height 21
click at [326, 186] on label "Unknown" at bounding box center [342, 185] width 32 height 11
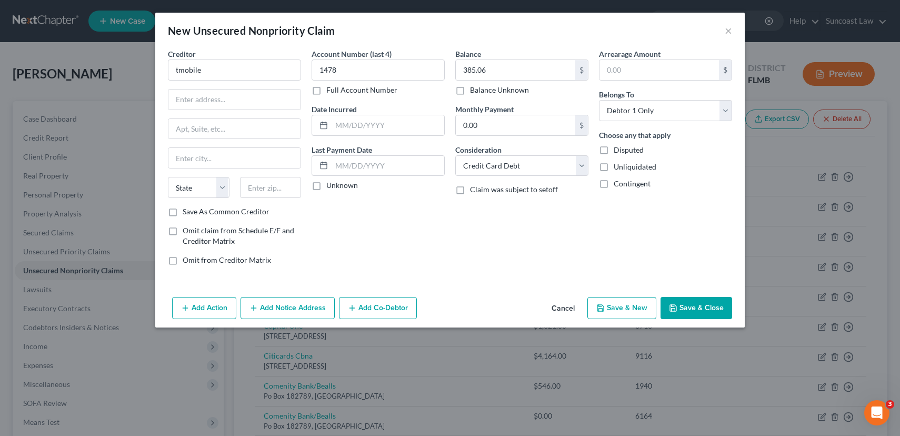
click at [330, 186] on input "Unknown" at bounding box center [333, 183] width 7 height 7
checkbox input "true"
click at [208, 99] on input "text" at bounding box center [234, 99] width 132 height 20
type input "PO Box 37380"
type input "[GEOGRAPHIC_DATA]"
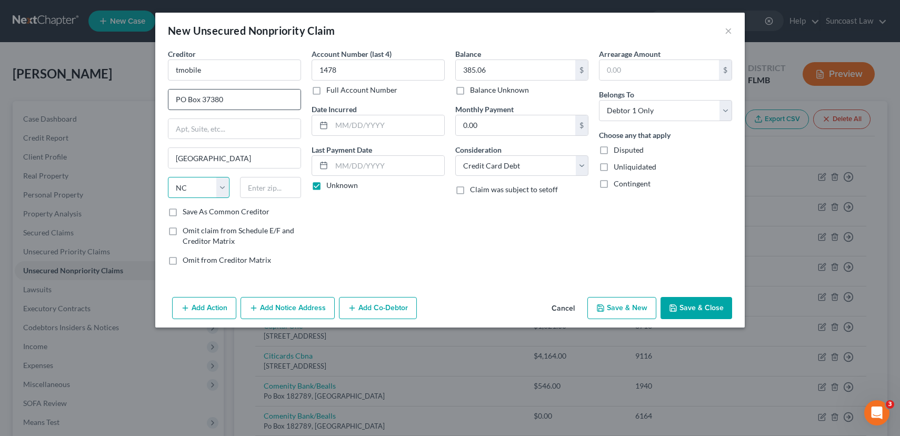
select select "34"
type input "87176"
click at [183, 212] on label "Save As Common Creditor" at bounding box center [226, 211] width 87 height 11
click at [187, 212] on input "Save As Common Creditor" at bounding box center [190, 209] width 7 height 7
checkbox input "true"
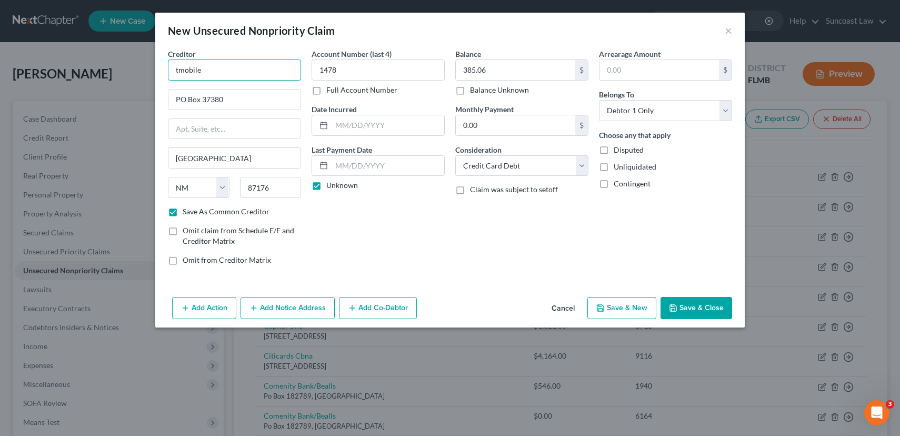
click at [178, 69] on input "tmobile" at bounding box center [234, 69] width 133 height 21
type input "T mobile"
click at [709, 315] on button "Save & Close" at bounding box center [696, 308] width 72 height 22
checkbox input "false"
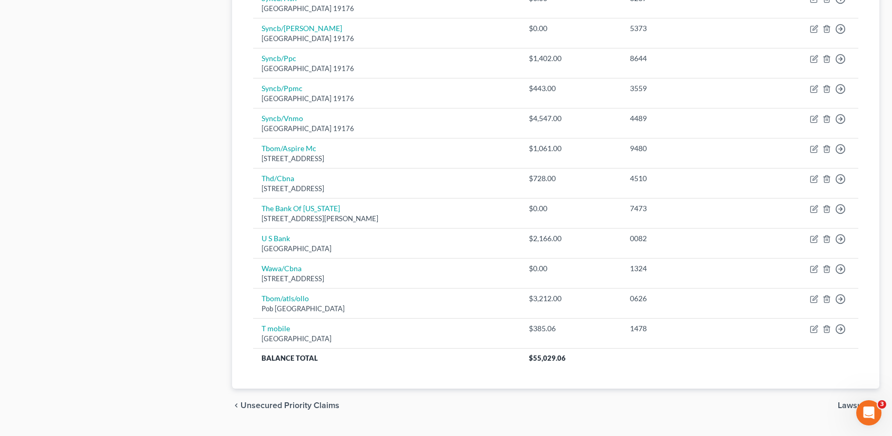
scroll to position [744, 0]
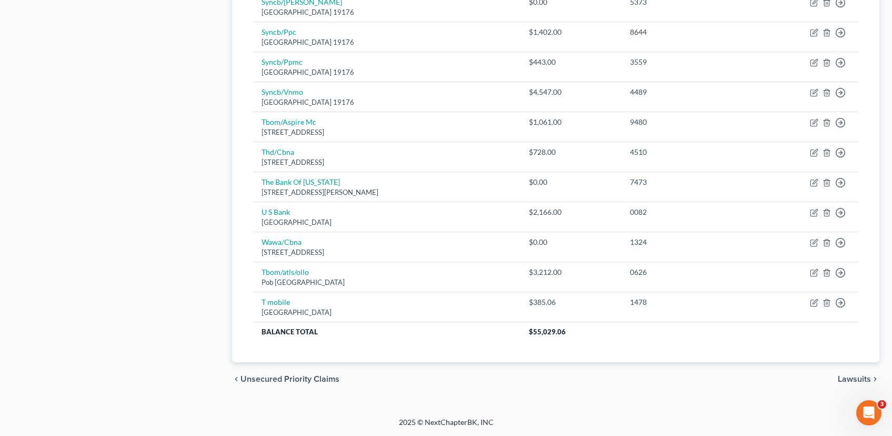
click at [854, 378] on span "Lawsuits" at bounding box center [854, 379] width 33 height 8
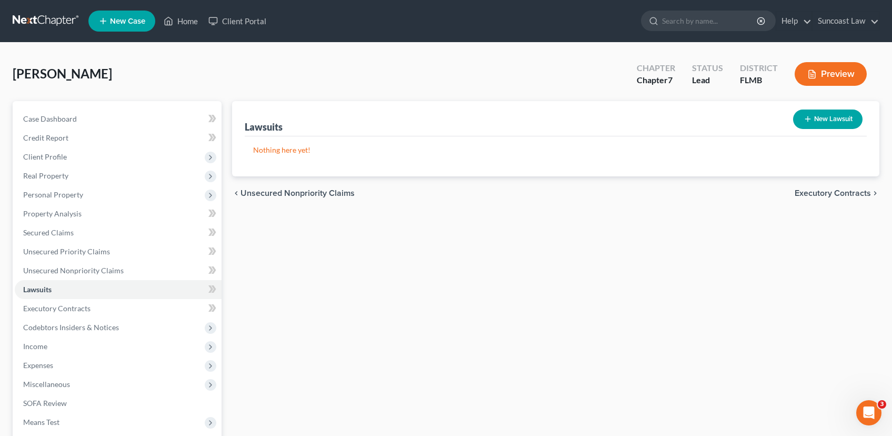
click at [817, 120] on button "New Lawsuit" at bounding box center [827, 118] width 69 height 19
select select "0"
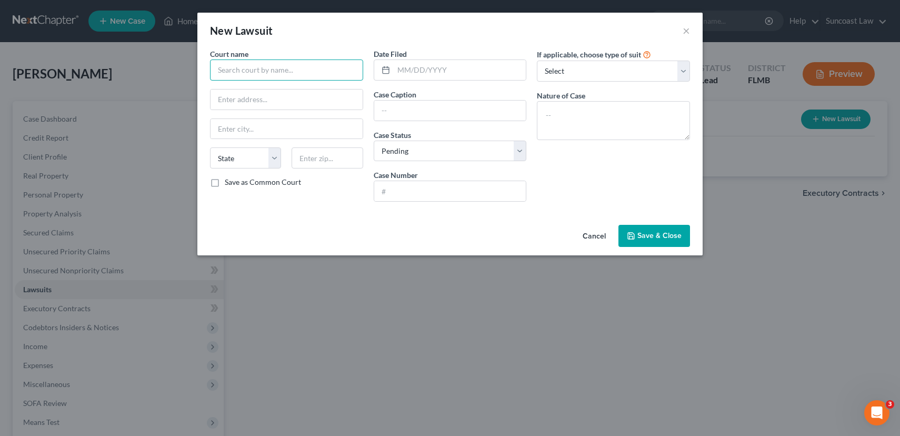
click at [273, 72] on input "text" at bounding box center [286, 69] width 153 height 21
type input "[GEOGRAPHIC_DATA]"
type input "[DATE]"
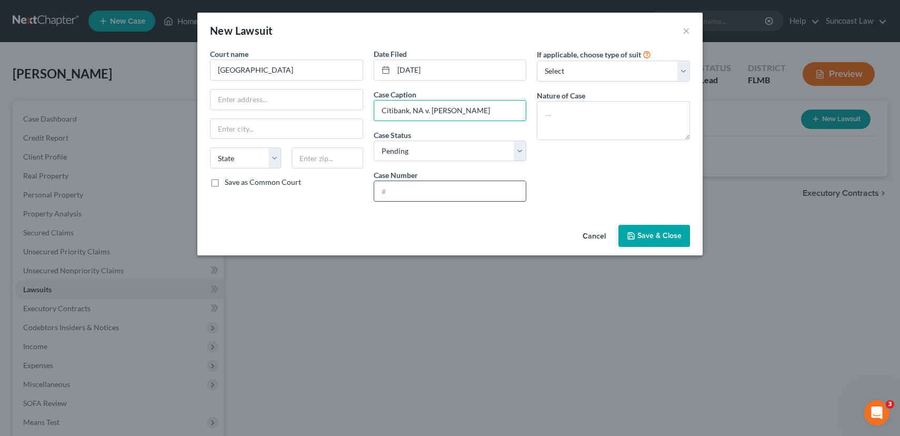
type input "Citibank, NA v. [PERSON_NAME]"
click at [398, 193] on input "text" at bounding box center [450, 191] width 152 height 20
type input "25-CC-023922"
click at [614, 71] on select "Select Repossession Garnishment Foreclosure Attached, Seized, Or Levied Other" at bounding box center [613, 71] width 153 height 21
click at [537, 61] on select "Select Repossession Garnishment Foreclosure Attached, Seized, Or Levied Other" at bounding box center [613, 71] width 153 height 21
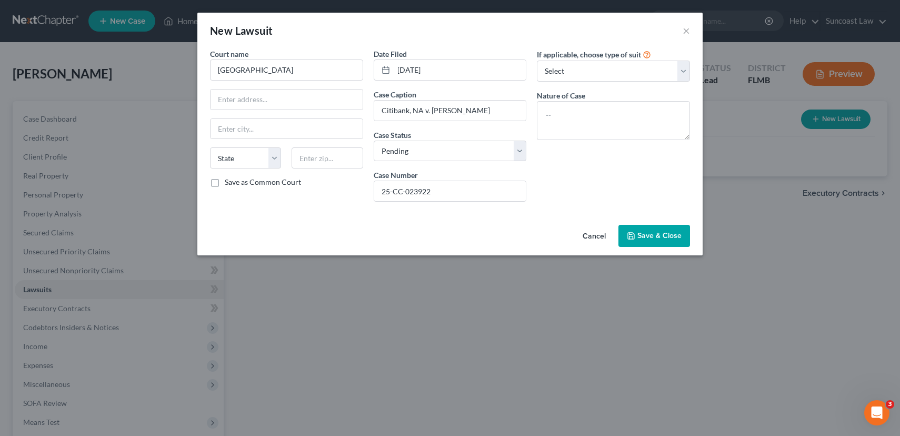
click at [655, 236] on span "Save & Close" at bounding box center [659, 235] width 44 height 9
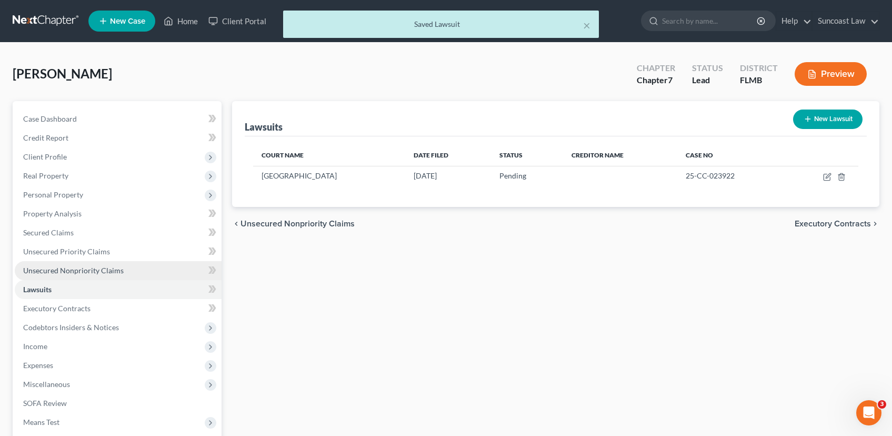
click at [94, 264] on link "Unsecured Nonpriority Claims" at bounding box center [118, 270] width 207 height 19
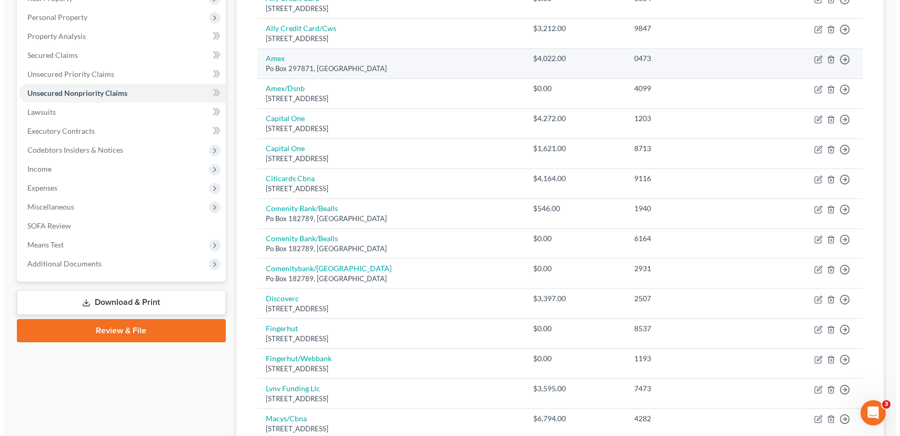
scroll to position [179, 0]
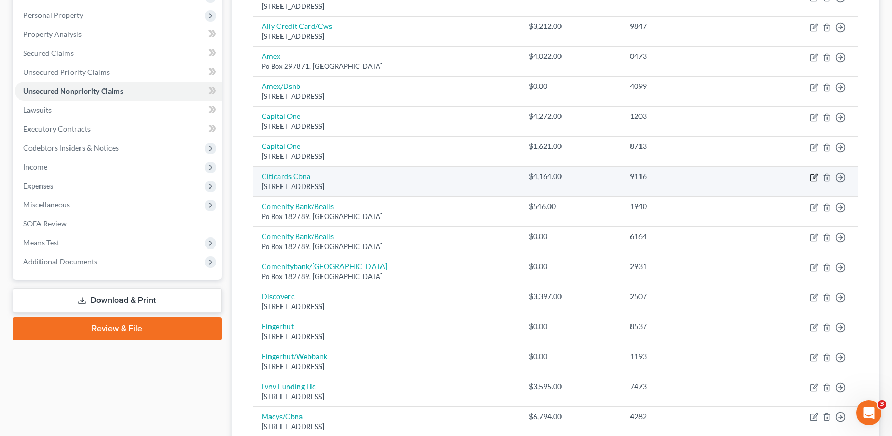
click at [812, 177] on icon "button" at bounding box center [814, 177] width 8 height 8
select select "43"
select select "2"
select select "0"
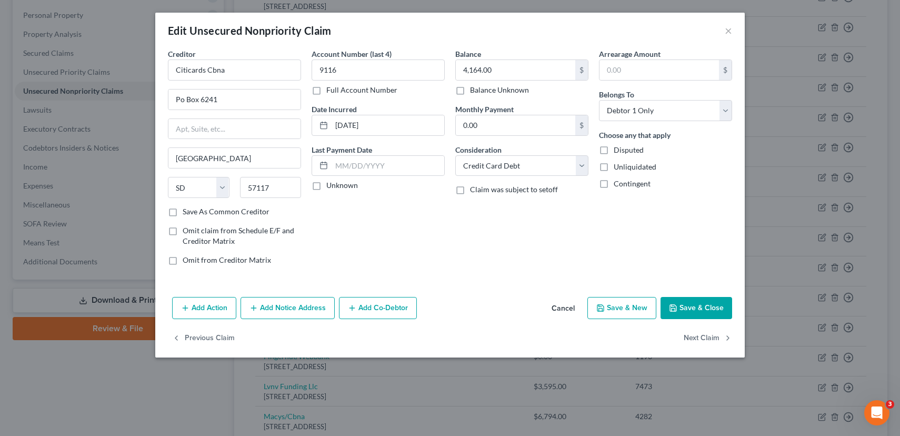
click at [282, 312] on button "Add Notice Address" at bounding box center [288, 308] width 94 height 22
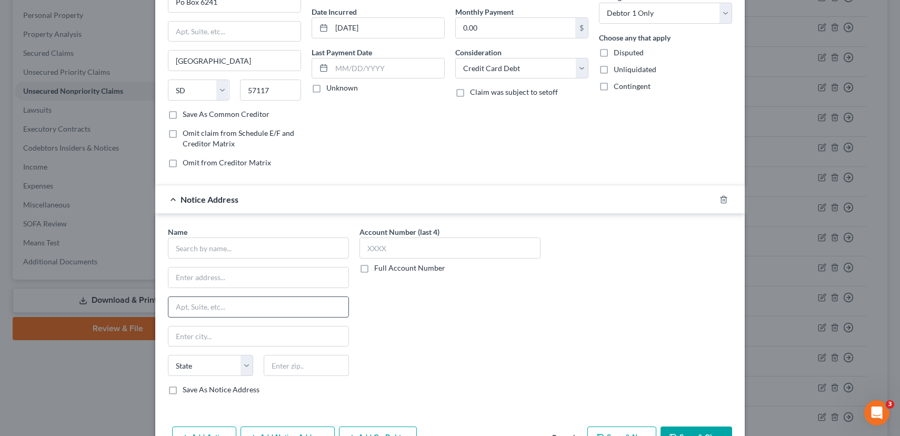
scroll to position [161, 0]
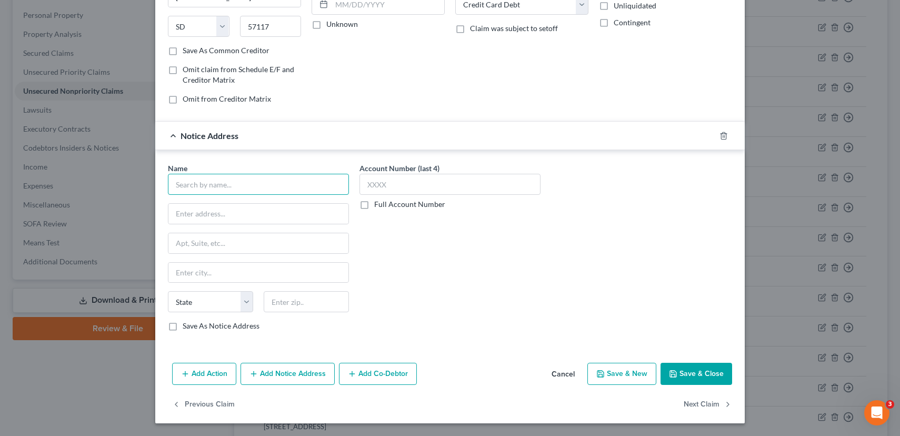
click at [197, 182] on input "text" at bounding box center [258, 184] width 181 height 21
click at [176, 184] on input "[PERSON_NAME] PA" at bounding box center [258, 184] width 181 height 21
type input "[PERSON_NAME] PA"
type input "[STREET_ADDRESS][PERSON_NAME]"
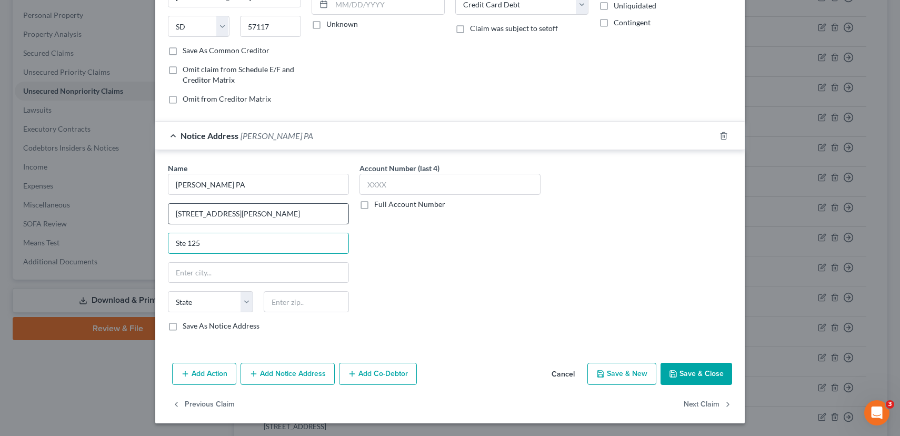
type input "Ste 125"
type input "Orlando"
select select "9"
type input "32825"
click at [678, 374] on button "Save & Close" at bounding box center [696, 374] width 72 height 22
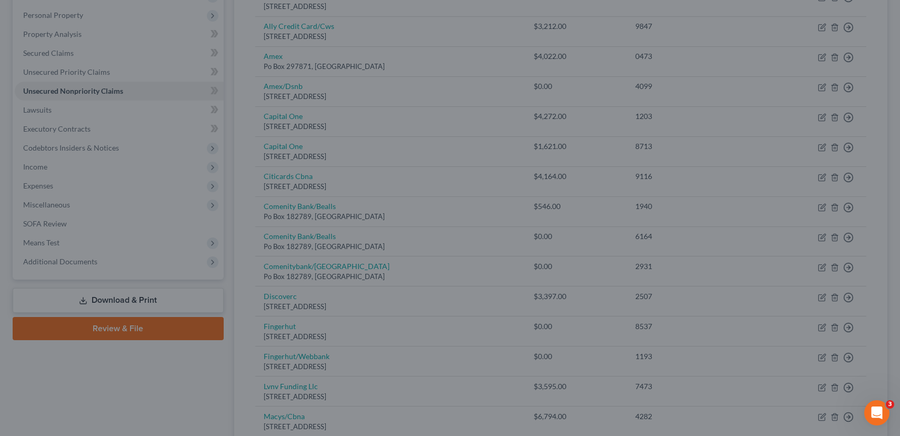
type input "0"
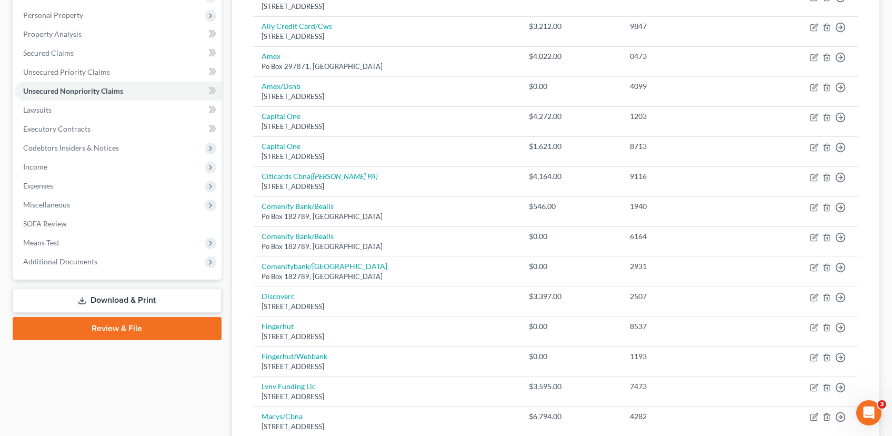
scroll to position [744, 0]
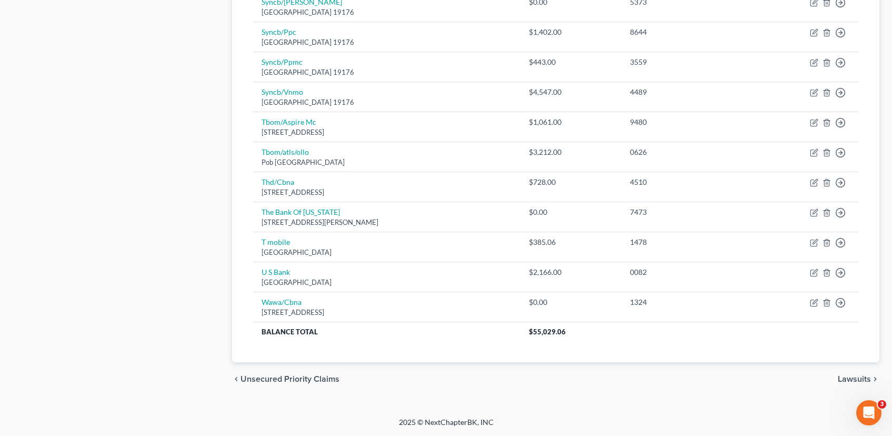
click at [859, 379] on span "Lawsuits" at bounding box center [854, 379] width 33 height 8
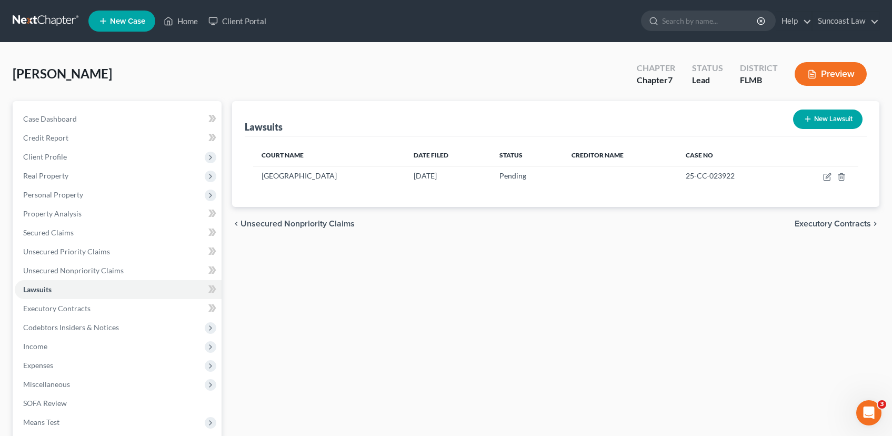
click at [821, 224] on span "Executory Contracts" at bounding box center [833, 223] width 76 height 8
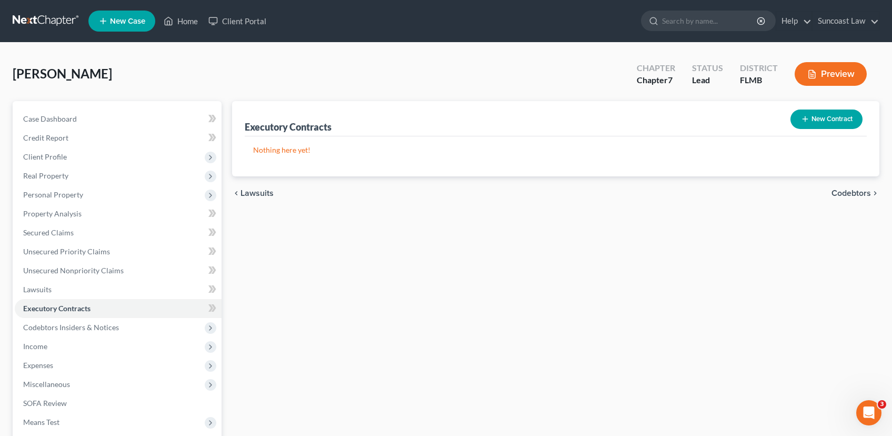
click at [854, 193] on span "Codebtors" at bounding box center [851, 193] width 39 height 8
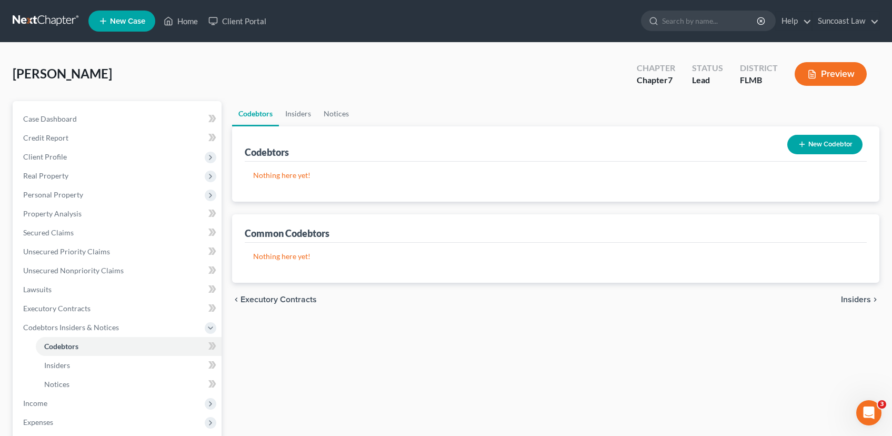
click at [857, 295] on span "Insiders" at bounding box center [856, 299] width 30 height 8
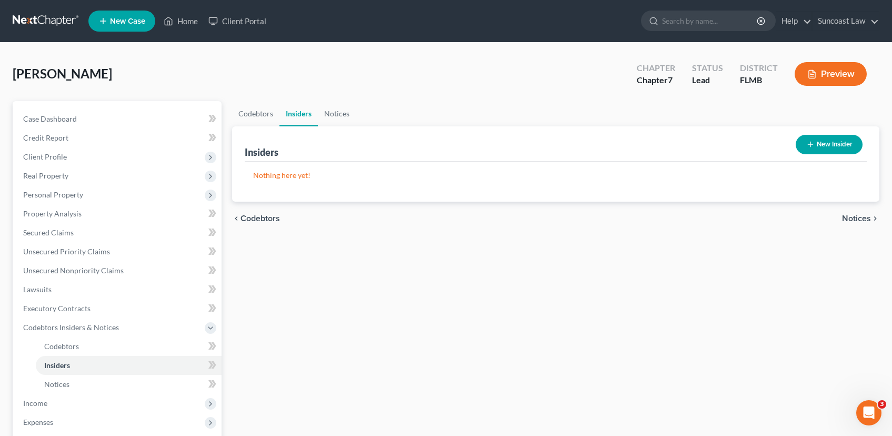
click at [854, 216] on span "Notices" at bounding box center [856, 218] width 29 height 8
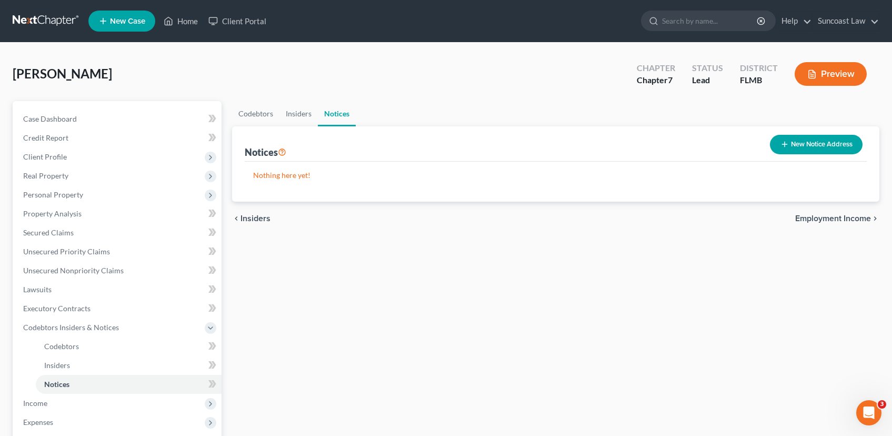
click at [854, 216] on span "Employment Income" at bounding box center [833, 218] width 76 height 8
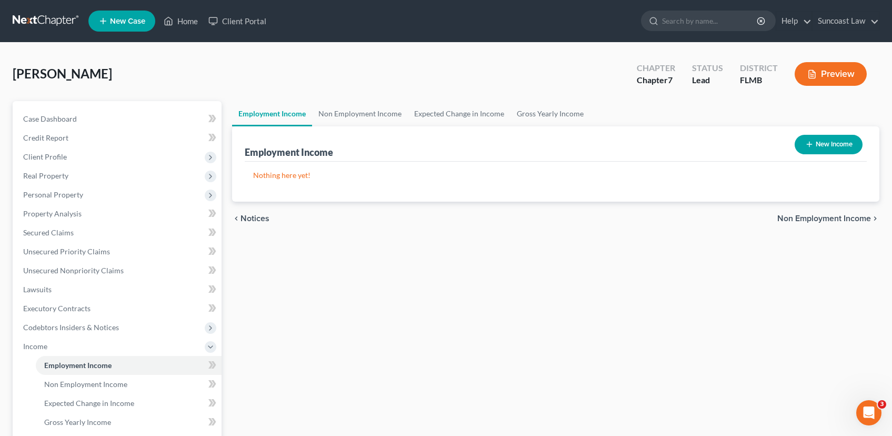
click at [826, 142] on button "New Income" at bounding box center [829, 144] width 68 height 19
select select "0"
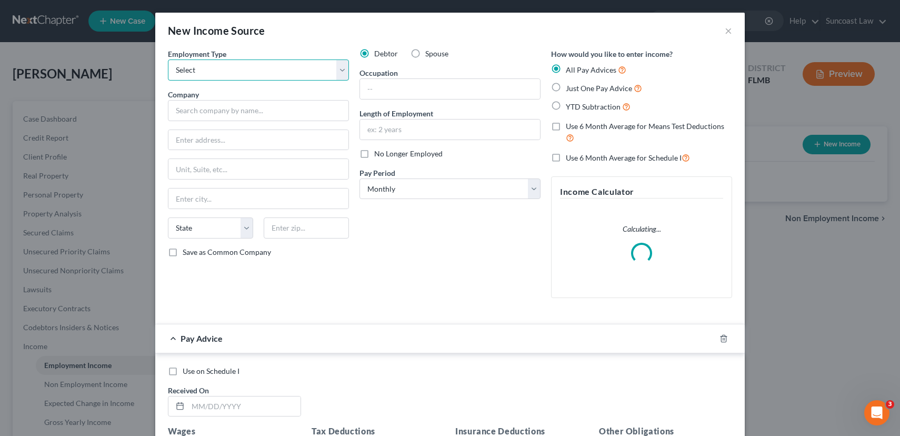
click at [233, 72] on select "Select Full or [DEMOGRAPHIC_DATA] Employment Self Employment" at bounding box center [258, 69] width 181 height 21
select select "0"
click at [168, 59] on select "Select Full or [DEMOGRAPHIC_DATA] Employment Self Employment" at bounding box center [258, 69] width 181 height 21
click at [226, 107] on input "text" at bounding box center [258, 110] width 181 height 21
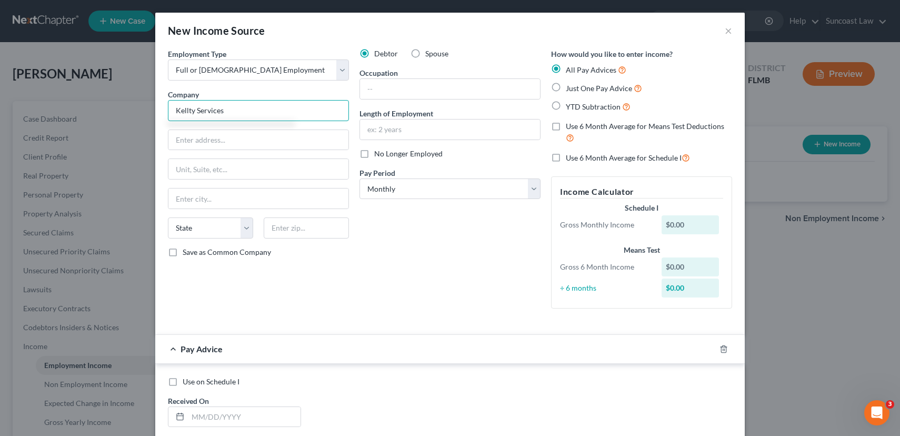
click at [187, 109] on input "Kellty Services" at bounding box center [258, 110] width 181 height 21
type input "[PERSON_NAME] Services"
click at [224, 145] on input "text" at bounding box center [258, 140] width 180 height 20
type input "[STREET_ADDRESS]"
type input "101"
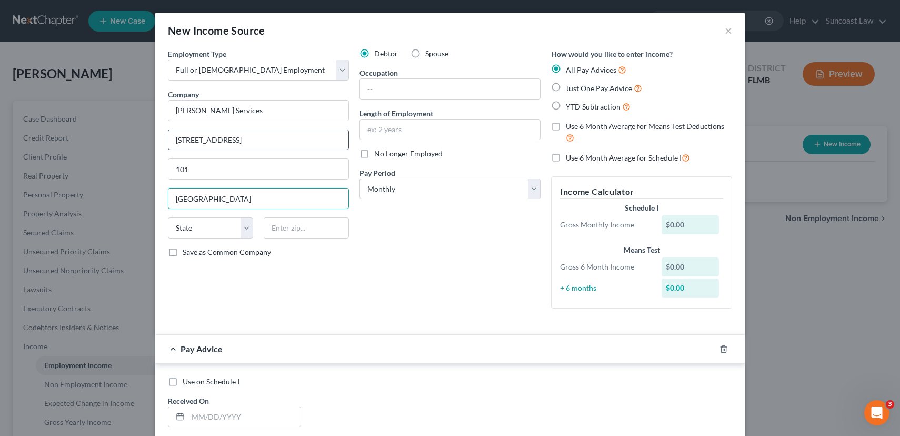
type input "[GEOGRAPHIC_DATA]"
select select "9"
type input "33634"
click at [373, 88] on input "text" at bounding box center [450, 89] width 180 height 20
type input "Substitute teacher"
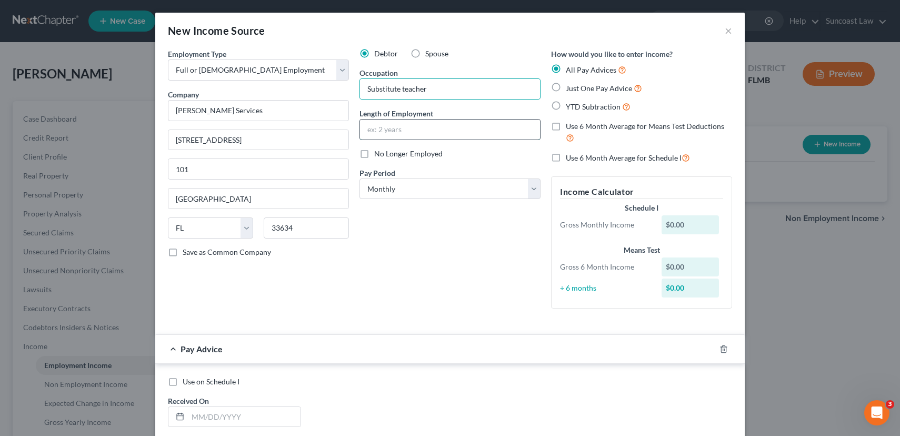
click at [426, 131] on input "text" at bounding box center [450, 129] width 180 height 20
type input "9 years"
click at [419, 192] on select "Select Monthly Twice Monthly Every Other Week Weekly" at bounding box center [449, 188] width 181 height 21
select select "3"
click at [359, 178] on select "Select Monthly Twice Monthly Every Other Week Weekly" at bounding box center [449, 188] width 181 height 21
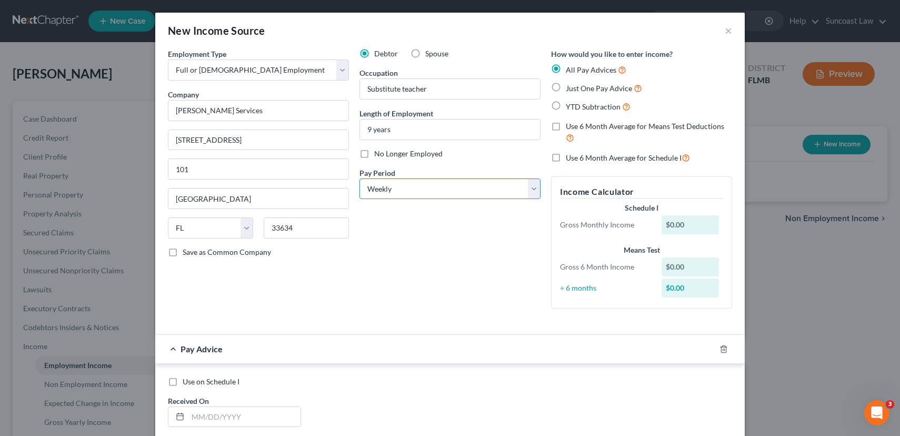
scroll to position [302, 0]
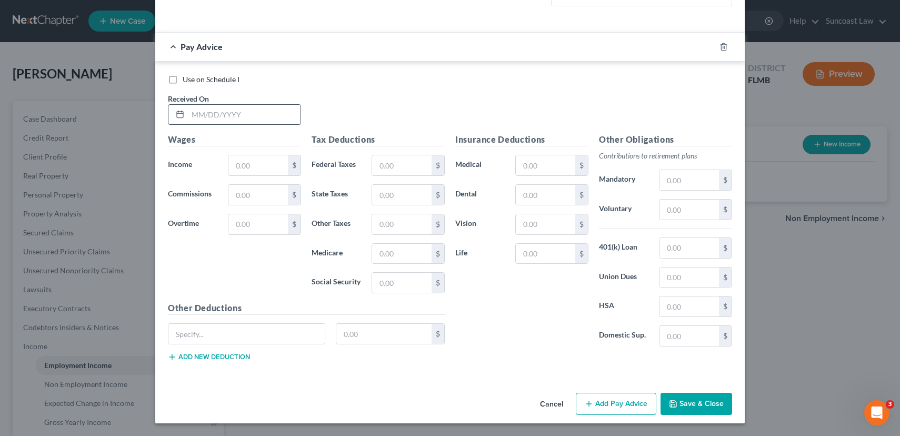
click at [214, 115] on input "text" at bounding box center [244, 115] width 113 height 20
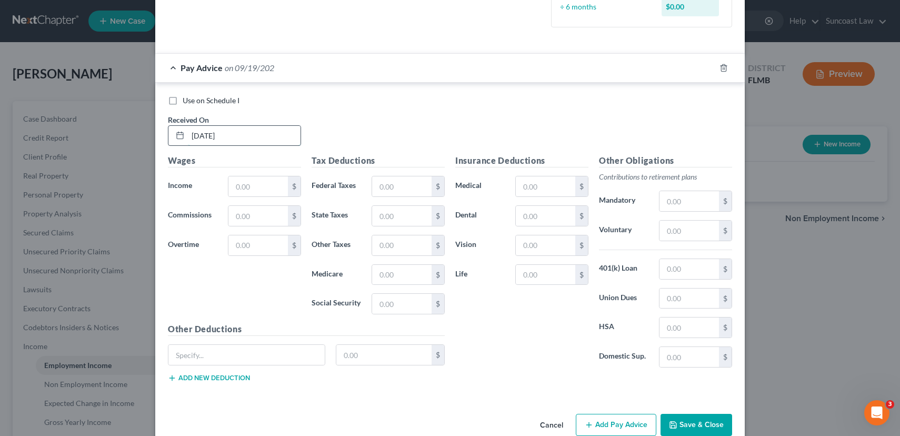
type input "[DATE]"
type input "751.17"
type input "1"
type input "42.23"
type input "0"
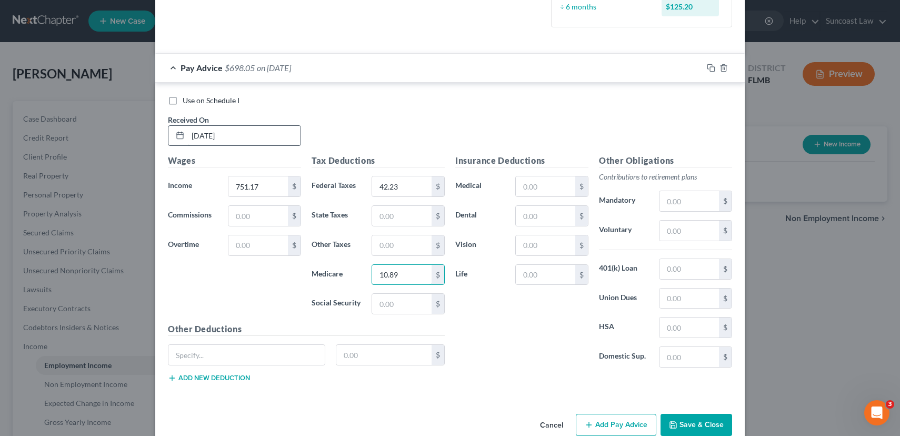
type input "10.89"
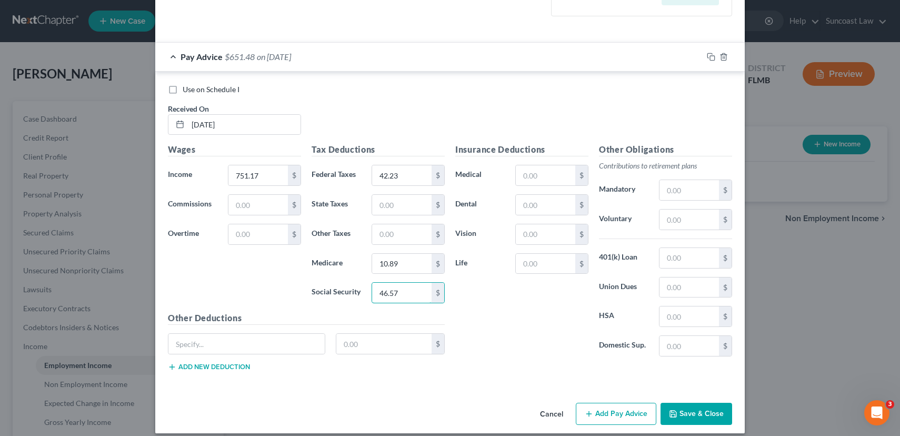
scroll to position [323, 0]
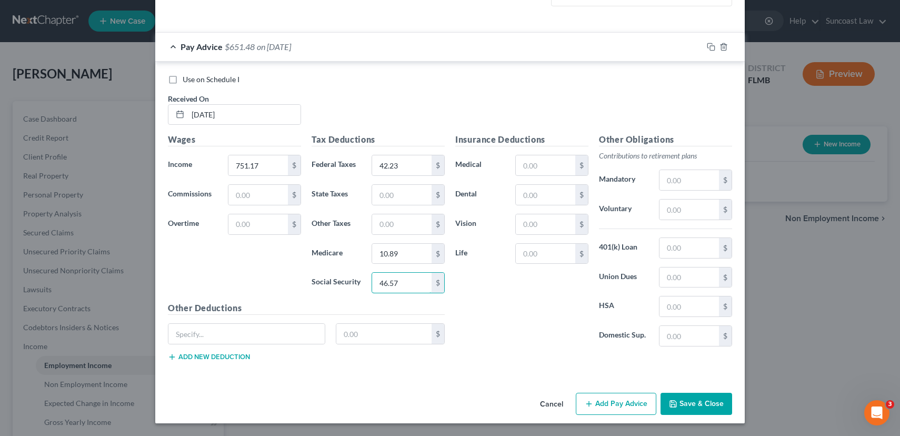
type input "46.57"
click at [626, 397] on button "Add Pay Advice" at bounding box center [616, 404] width 81 height 22
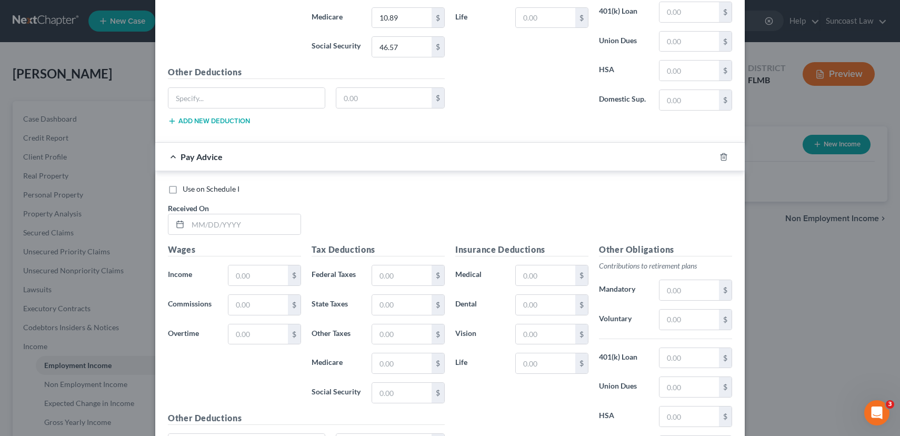
scroll to position [668, 0]
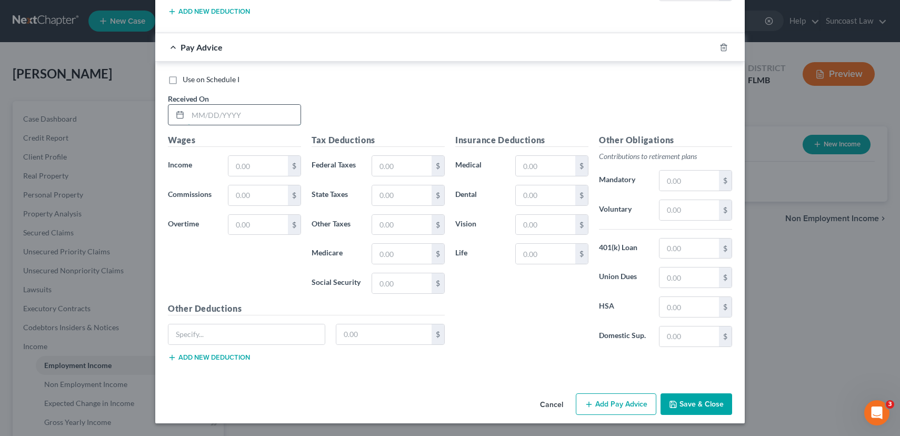
click at [206, 114] on input "text" at bounding box center [244, 115] width 113 height 20
type input "[DATE]"
type input "603.20"
type input "27.44"
type input "8.75"
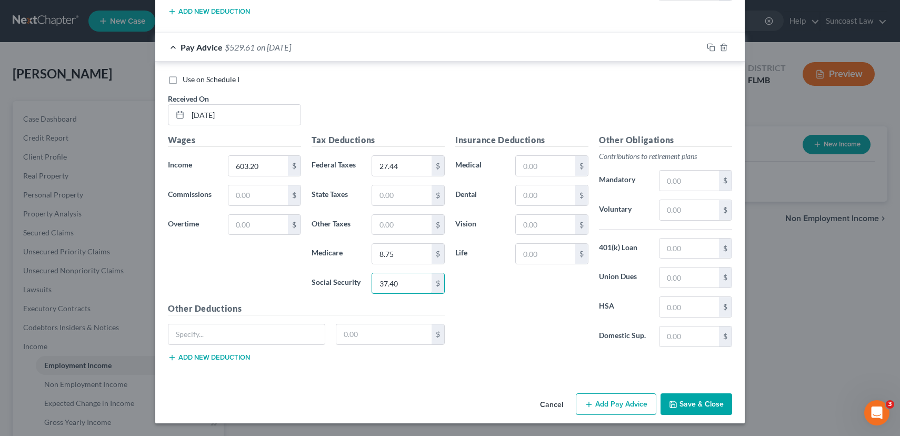
type input "37.40"
click at [623, 402] on button "Add Pay Advice" at bounding box center [616, 404] width 81 height 22
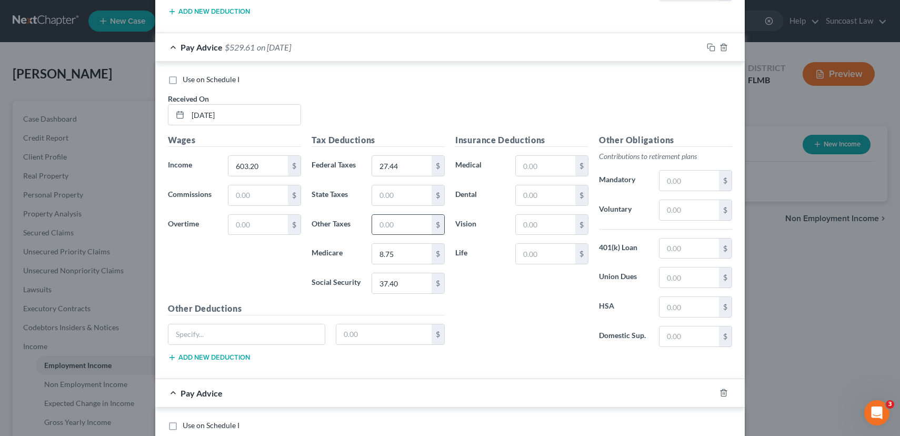
scroll to position [1014, 0]
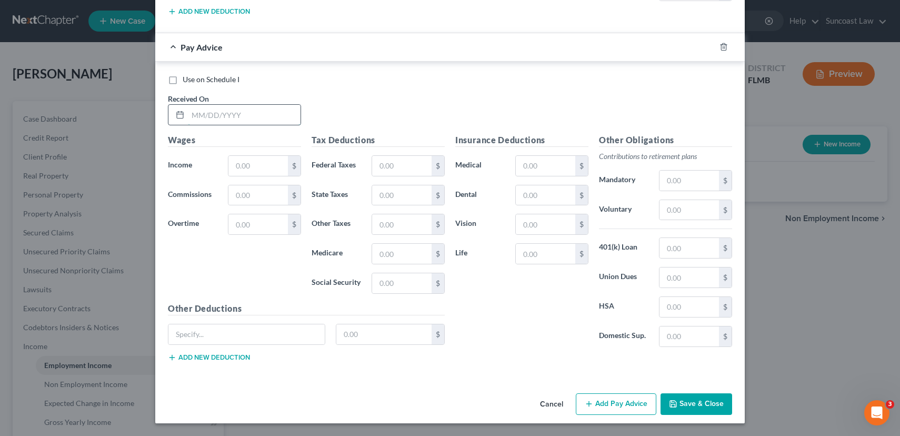
click at [259, 122] on input "text" at bounding box center [244, 115] width 113 height 20
type input "[DATE]"
click at [248, 170] on input "text" at bounding box center [257, 166] width 59 height 20
type input "854.00"
type input "64.52"
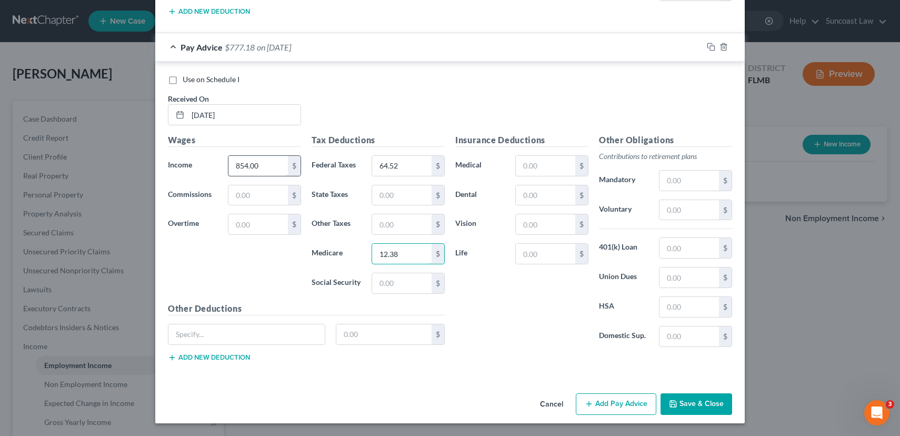
type input "12.38"
type input "52.95"
click at [628, 403] on button "Add Pay Advice" at bounding box center [616, 404] width 81 height 22
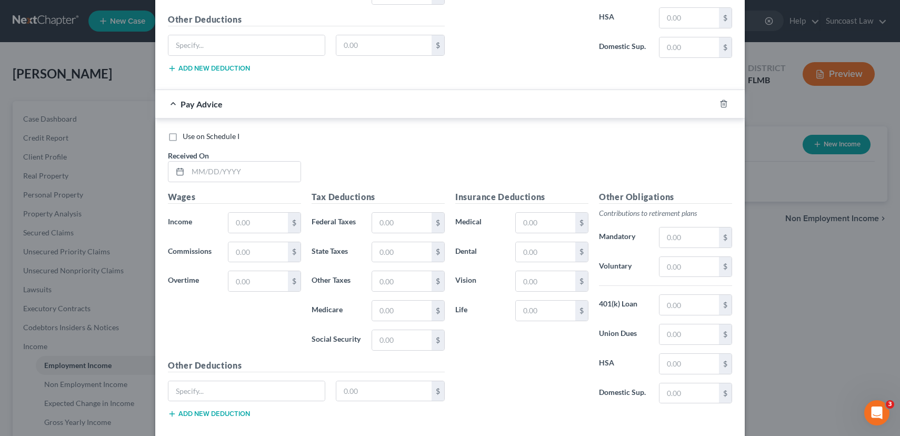
scroll to position [1360, 0]
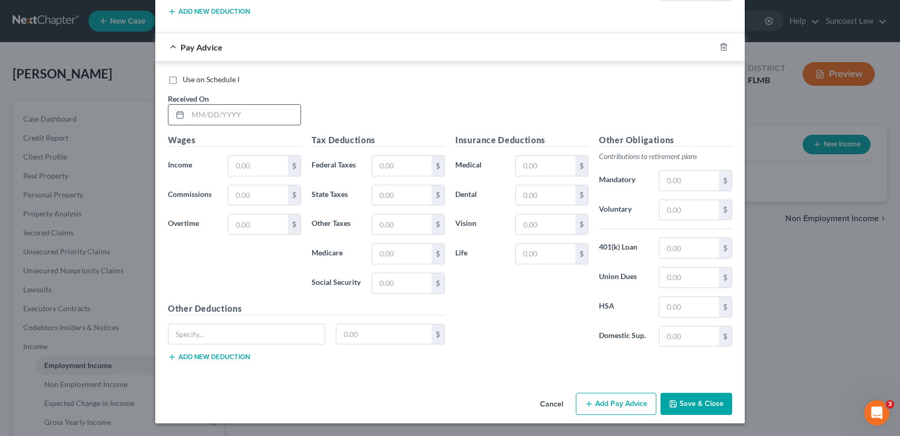
click at [214, 114] on input "text" at bounding box center [244, 115] width 113 height 20
type input "[DATE]"
type input "603.20"
type input "27.44"
type input "8.75"
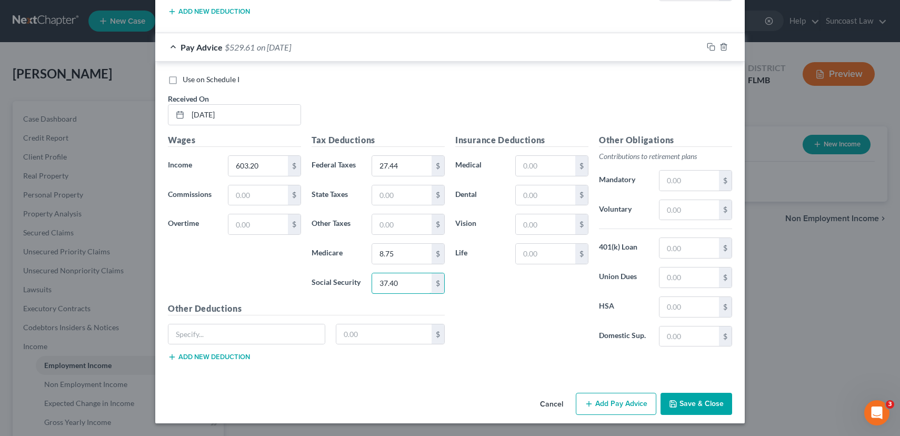
type input "37.40"
drag, startPoint x: 595, startPoint y: 400, endPoint x: 541, endPoint y: 325, distance: 92.4
click at [595, 400] on button "Add Pay Advice" at bounding box center [616, 404] width 81 height 22
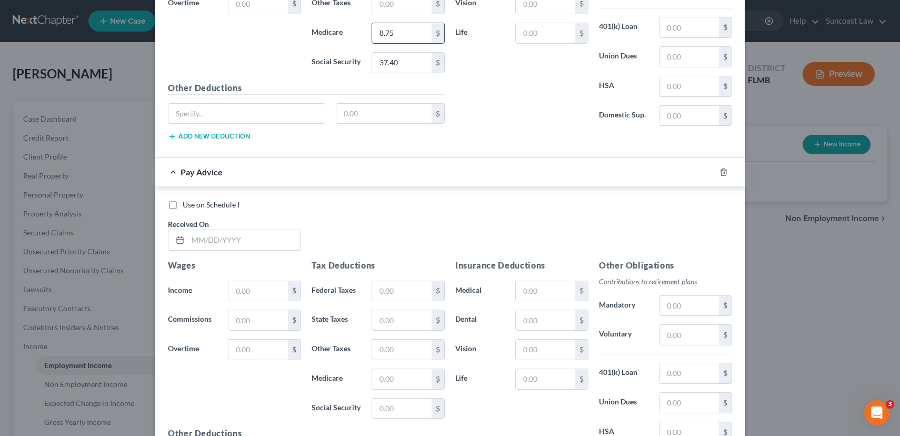
scroll to position [1706, 0]
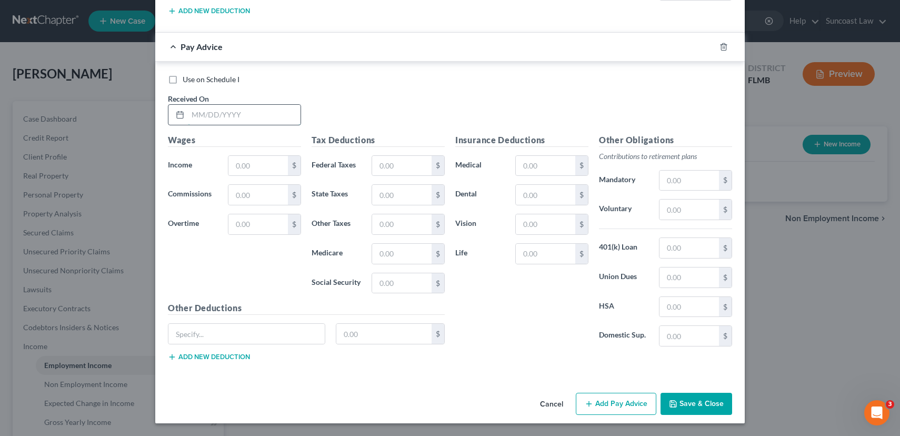
click at [202, 114] on input "text" at bounding box center [244, 115] width 113 height 20
click at [220, 121] on input "text" at bounding box center [244, 115] width 113 height 20
type input "[DATE]"
type input "754.00"
type input "42.52"
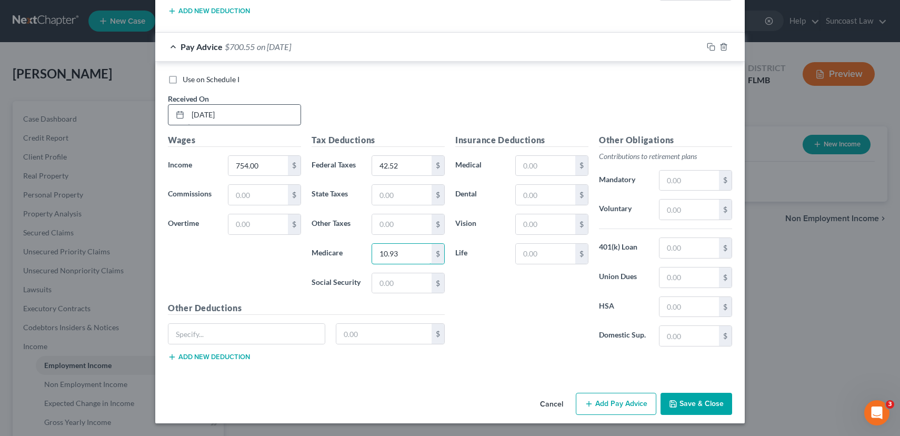
type input "10.93"
type input "46.74"
click at [621, 402] on button "Add Pay Advice" at bounding box center [616, 404] width 81 height 22
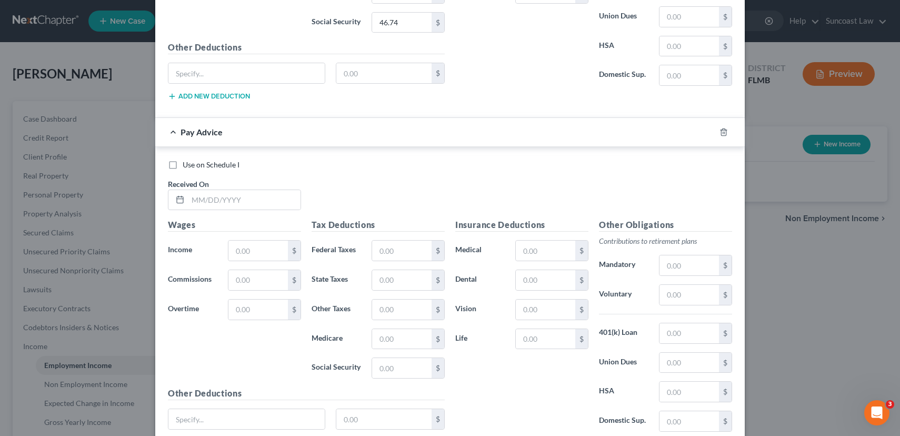
scroll to position [2051, 0]
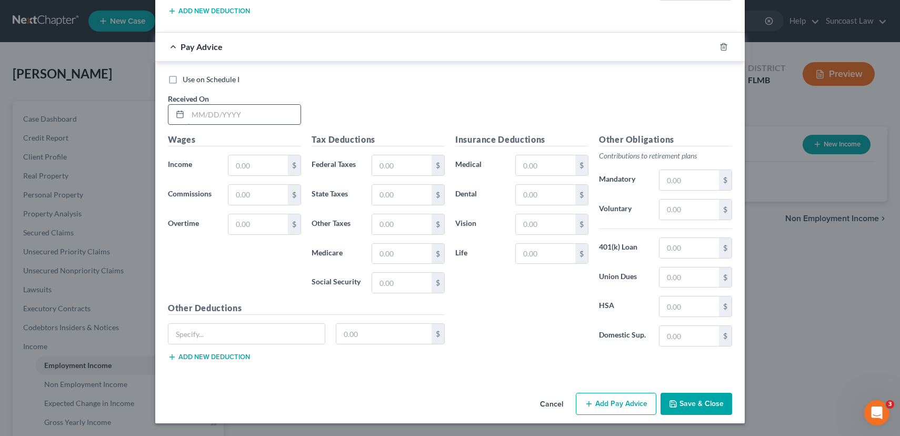
click at [239, 108] on input "text" at bounding box center [244, 115] width 113 height 20
type input "[DATE]"
type input "750.00"
type input "42.12"
type input "10.87"
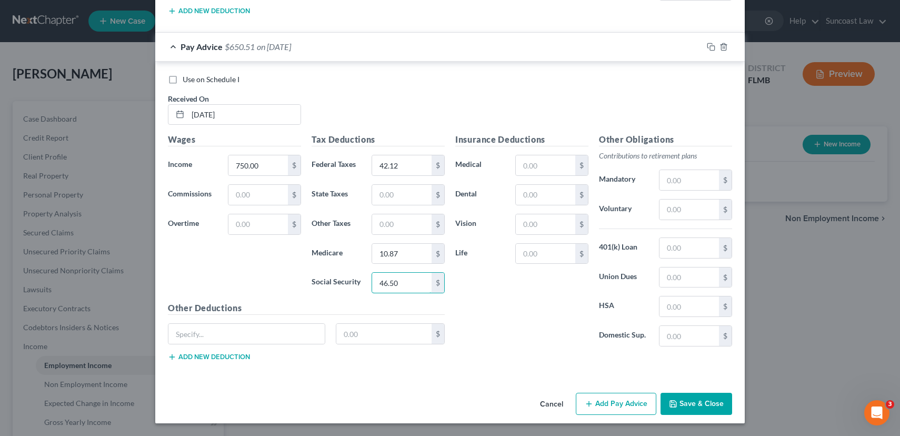
type input "46.50"
click at [616, 406] on button "Add Pay Advice" at bounding box center [616, 404] width 81 height 22
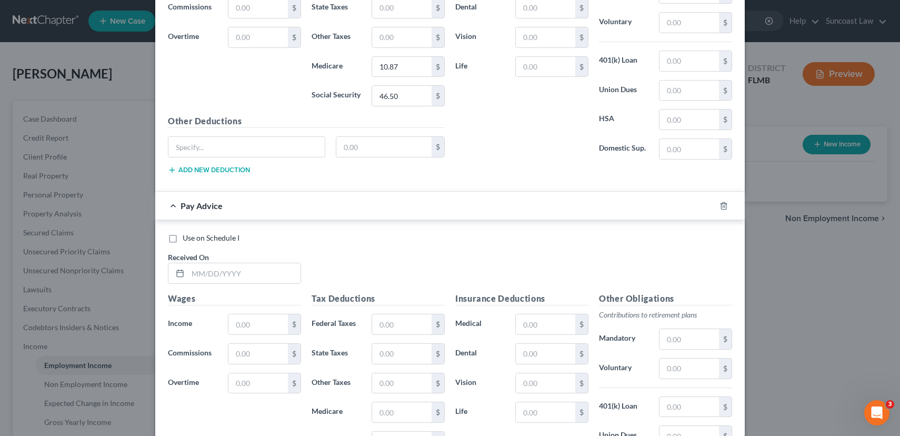
scroll to position [2397, 0]
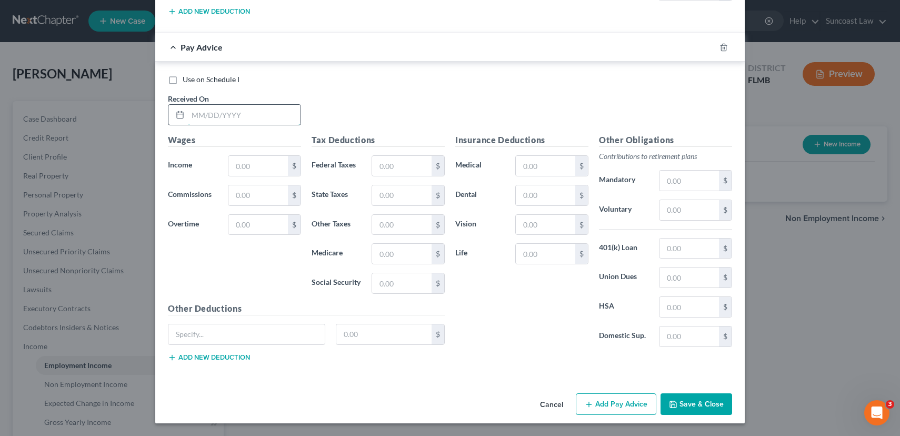
click at [229, 117] on input "text" at bounding box center [244, 115] width 113 height 20
type input "[DATE]"
type input "150.00"
type input "2.18"
type input "9.30"
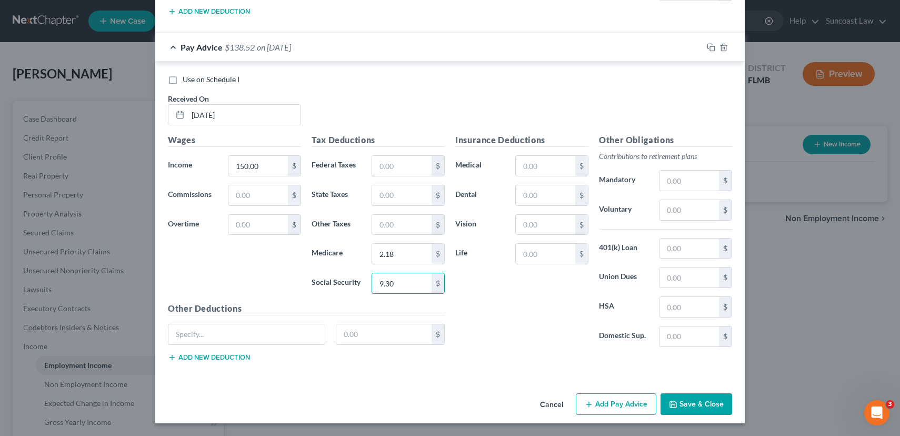
click at [606, 402] on button "Add Pay Advice" at bounding box center [616, 404] width 81 height 22
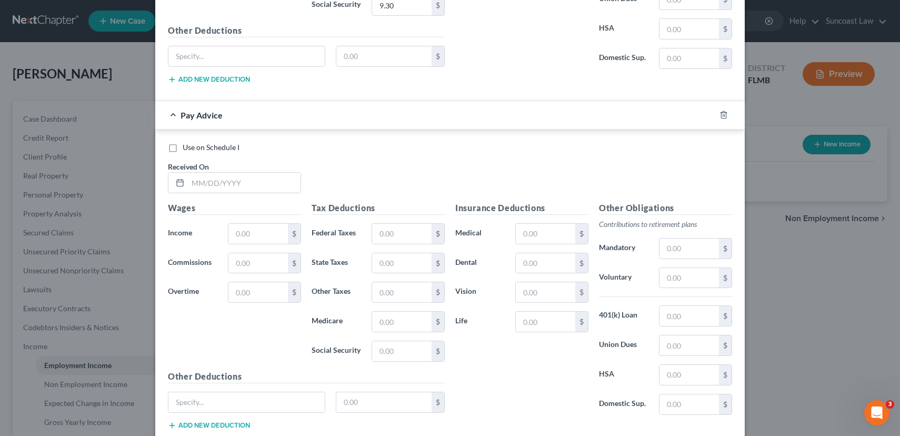
scroll to position [2742, 0]
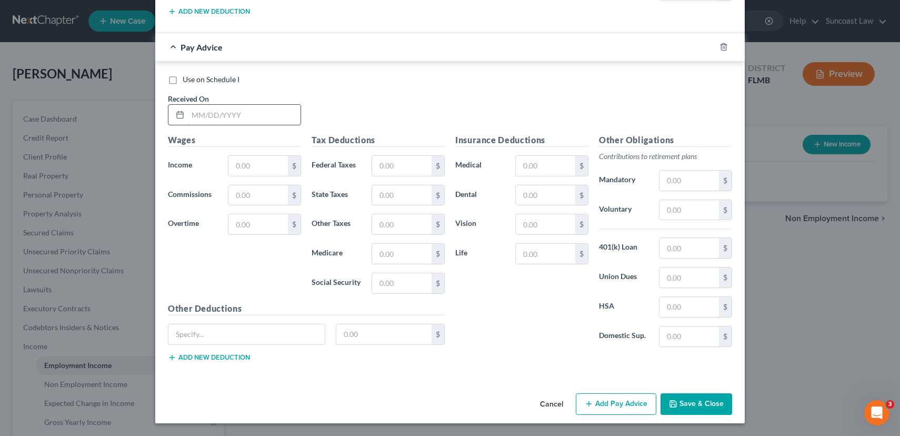
click at [195, 105] on input "text" at bounding box center [244, 115] width 113 height 20
type input "[DATE]"
type input "539.20"
type input "21.04"
type input "7.82"
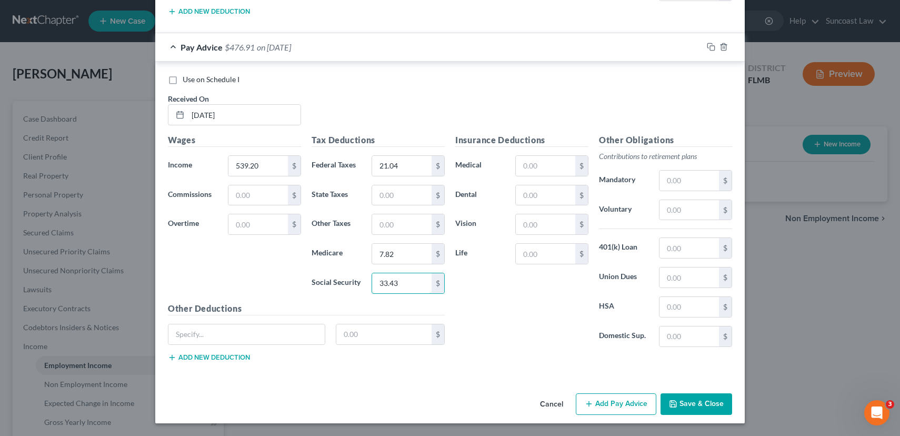
type input "33.43"
click at [606, 401] on button "Add Pay Advice" at bounding box center [616, 404] width 81 height 22
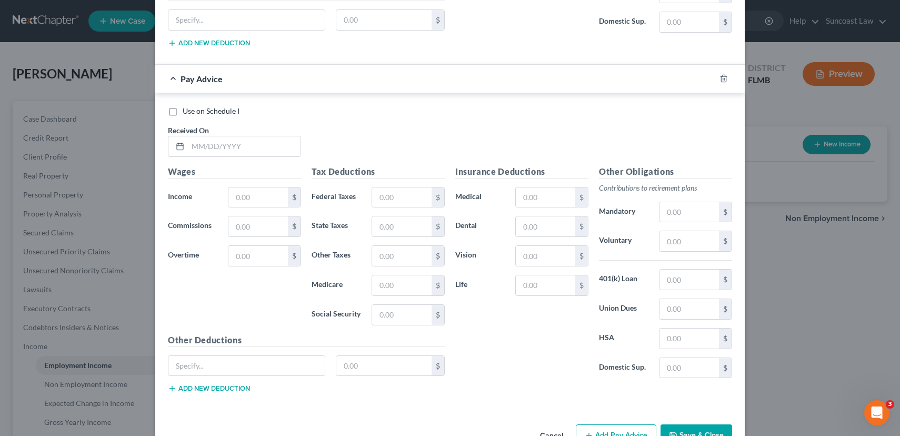
scroll to position [3088, 0]
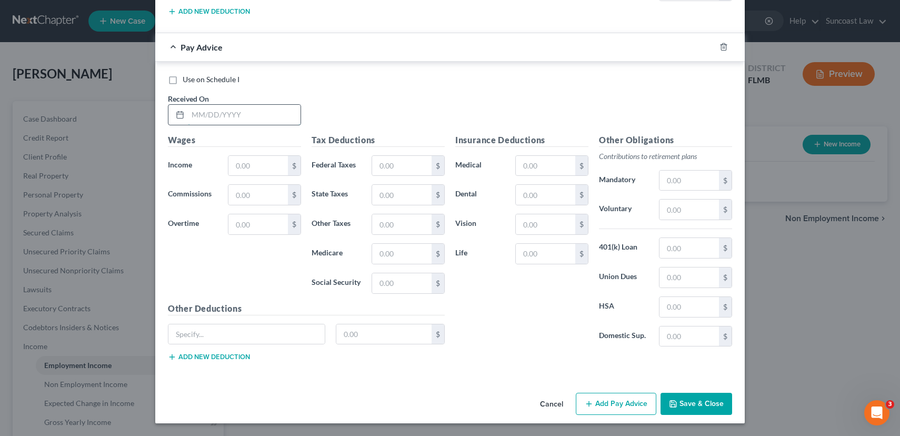
click at [227, 105] on input "text" at bounding box center [244, 115] width 113 height 20
type input "[DATE]"
click at [616, 399] on button "Add Pay Advice" at bounding box center [616, 404] width 81 height 22
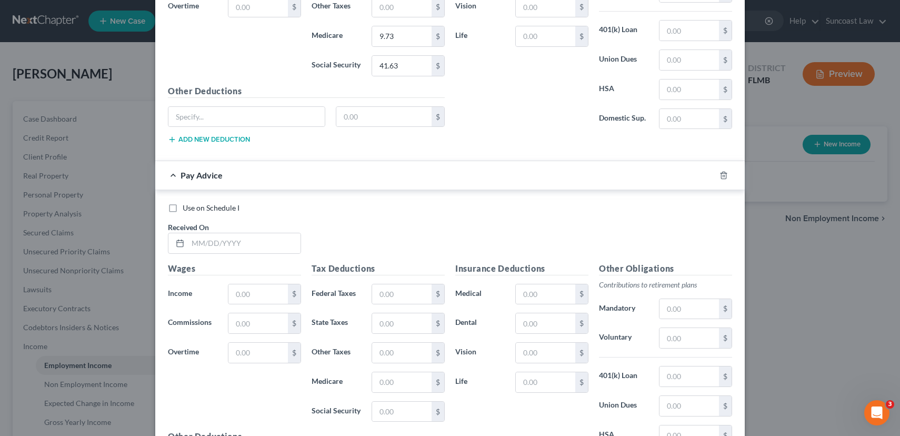
scroll to position [3434, 0]
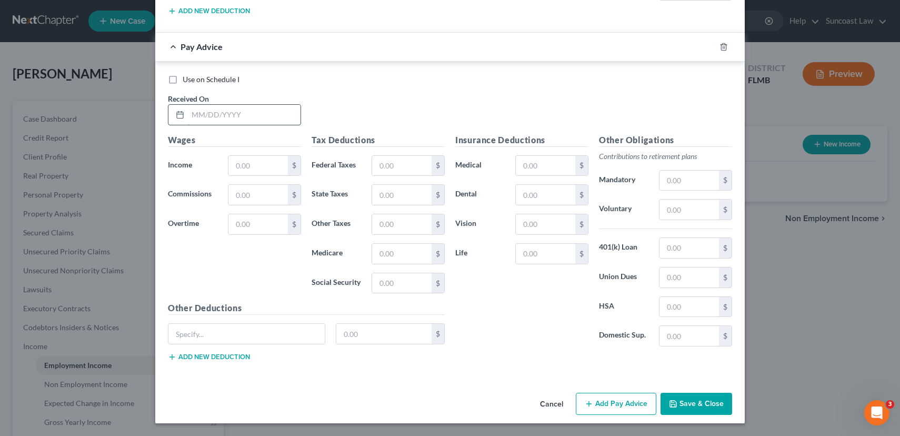
click at [229, 114] on input "text" at bounding box center [244, 115] width 113 height 20
click at [615, 406] on button "Add Pay Advice" at bounding box center [616, 404] width 81 height 22
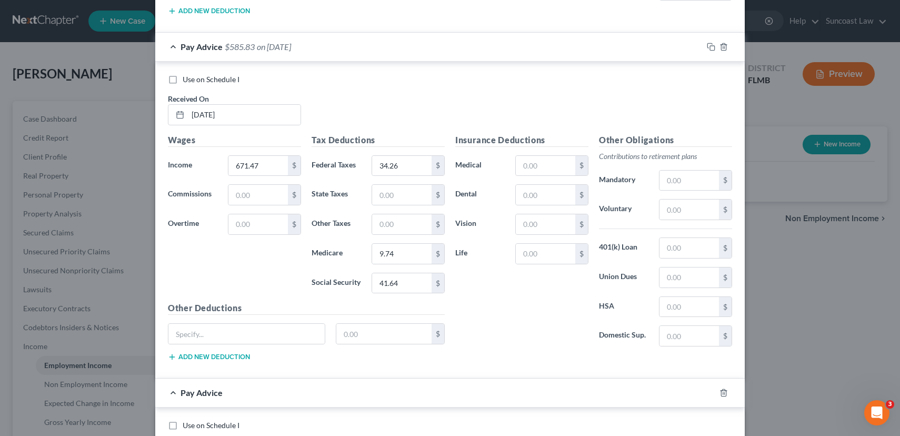
scroll to position [3780, 0]
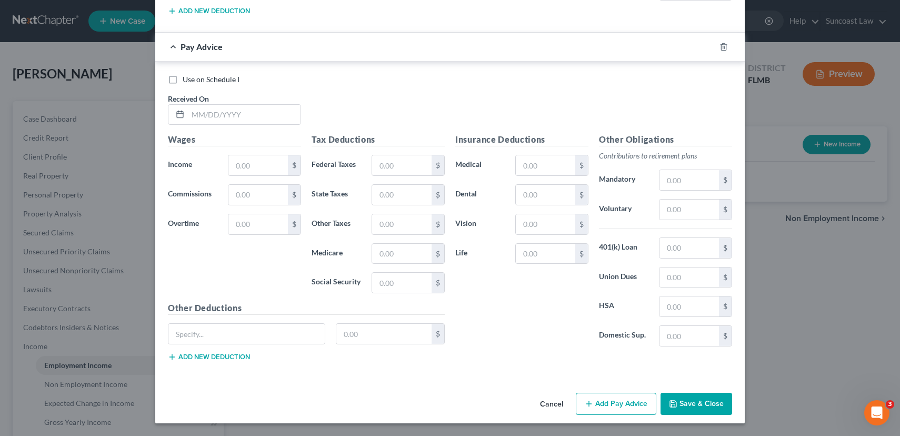
click at [247, 125] on div "Received On *" at bounding box center [235, 109] width 144 height 32
click at [229, 118] on input "text" at bounding box center [244, 115] width 113 height 20
click at [617, 403] on button "Add Pay Advice" at bounding box center [616, 404] width 81 height 22
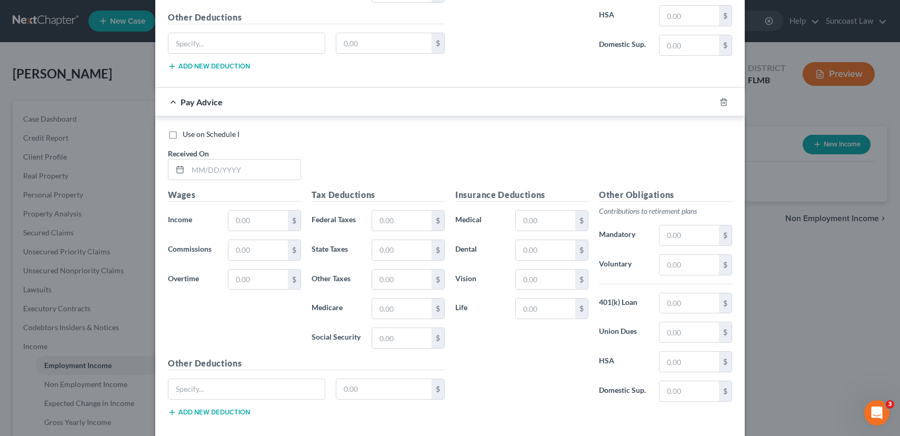
scroll to position [4125, 0]
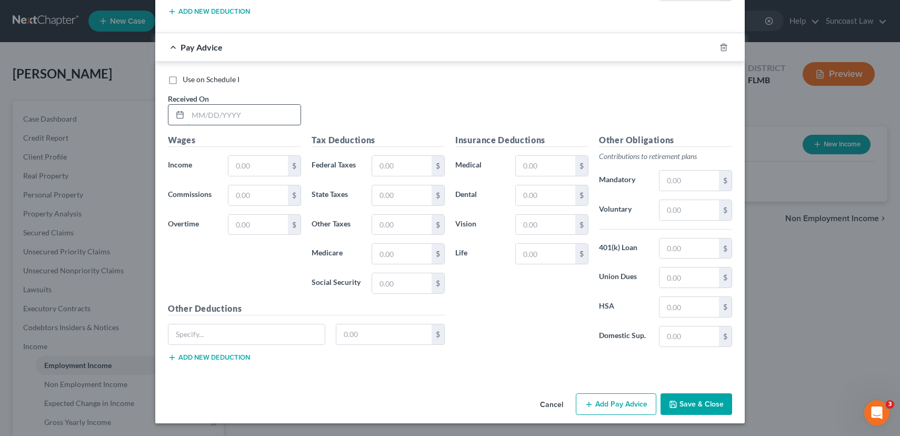
click at [225, 116] on input "text" at bounding box center [244, 115] width 113 height 20
click at [616, 398] on button "Add Pay Advice" at bounding box center [616, 404] width 81 height 22
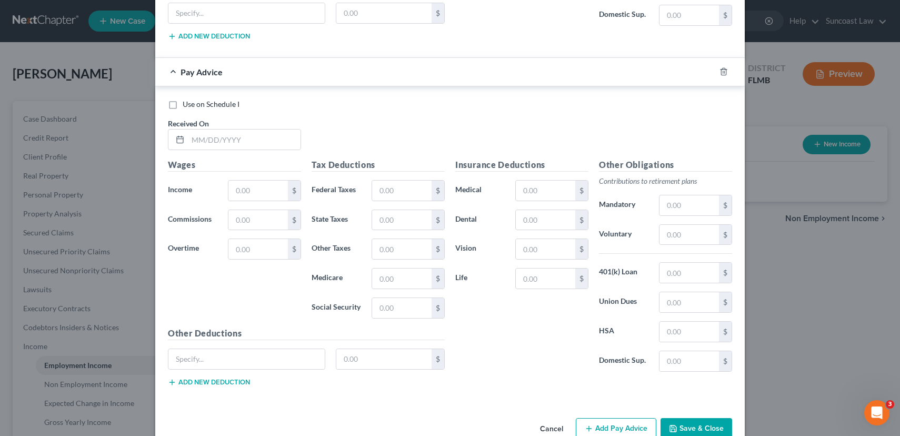
scroll to position [4471, 0]
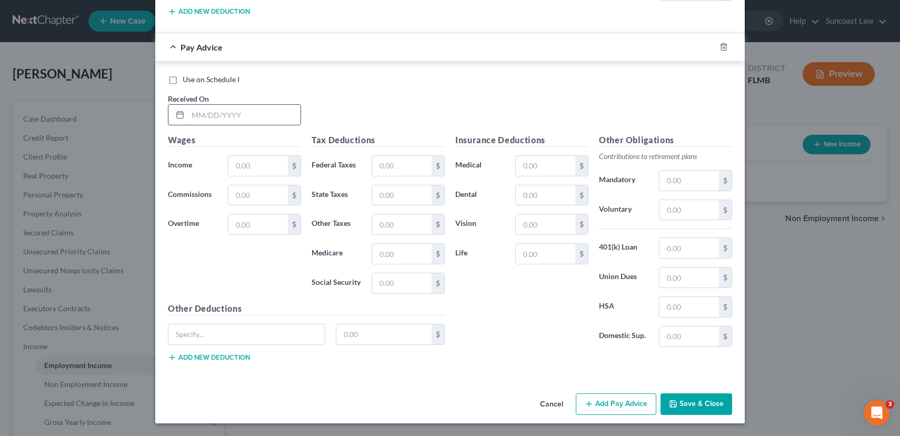
click at [270, 119] on input "text" at bounding box center [244, 115] width 113 height 20
click at [612, 400] on button "Add Pay Advice" at bounding box center [616, 404] width 81 height 22
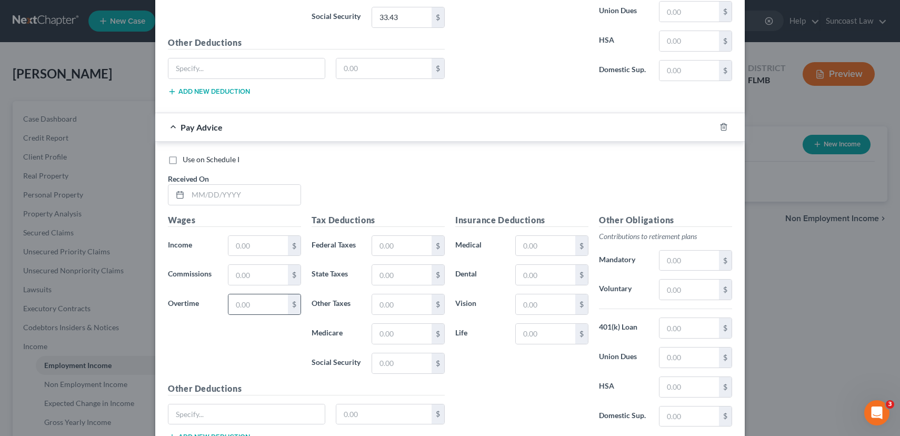
scroll to position [4816, 0]
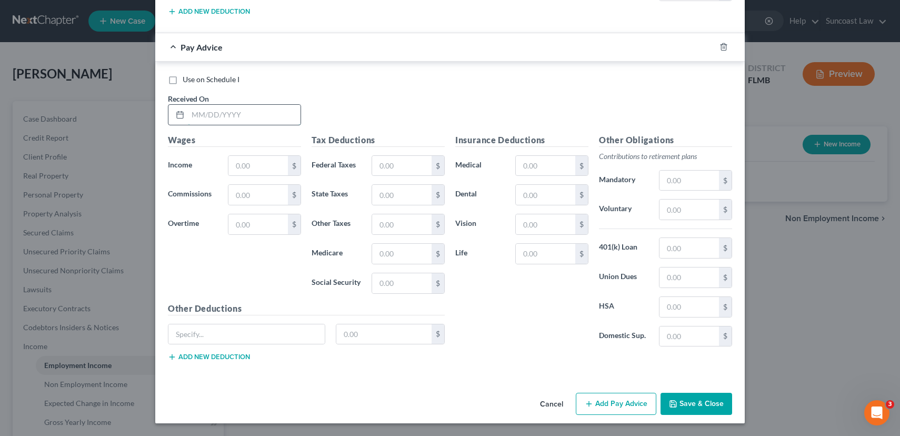
click at [225, 117] on input "text" at bounding box center [244, 115] width 113 height 20
click at [623, 403] on button "Add Pay Advice" at bounding box center [616, 404] width 81 height 22
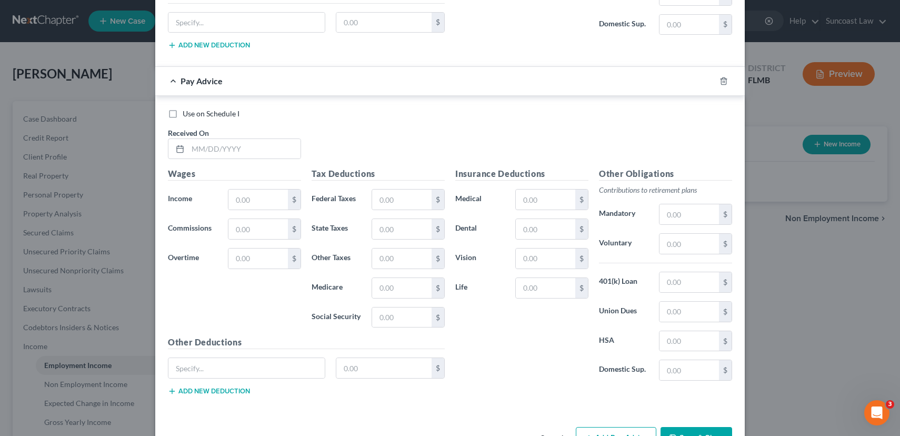
scroll to position [5162, 0]
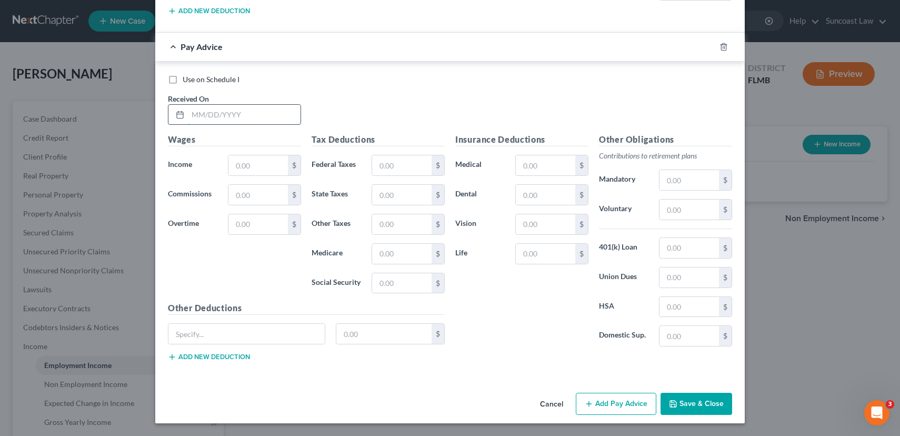
click at [209, 115] on input "text" at bounding box center [244, 115] width 113 height 20
click at [604, 404] on button "Add Pay Advice" at bounding box center [616, 404] width 81 height 22
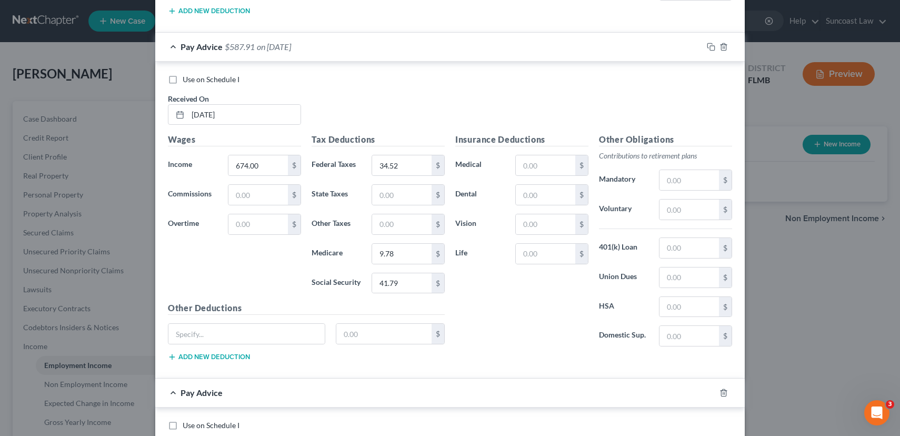
scroll to position [5508, 0]
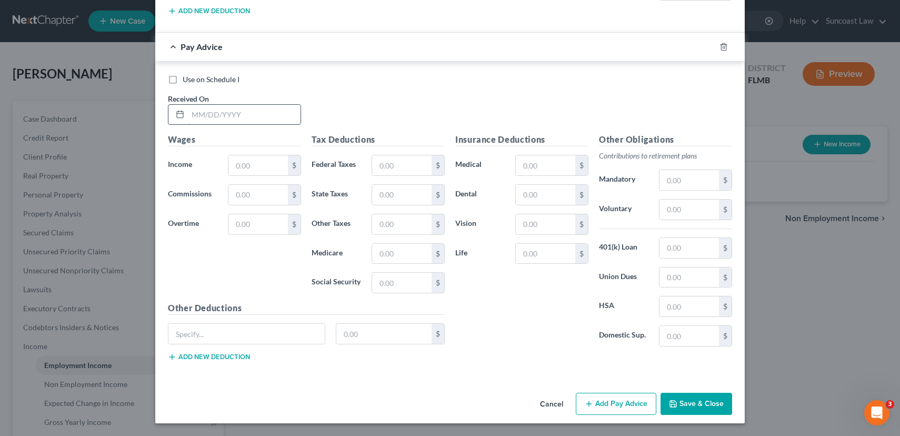
click at [224, 115] on input "text" at bounding box center [244, 115] width 113 height 20
click at [686, 403] on button "Save & Close" at bounding box center [696, 404] width 72 height 22
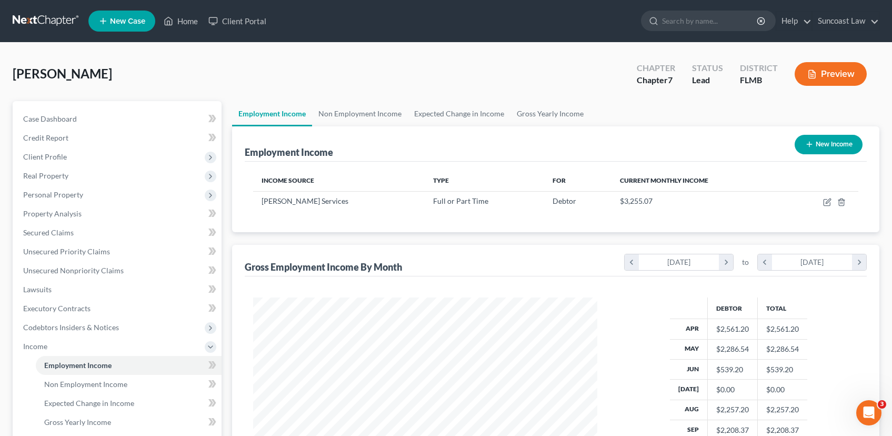
scroll to position [199, 0]
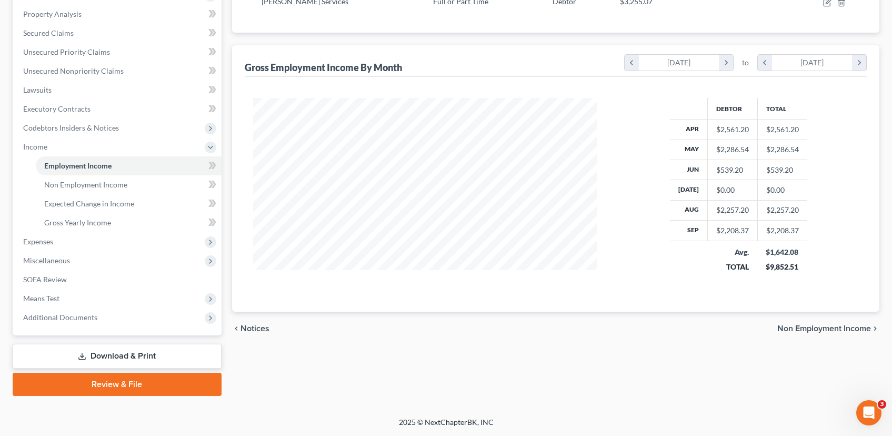
click at [785, 328] on span "Non Employment Income" at bounding box center [824, 328] width 94 height 8
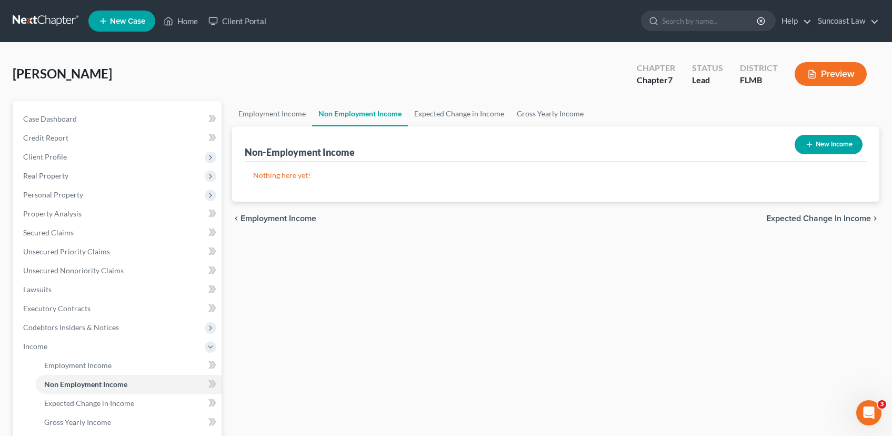
click at [816, 145] on button "New Income" at bounding box center [829, 144] width 68 height 19
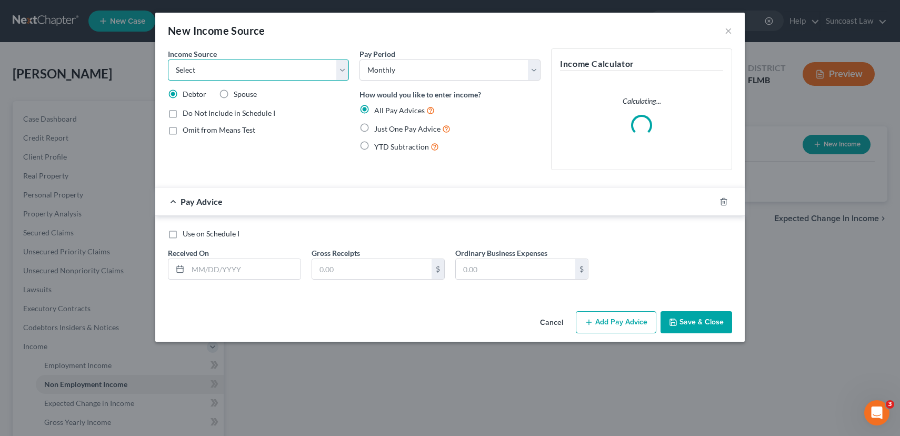
click at [237, 69] on select "Select Unemployment Disability (from employer) Pension Retirement Social Securi…" at bounding box center [258, 69] width 181 height 21
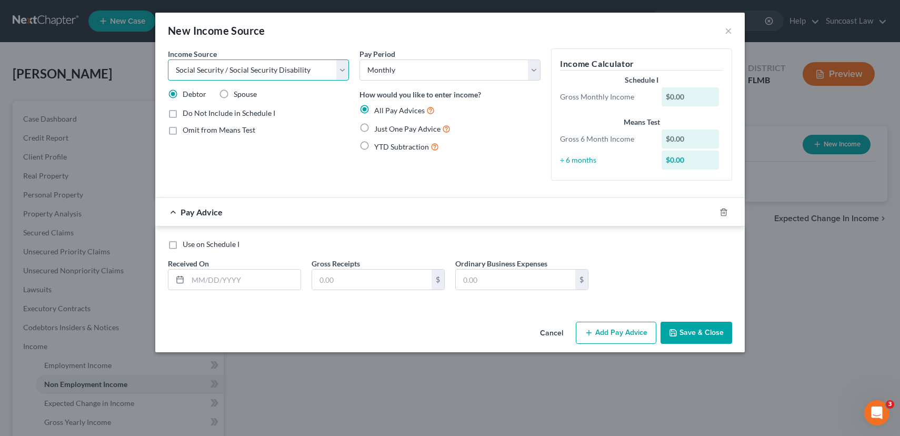
click at [168, 59] on select "Select Unemployment Disability (from employer) Pension Retirement Social Securi…" at bounding box center [258, 69] width 181 height 21
click at [374, 129] on label "Just One Pay Advice" at bounding box center [412, 129] width 76 height 12
click at [378, 129] on input "Just One Pay Advice" at bounding box center [381, 126] width 7 height 7
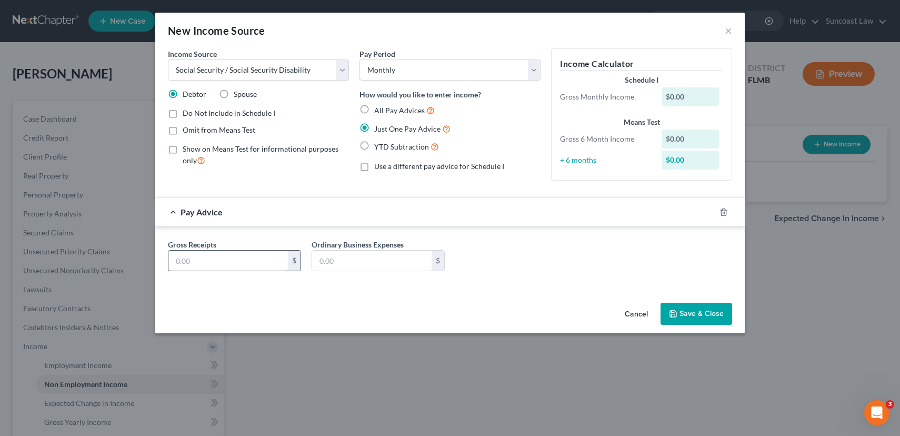
click at [213, 258] on input "text" at bounding box center [227, 261] width 119 height 20
click at [685, 307] on button "Save & Close" at bounding box center [696, 314] width 72 height 22
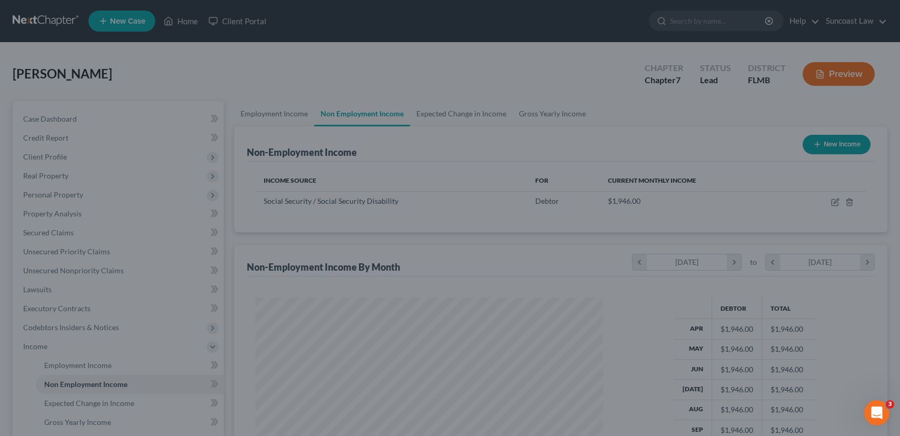
scroll to position [189, 366]
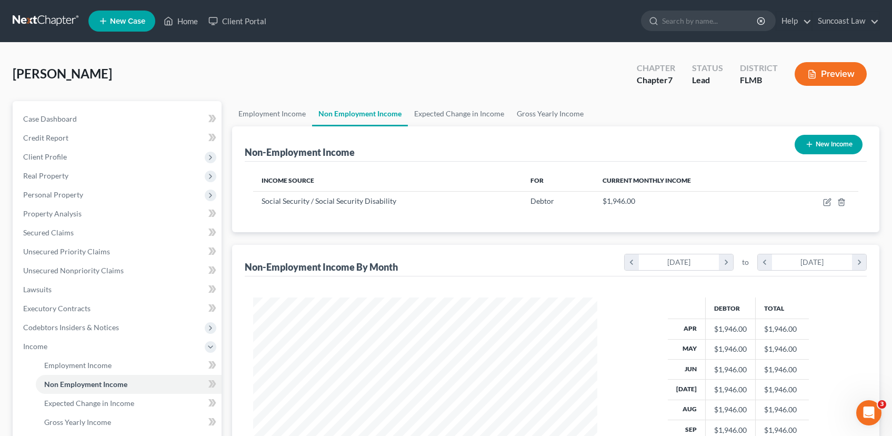
click at [844, 142] on button "New Income" at bounding box center [829, 144] width 68 height 19
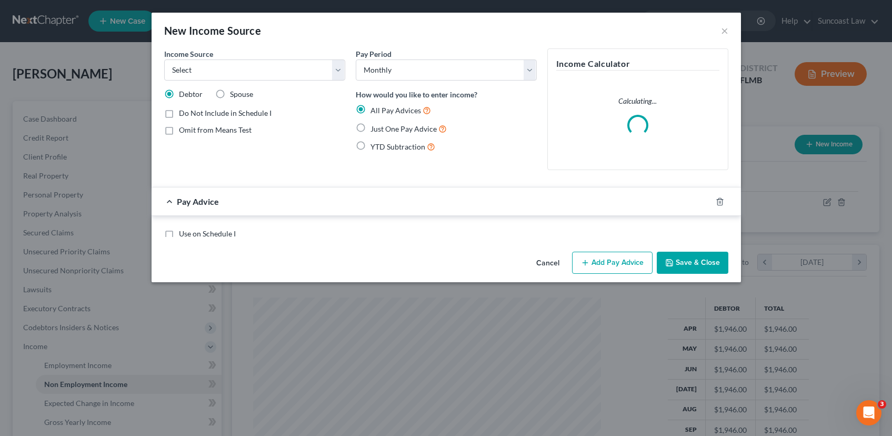
scroll to position [189, 369]
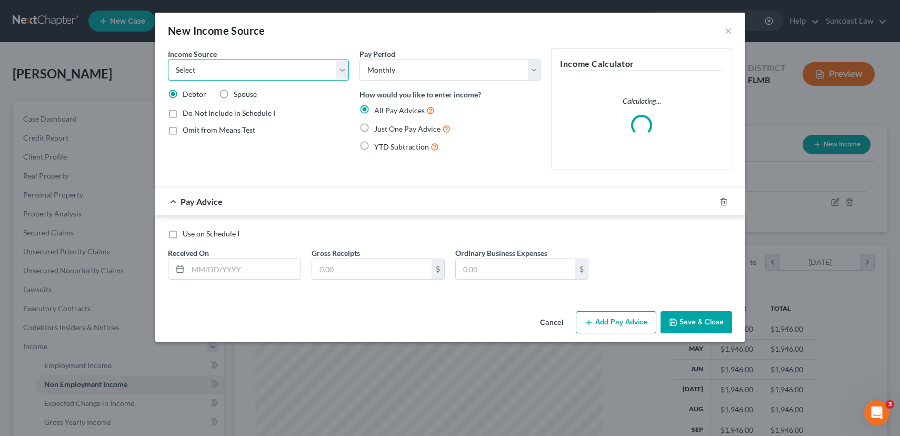
click at [241, 72] on select "Select Unemployment Disability (from employer) Pension Retirement Social Securi…" at bounding box center [258, 69] width 181 height 21
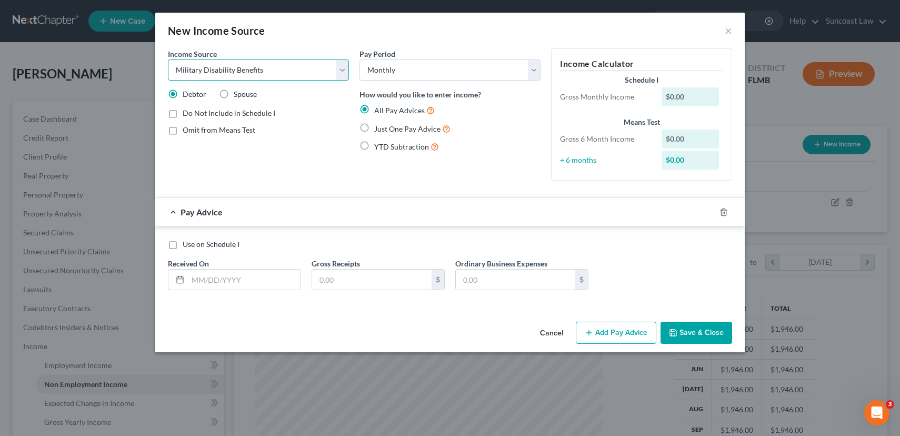
click at [168, 59] on select "Select Unemployment Disability (from employer) Pension Retirement Social Securi…" at bounding box center [258, 69] width 181 height 21
click at [374, 128] on label "Just One Pay Advice" at bounding box center [412, 129] width 76 height 12
click at [378, 128] on input "Just One Pay Advice" at bounding box center [381, 126] width 7 height 7
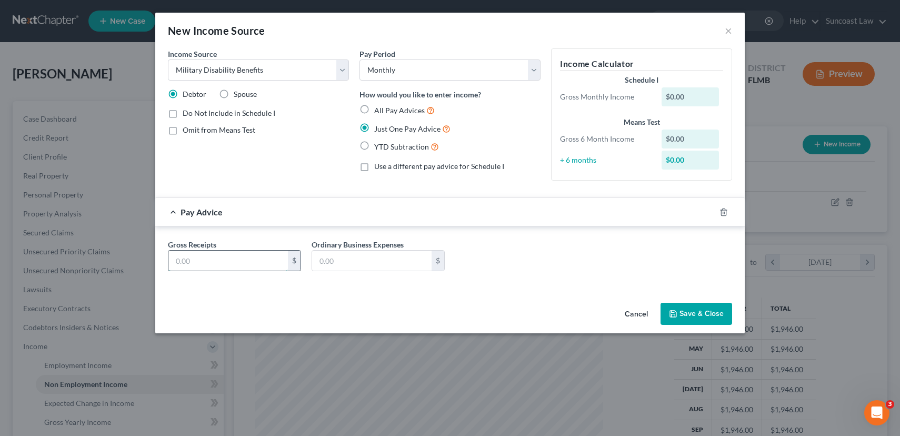
click at [249, 261] on input "text" at bounding box center [227, 261] width 119 height 20
click at [697, 313] on button "Save & Close" at bounding box center [696, 314] width 72 height 22
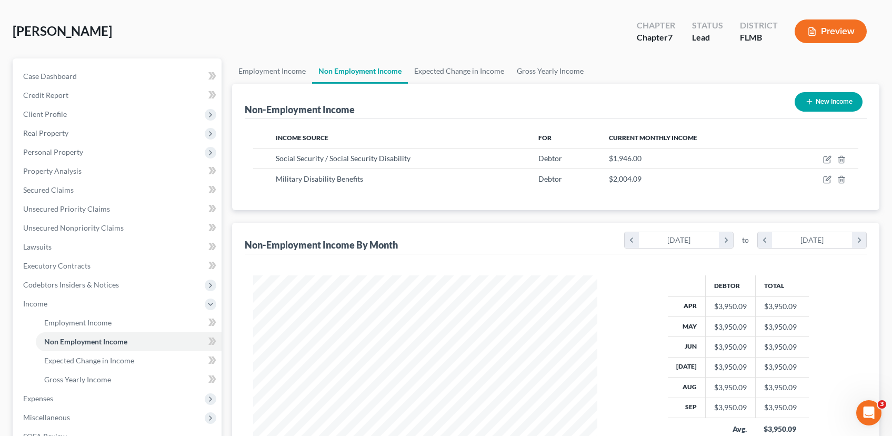
scroll to position [199, 0]
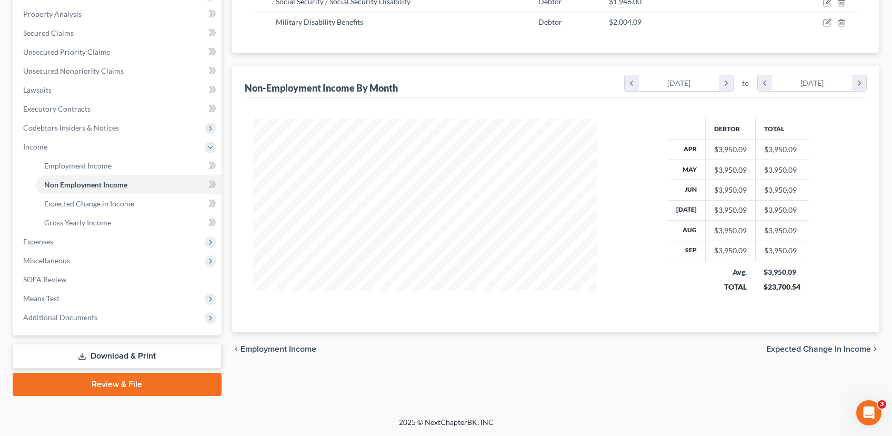
click at [825, 351] on span "Expected Change in Income" at bounding box center [818, 349] width 105 height 8
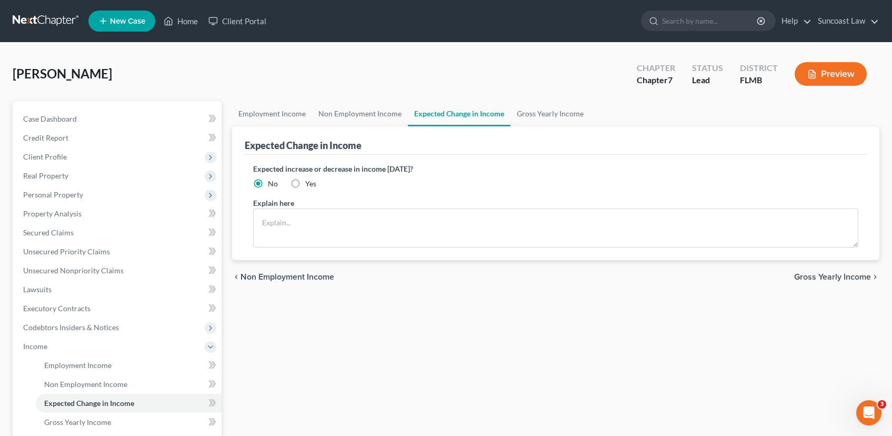
click at [820, 280] on span "Gross Yearly Income" at bounding box center [832, 277] width 77 height 8
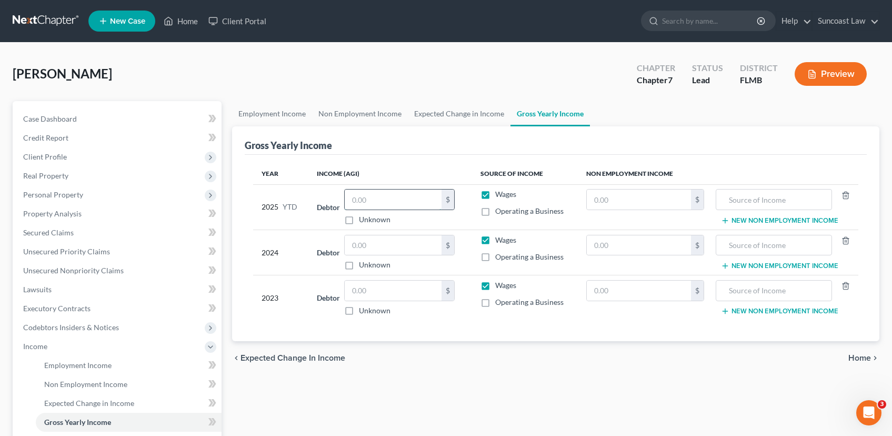
click at [381, 200] on input "text" at bounding box center [393, 199] width 97 height 20
click at [342, 115] on link "Non Employment Income" at bounding box center [360, 113] width 96 height 25
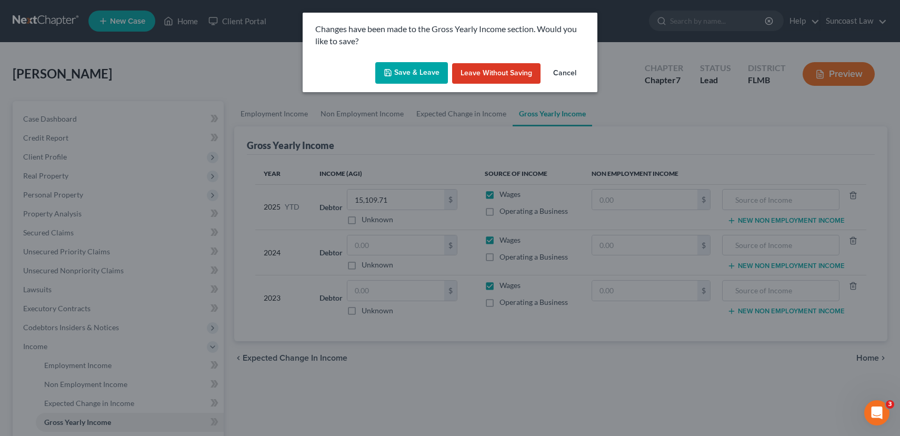
click at [424, 77] on button "Save & Leave" at bounding box center [411, 73] width 73 height 22
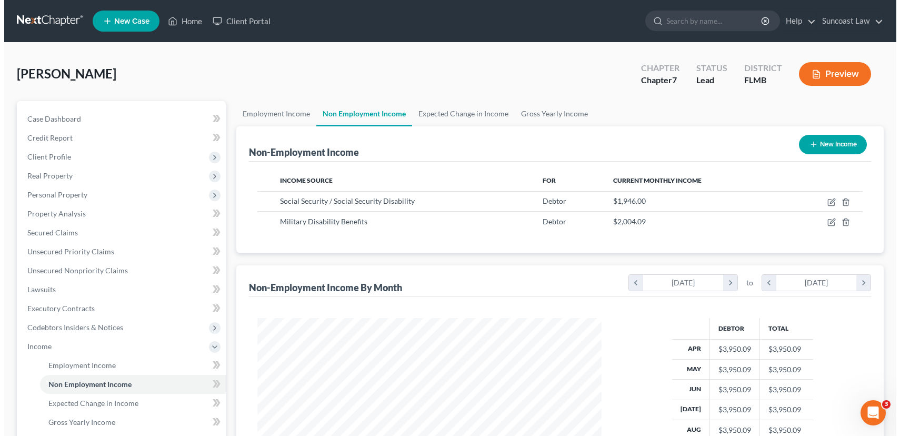
scroll to position [189, 366]
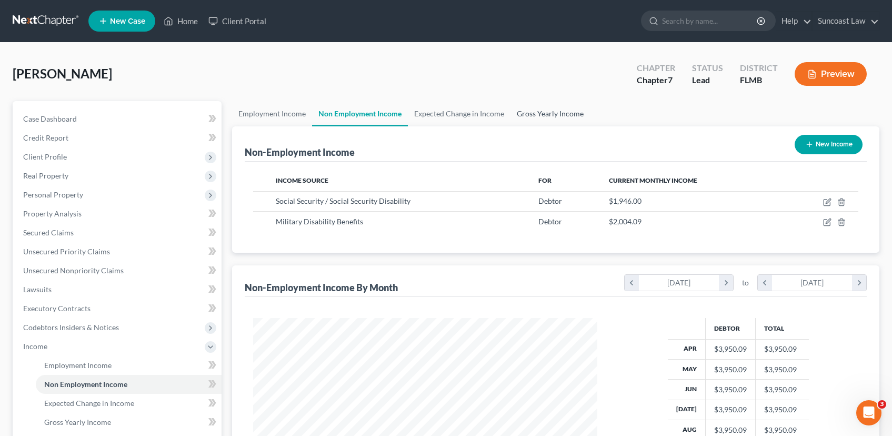
click at [543, 112] on link "Gross Yearly Income" at bounding box center [549, 113] width 79 height 25
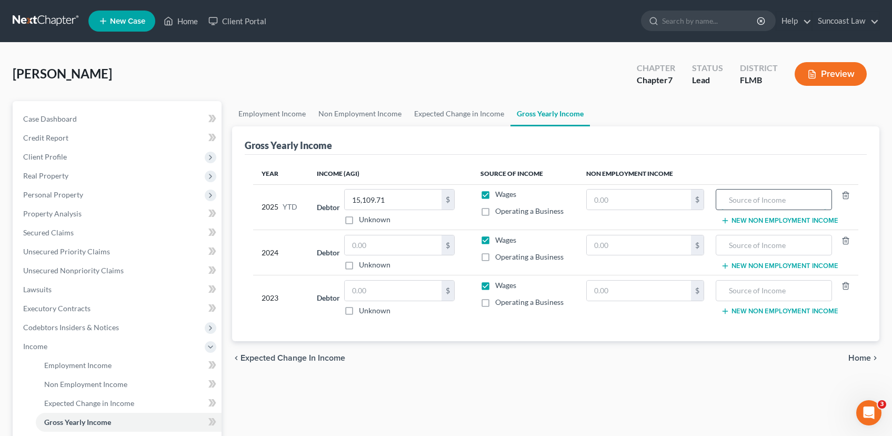
click at [749, 198] on input "text" at bounding box center [774, 199] width 105 height 20
click at [760, 196] on input "text" at bounding box center [774, 199] width 105 height 20
drag, startPoint x: 768, startPoint y: 201, endPoint x: 709, endPoint y: 200, distance: 59.5
click at [709, 200] on tr "2025 YTD Debtor 15,109.71 $ Unknown Balance Undetermined 15,109.71 $ Unknown Wa…" at bounding box center [555, 206] width 605 height 45
click at [601, 198] on input "text" at bounding box center [639, 199] width 104 height 20
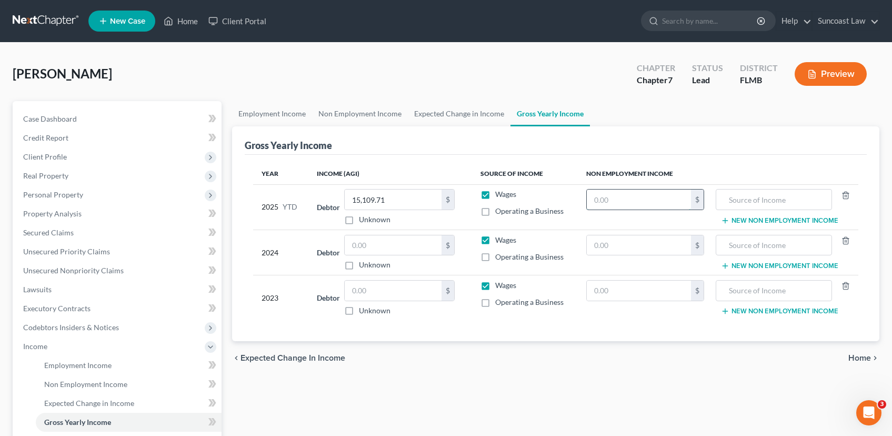
paste input "39500.09"
click at [741, 197] on input "text" at bounding box center [774, 199] width 105 height 20
drag, startPoint x: 812, startPoint y: 204, endPoint x: 730, endPoint y: 201, distance: 82.2
click at [710, 199] on tr "2025 YTD Debtor 15,109.71 $ Unknown Balance Undetermined 15,109.71 $ Unknown Wa…" at bounding box center [555, 206] width 605 height 45
click at [783, 203] on input "SS and VA disabiilty" at bounding box center [774, 199] width 105 height 20
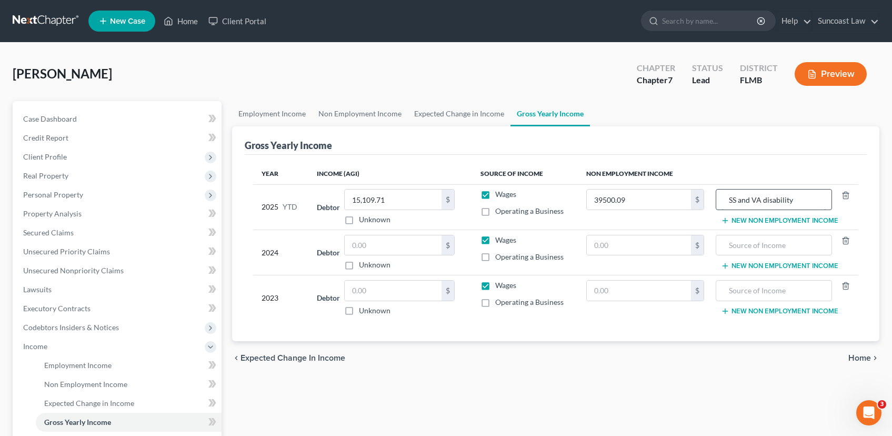
drag, startPoint x: 800, startPoint y: 201, endPoint x: 720, endPoint y: 198, distance: 80.6
click at [720, 198] on div "SS and VA disability" at bounding box center [774, 199] width 116 height 21
click at [750, 244] on input "text" at bounding box center [774, 245] width 105 height 20
paste input "SS and VA disability"
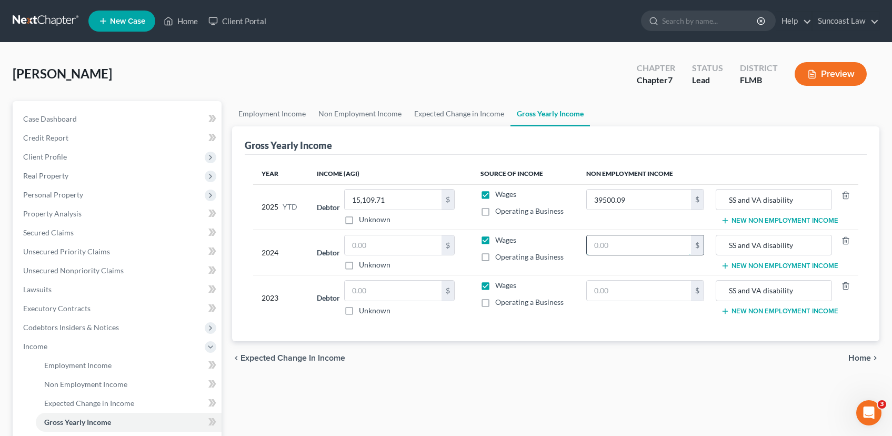
click at [619, 247] on input "text" at bounding box center [639, 245] width 104 height 20
click at [373, 247] on input "text" at bounding box center [393, 245] width 97 height 20
click at [385, 290] on input "text" at bounding box center [393, 291] width 97 height 20
click at [861, 358] on span "Home" at bounding box center [859, 358] width 23 height 8
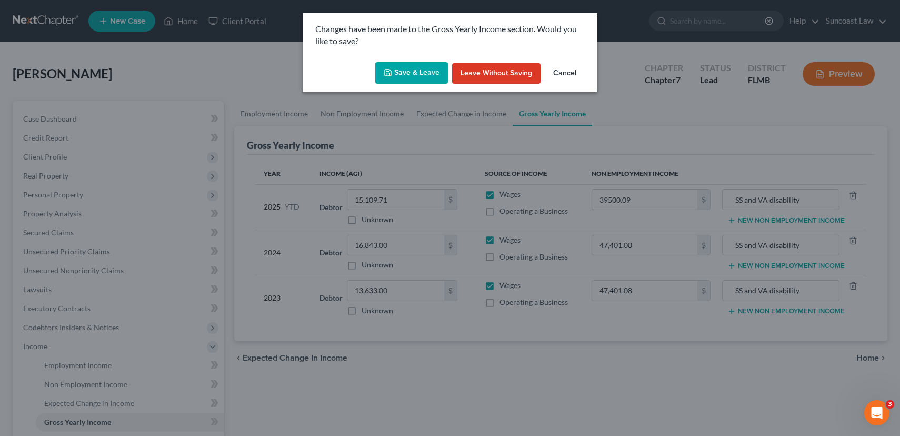
click at [411, 71] on button "Save & Leave" at bounding box center [411, 73] width 73 height 22
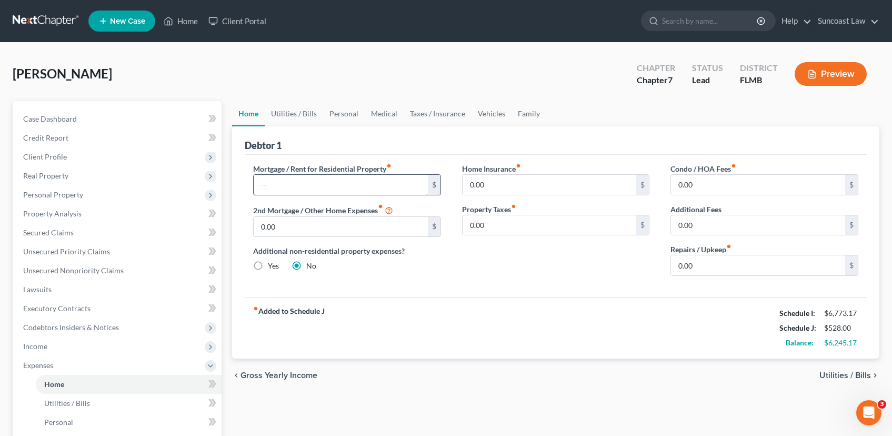
click at [309, 184] on input "text" at bounding box center [341, 185] width 174 height 20
click at [840, 373] on span "Utilities / Bills" at bounding box center [845, 375] width 52 height 8
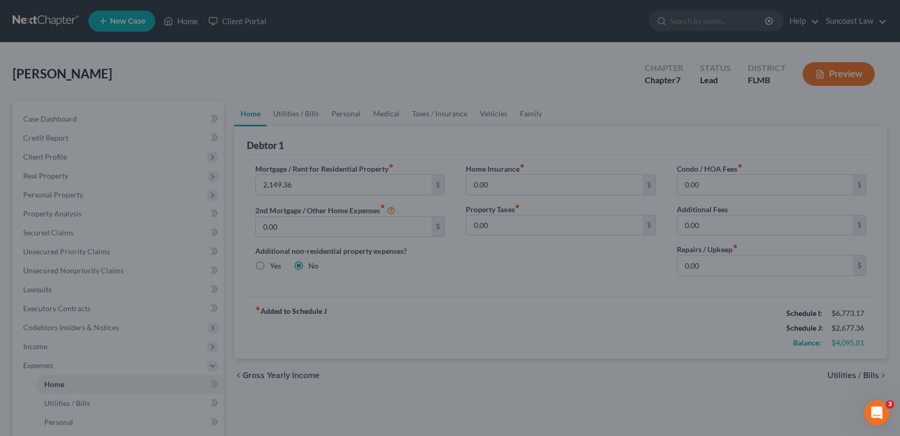
drag, startPoint x: 287, startPoint y: 62, endPoint x: 267, endPoint y: 62, distance: 19.5
click at [287, 62] on div at bounding box center [450, 218] width 900 height 436
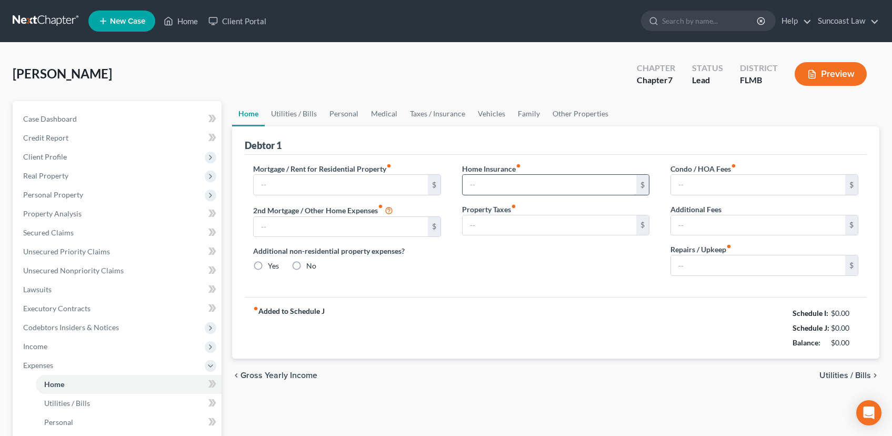
type input "0.00"
radio input "true"
type input "0.00"
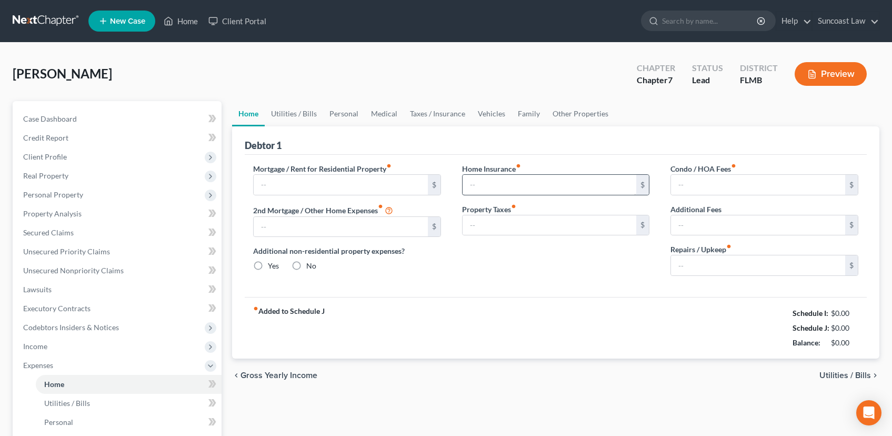
type input "0.00"
click at [357, 185] on input "text" at bounding box center [341, 185] width 174 height 20
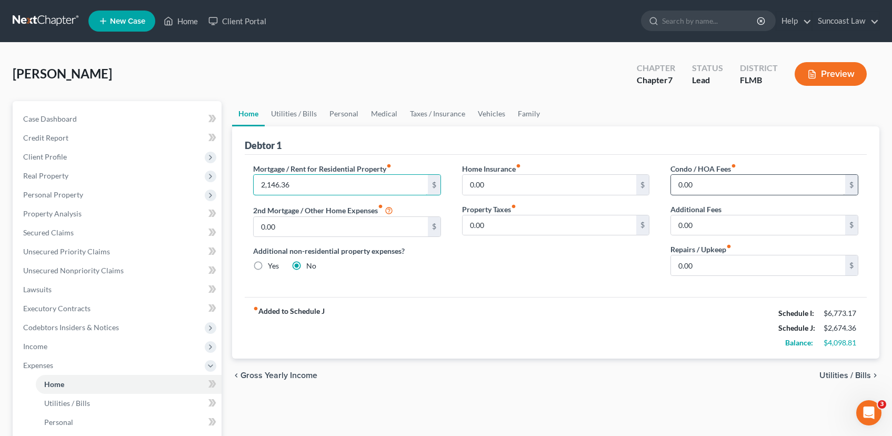
type input "2,146.36"
click at [696, 183] on input "0.00" at bounding box center [758, 185] width 174 height 20
type input "241.66"
click at [706, 265] on input "0.00" at bounding box center [758, 265] width 174 height 20
type input "340.00"
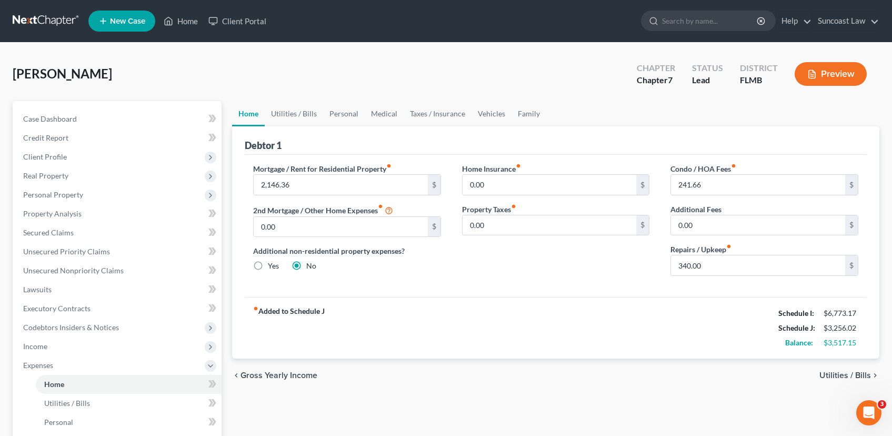
click at [846, 376] on span "Utilities / Bills" at bounding box center [845, 375] width 52 height 8
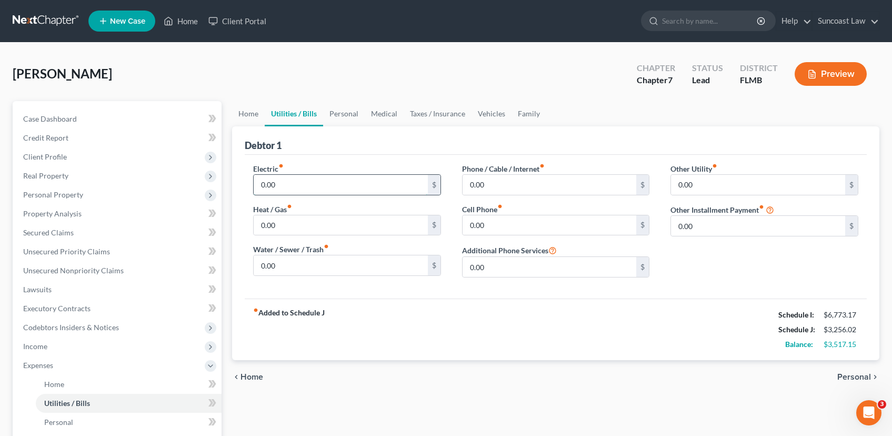
click at [286, 181] on input "0.00" at bounding box center [341, 185] width 174 height 20
type input "250.00"
click at [283, 267] on input "0.00" at bounding box center [341, 265] width 174 height 20
type input "50.00"
click at [692, 186] on input "0.00" at bounding box center [758, 185] width 174 height 20
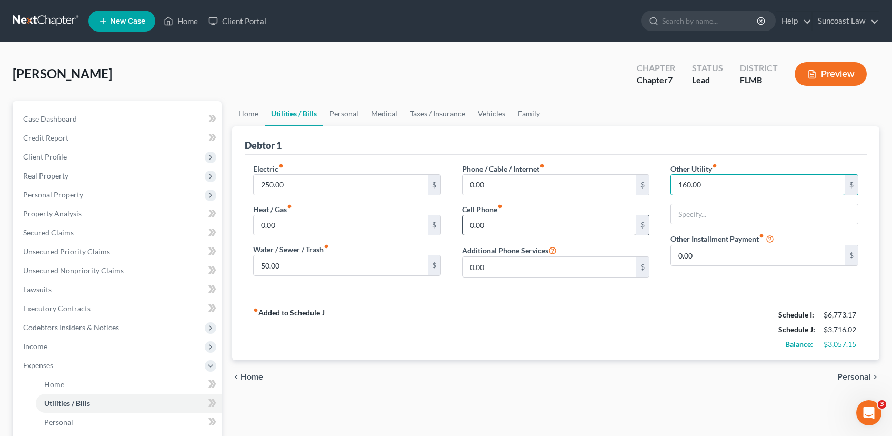
type input "160.00"
click at [525, 220] on input "0.00" at bounding box center [550, 225] width 174 height 20
type input "75.00"
click at [848, 376] on span "Personal" at bounding box center [854, 377] width 34 height 8
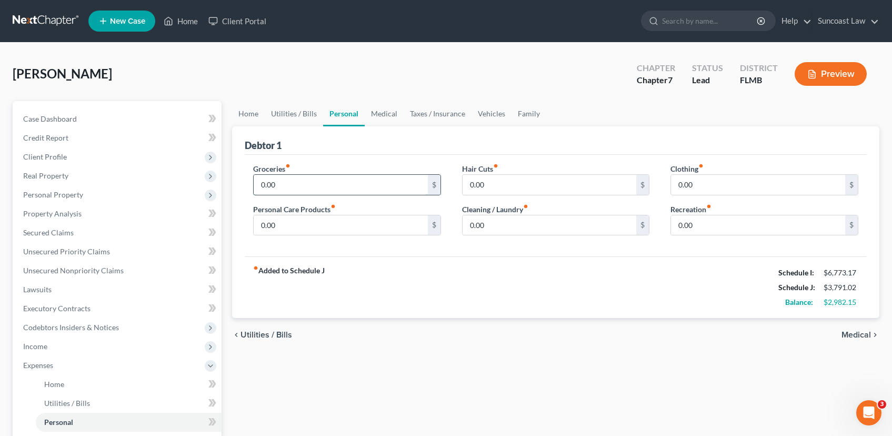
click at [320, 187] on input "0.00" at bounding box center [341, 185] width 174 height 20
type input "760.00"
click at [718, 184] on input "0.00" at bounding box center [758, 185] width 174 height 20
type input "200.00"
click at [415, 227] on input "0.00" at bounding box center [341, 225] width 174 height 20
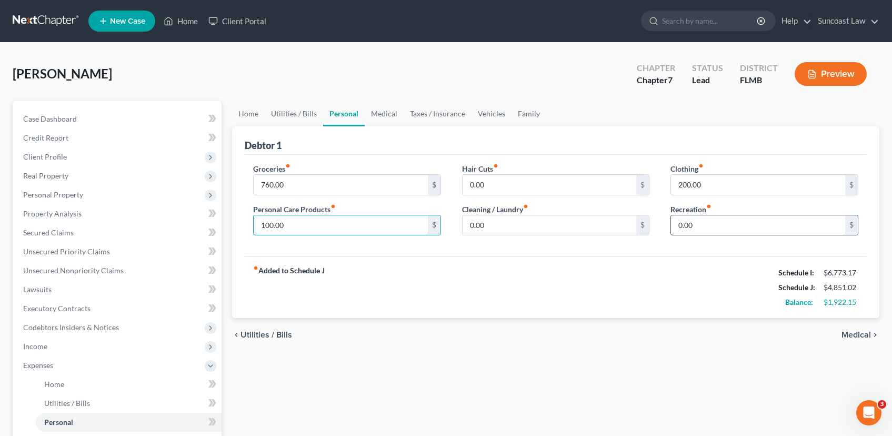
type input "100.00"
click at [723, 225] on input "0.00" at bounding box center [758, 225] width 174 height 20
type input "300.00"
click at [865, 335] on span "Medical" at bounding box center [856, 334] width 29 height 8
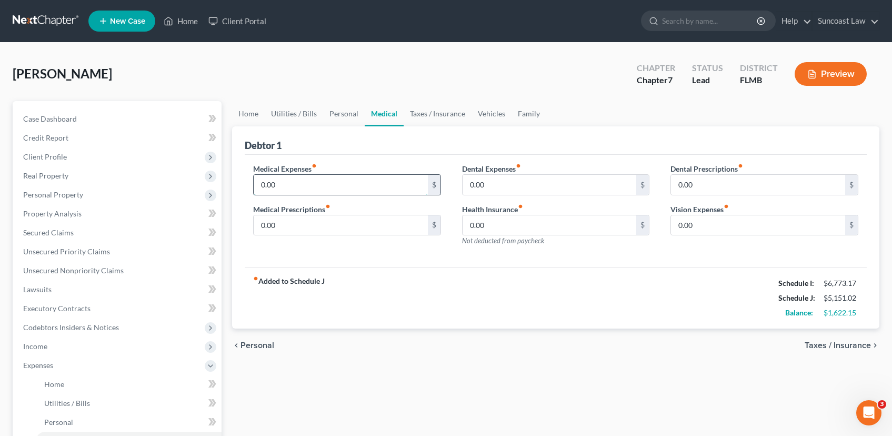
click at [280, 179] on input "0.00" at bounding box center [341, 185] width 174 height 20
type input "0"
type input "60.00"
click at [549, 232] on input "0.00" at bounding box center [550, 225] width 174 height 20
type input "185.00"
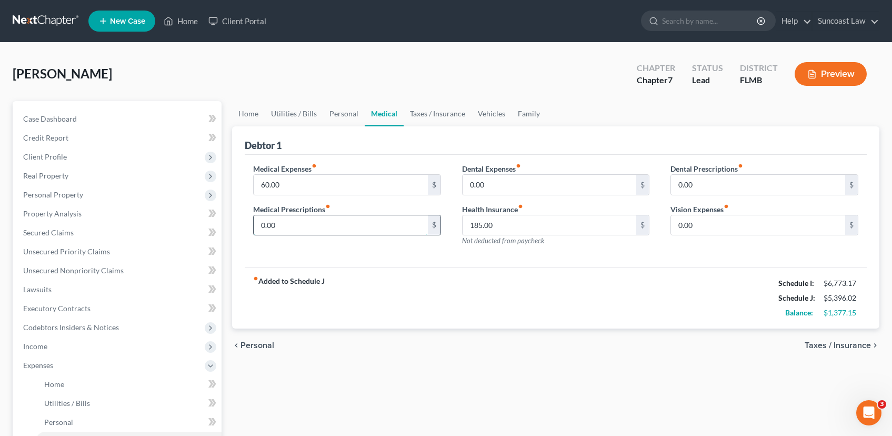
click at [340, 218] on input "0.00" at bounding box center [341, 225] width 174 height 20
type input "50.00"
click at [835, 346] on span "Taxes / Insurance" at bounding box center [838, 345] width 66 height 8
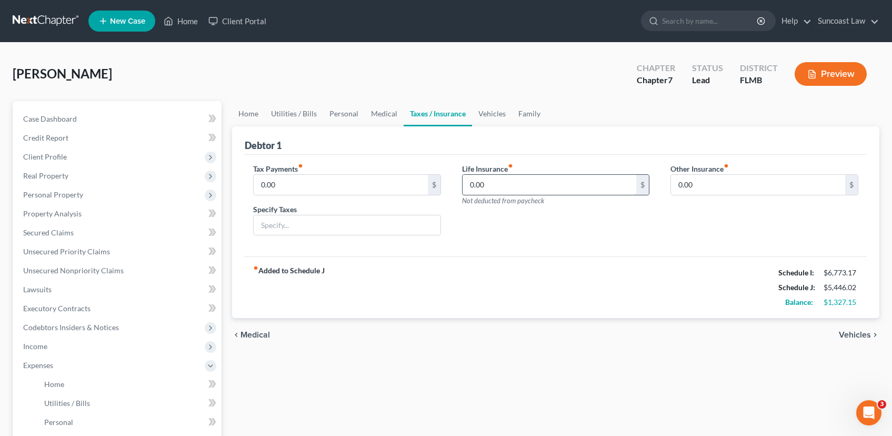
click at [519, 188] on input "0.00" at bounding box center [550, 185] width 174 height 20
click at [847, 335] on span "Vehicles" at bounding box center [855, 334] width 32 height 8
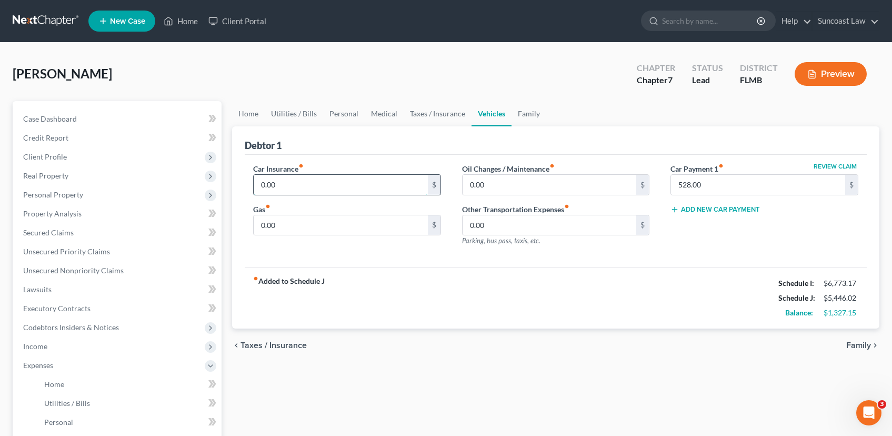
click at [287, 182] on input "0.00" at bounding box center [341, 185] width 174 height 20
type input "130.00"
click at [287, 222] on input "0.00" at bounding box center [341, 225] width 174 height 20
type input "200.00"
click at [522, 184] on input "0.00" at bounding box center [550, 185] width 174 height 20
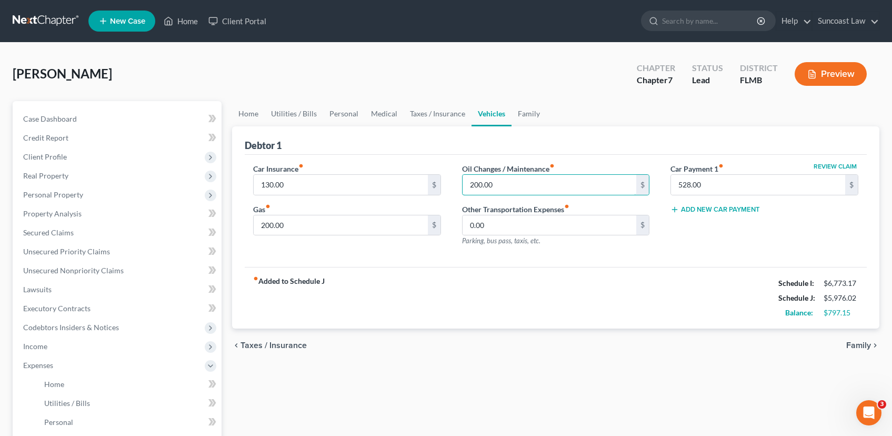
type input "200.00"
click at [868, 347] on span "Family" at bounding box center [858, 345] width 25 height 8
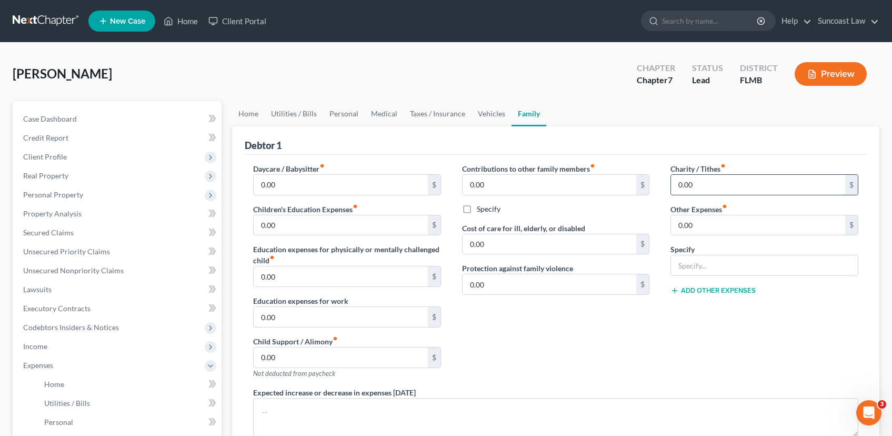
click at [715, 184] on input "0.00" at bounding box center [758, 185] width 174 height 20
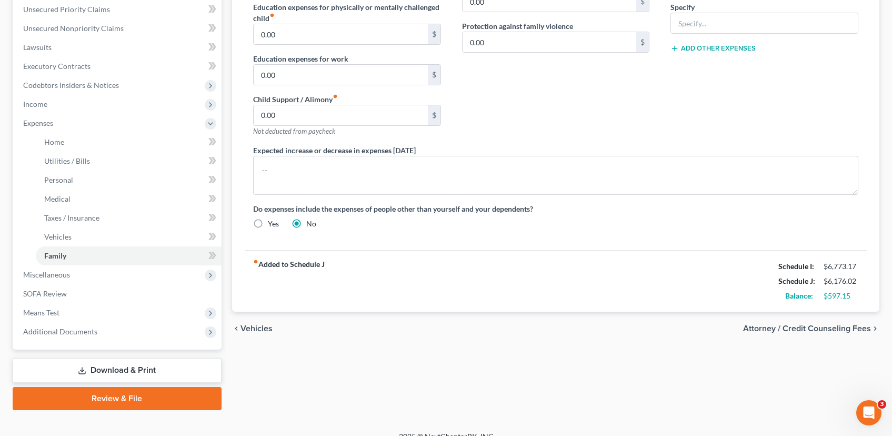
scroll to position [256, 0]
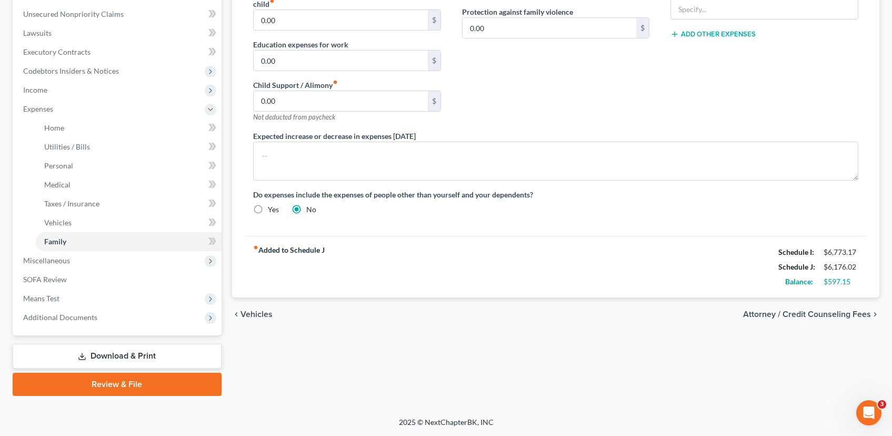
type input "200.00"
click at [244, 314] on span "Vehicles" at bounding box center [257, 314] width 32 height 8
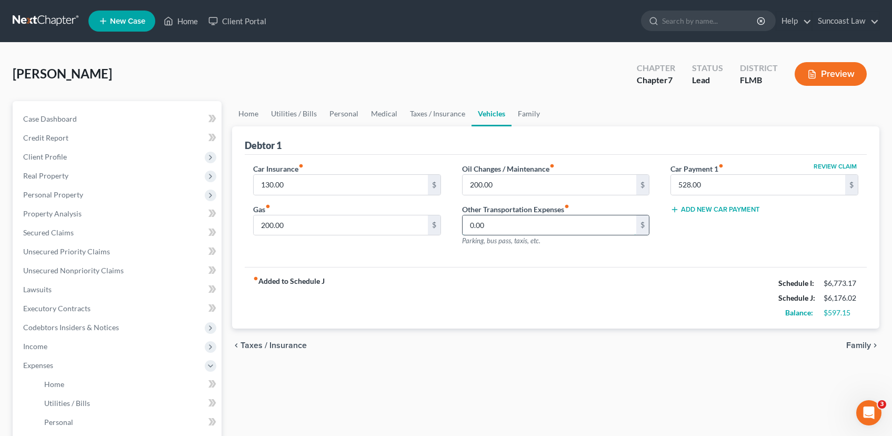
click at [477, 231] on input "0.00" at bounding box center [550, 225] width 174 height 20
type input "5"
type input "100.00"
click at [279, 346] on span "Taxes / Insurance" at bounding box center [274, 345] width 66 height 8
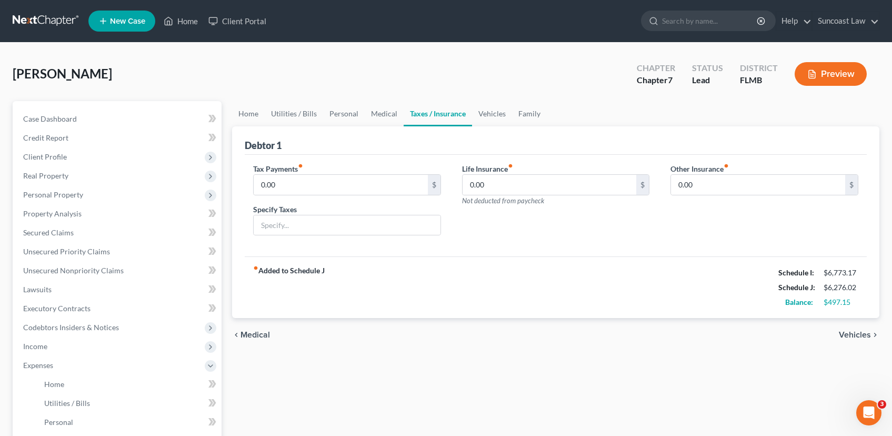
click at [254, 338] on span "Medical" at bounding box center [255, 334] width 29 height 8
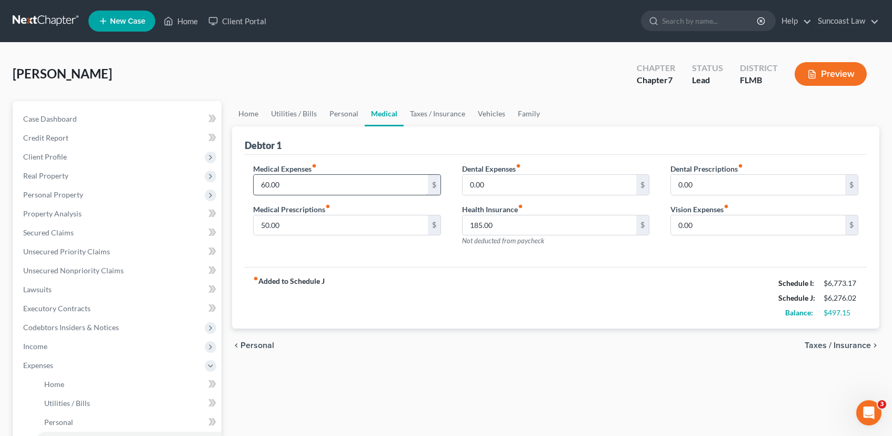
click at [280, 189] on input "60.00" at bounding box center [341, 185] width 174 height 20
type input "100.00"
click at [532, 183] on input "0.00" at bounding box center [550, 185] width 174 height 20
type input "100.00"
click at [738, 223] on input "0.00" at bounding box center [758, 225] width 174 height 20
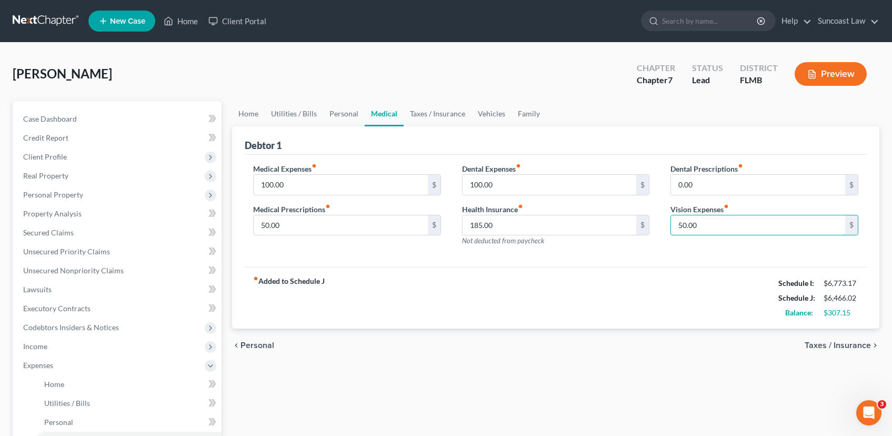
type input "50.00"
drag, startPoint x: 251, startPoint y: 345, endPoint x: 258, endPoint y: 347, distance: 7.5
click at [252, 346] on span "Personal" at bounding box center [258, 345] width 34 height 8
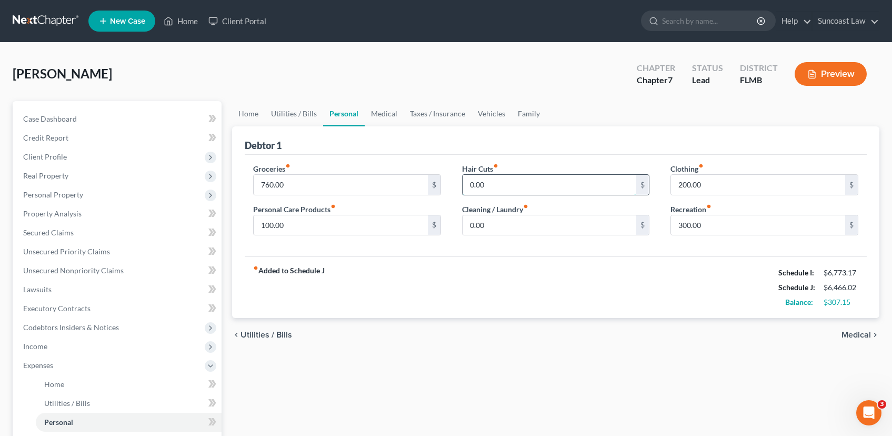
click at [484, 185] on input "0.00" at bounding box center [550, 185] width 174 height 20
type input "50.00"
click at [862, 335] on span "Medical" at bounding box center [856, 334] width 29 height 8
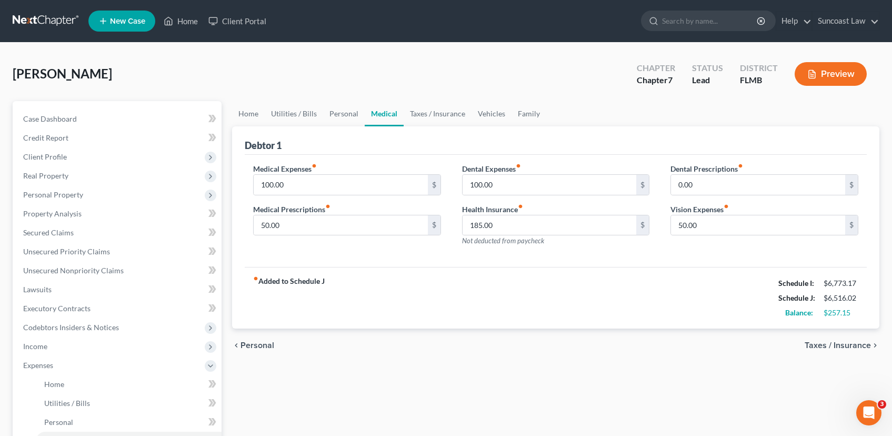
click at [861, 345] on span "Taxes / Insurance" at bounding box center [838, 345] width 66 height 8
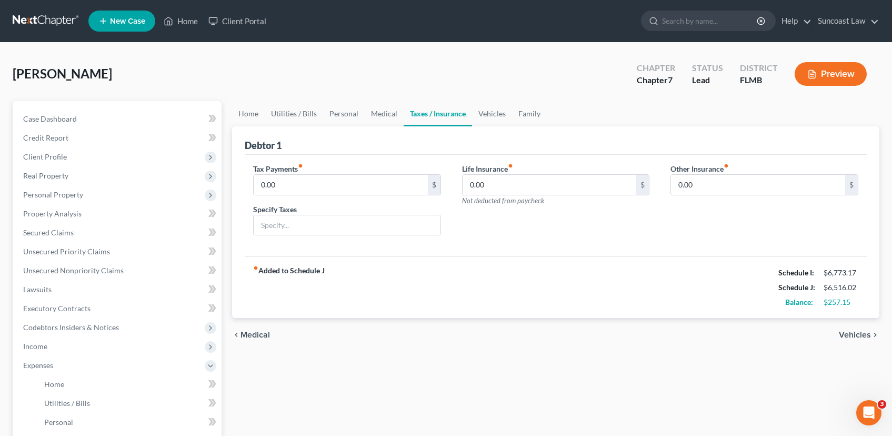
click at [860, 335] on span "Vehicles" at bounding box center [855, 334] width 32 height 8
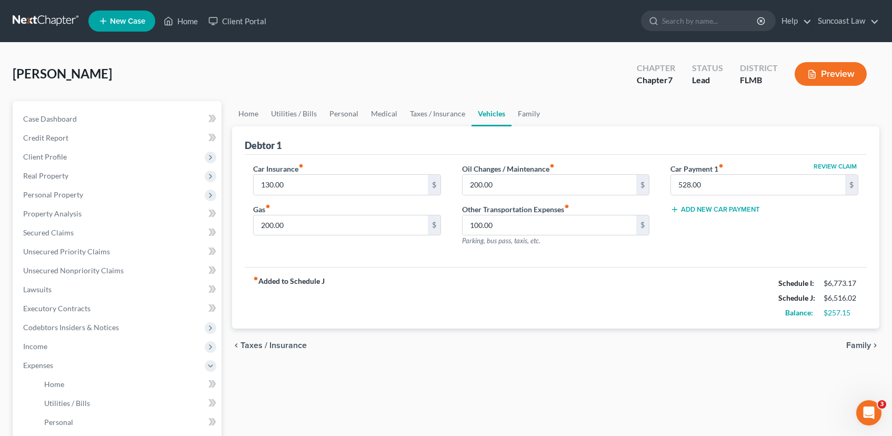
click at [862, 346] on span "Family" at bounding box center [858, 345] width 25 height 8
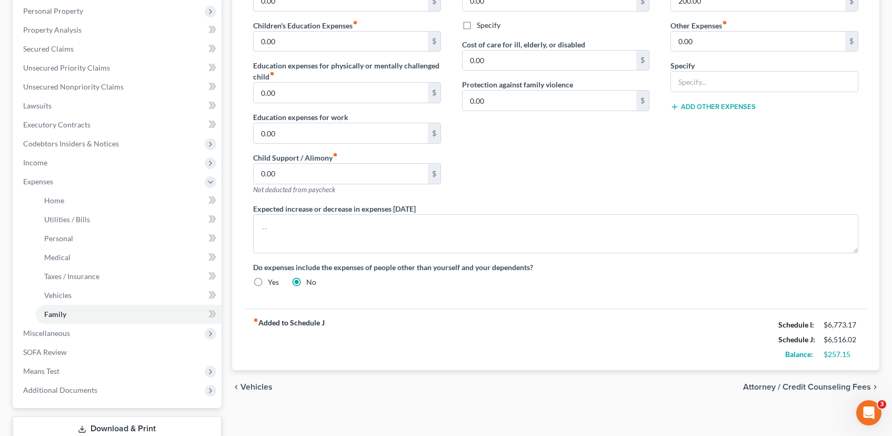
scroll to position [256, 0]
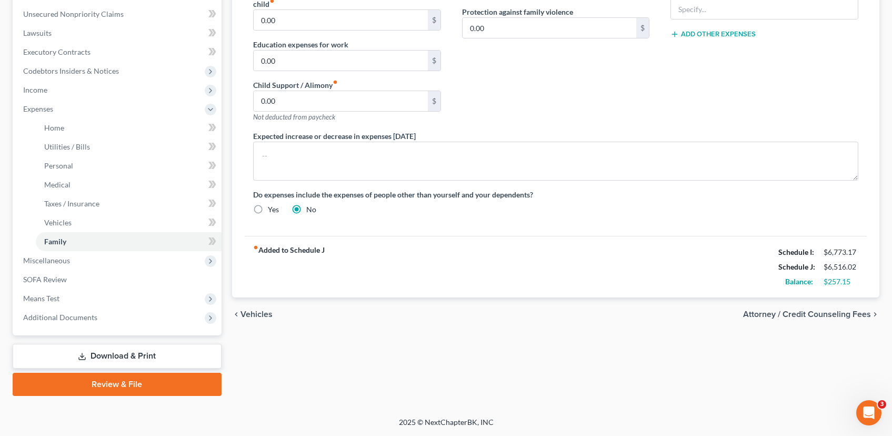
click at [793, 313] on span "Attorney / Credit Counseling Fees" at bounding box center [807, 314] width 128 height 8
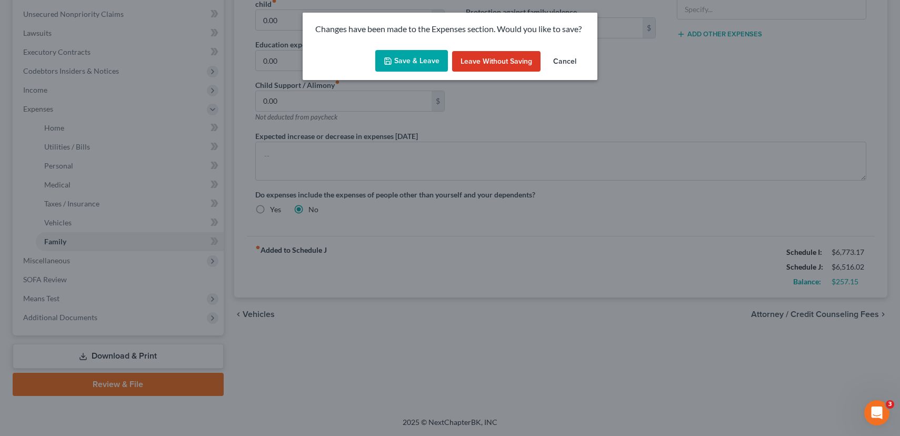
click at [403, 62] on button "Save & Leave" at bounding box center [411, 61] width 73 height 22
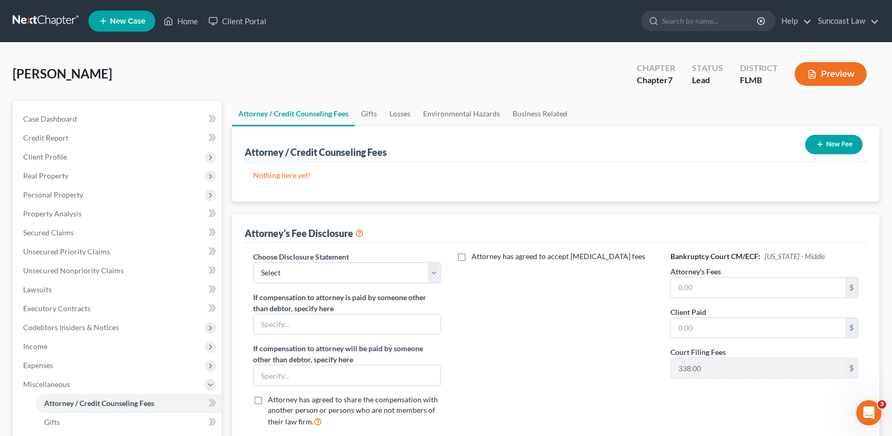
click at [848, 146] on button "New Fee" at bounding box center [833, 144] width 57 height 19
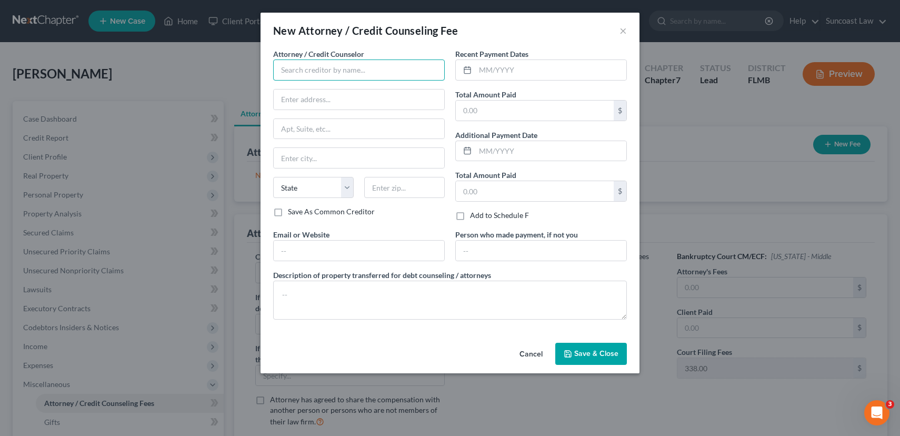
click at [303, 77] on input "text" at bounding box center [359, 69] width 172 height 21
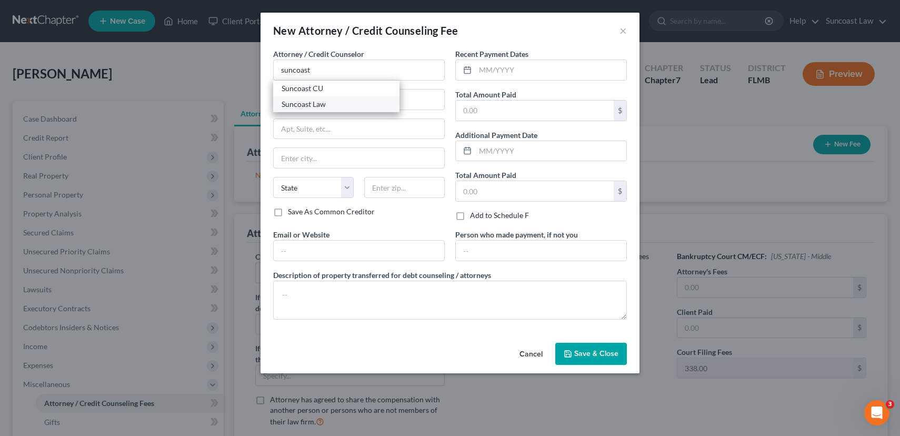
click at [306, 103] on div "Suncoast Law" at bounding box center [336, 104] width 109 height 11
type input "Suncoast Law"
type input "1350 N Orange Ave"
type input "Suite 270"
type input "Winter Park"
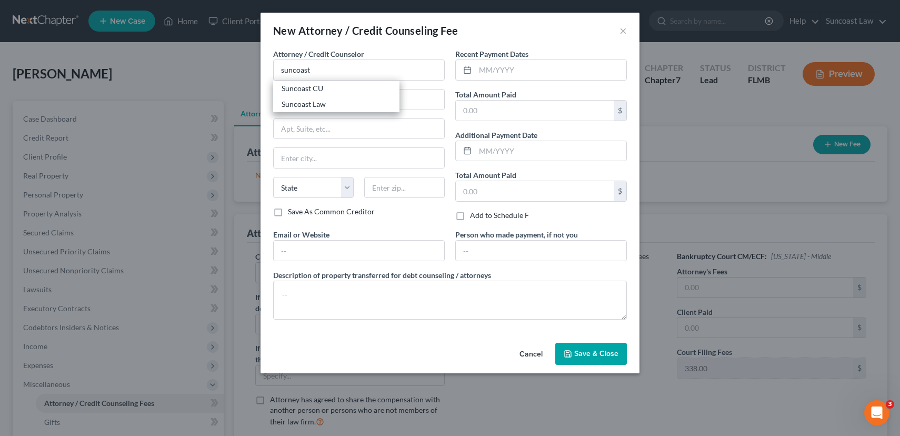
select select "9"
type input "32789"
click at [488, 70] on input "text" at bounding box center [550, 70] width 151 height 20
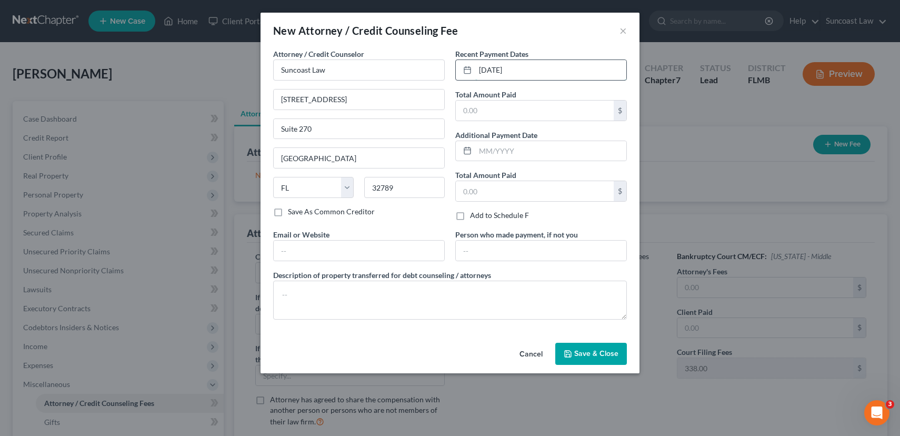
type input "07/22/2025"
type input "1,750.00"
click at [593, 354] on span "Save & Close" at bounding box center [596, 353] width 44 height 9
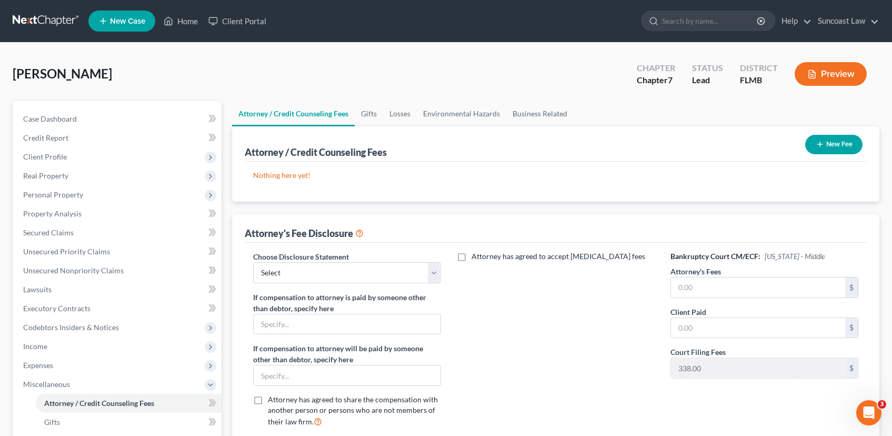
click at [841, 144] on button "New Fee" at bounding box center [833, 144] width 57 height 19
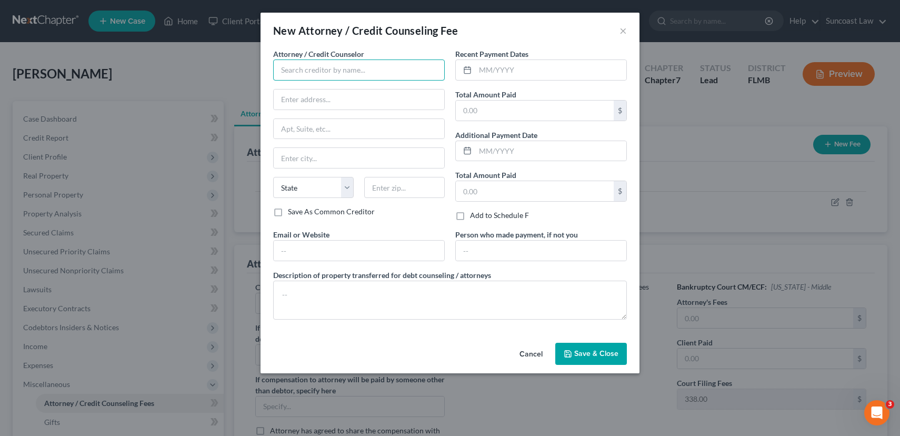
click at [304, 72] on input "text" at bounding box center [359, 69] width 172 height 21
type input "Dollarwiser"
click at [482, 68] on input "text" at bounding box center [550, 70] width 151 height 20
type input "[DATE]"
type input "25.00"
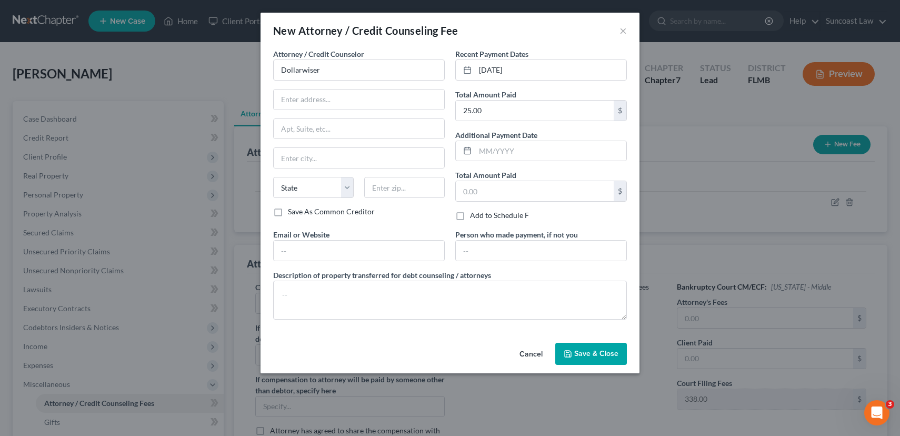
click at [583, 352] on span "Save & Close" at bounding box center [596, 353] width 44 height 9
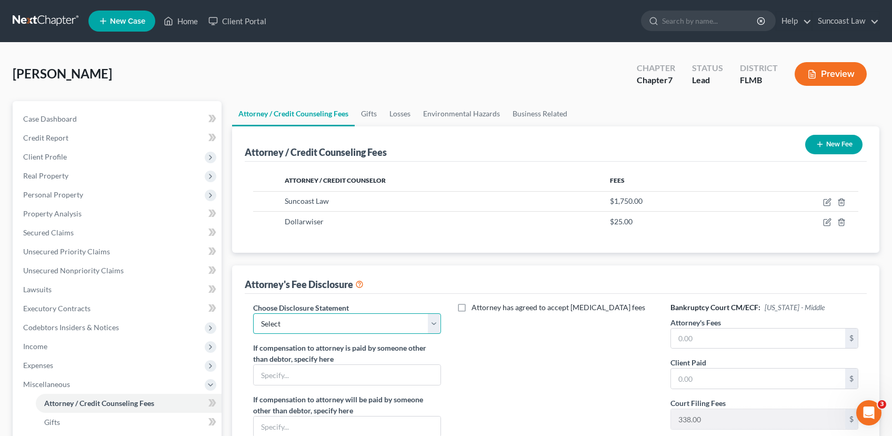
click at [261, 329] on select "Select Attorney" at bounding box center [347, 323] width 188 height 21
select select "0"
click at [253, 313] on select "Select Attorney" at bounding box center [347, 323] width 188 height 21
click at [711, 337] on input "text" at bounding box center [758, 338] width 174 height 20
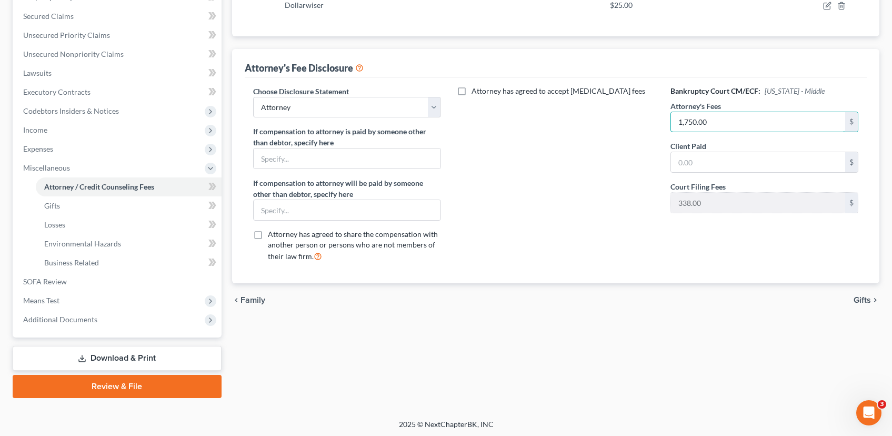
scroll to position [218, 0]
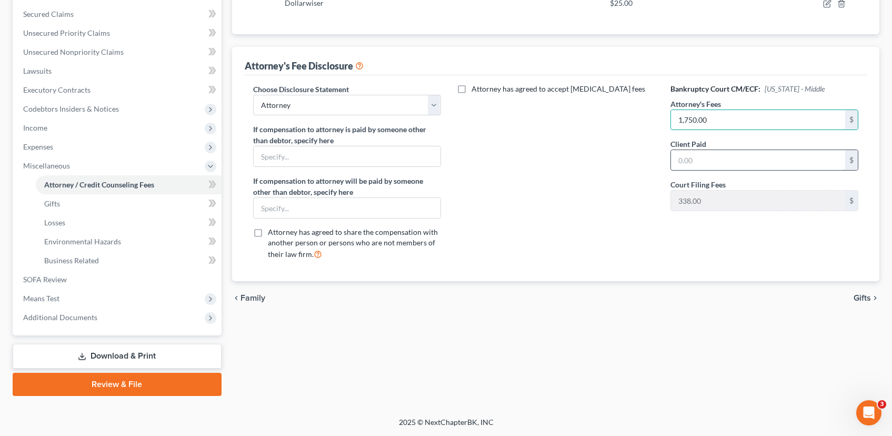
type input "1,750.00"
click at [744, 159] on input "text" at bounding box center [758, 160] width 174 height 20
type input "1,750.00"
click at [860, 296] on span "Gifts" at bounding box center [862, 298] width 17 height 8
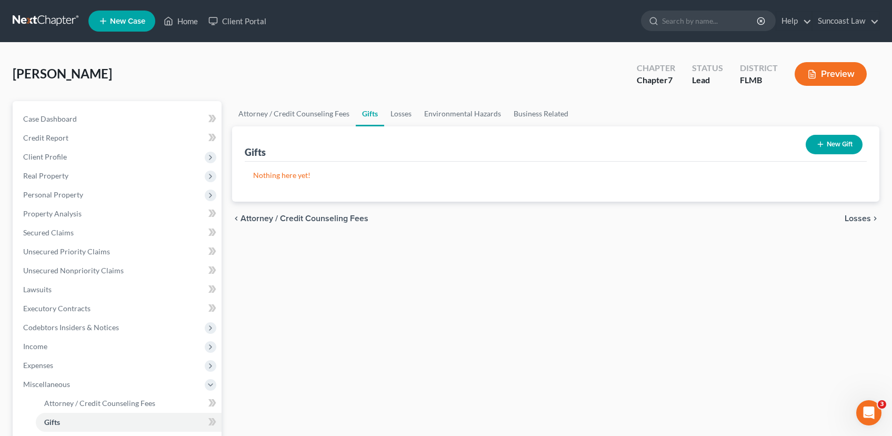
click at [859, 220] on span "Losses" at bounding box center [858, 218] width 26 height 8
click at [857, 218] on span "Environmental Hazards" at bounding box center [827, 218] width 88 height 8
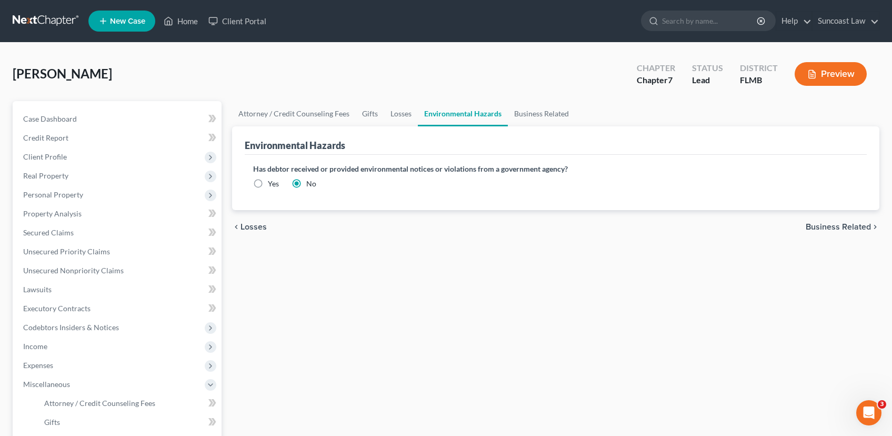
click at [854, 217] on div "chevron_left Losses Business Related chevron_right" at bounding box center [555, 227] width 647 height 34
click at [852, 224] on span "Business Related" at bounding box center [838, 227] width 65 height 8
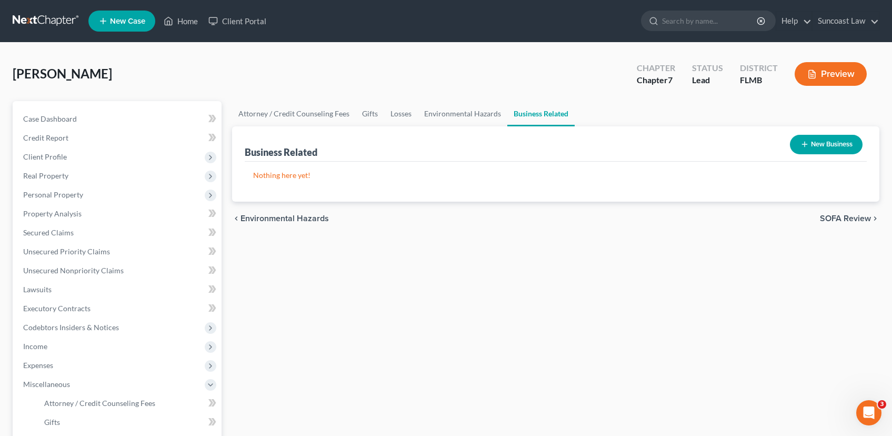
click at [850, 220] on span "SOFA Review" at bounding box center [845, 218] width 51 height 8
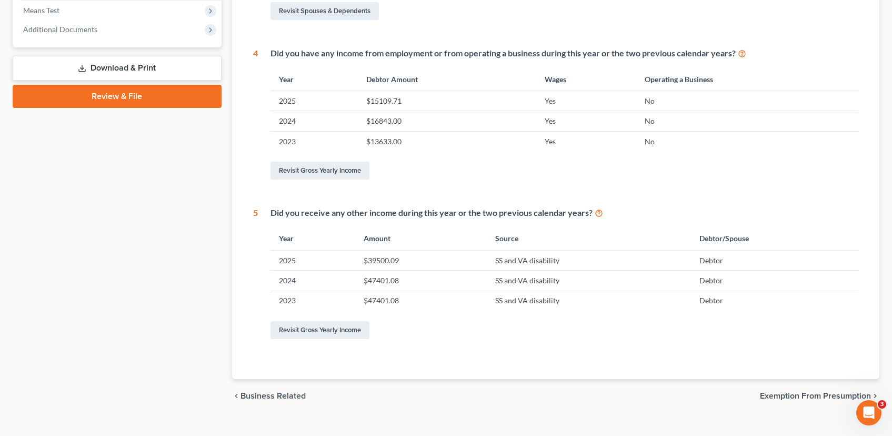
scroll to position [428, 0]
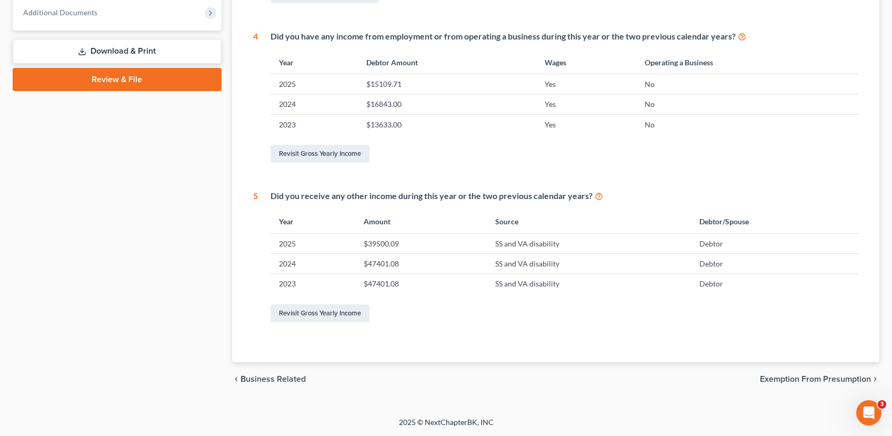
click at [812, 378] on span "Exemption from Presumption" at bounding box center [815, 379] width 111 height 8
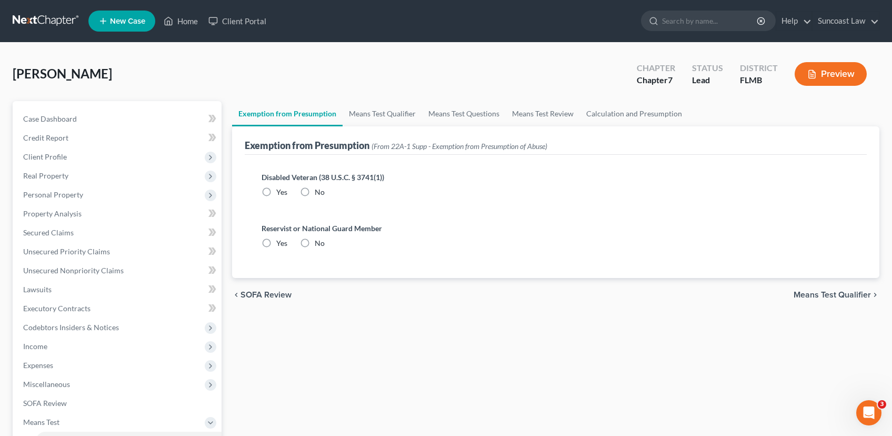
click at [276, 192] on label "Yes" at bounding box center [281, 192] width 11 height 11
click at [281, 192] on input "Yes" at bounding box center [284, 190] width 7 height 7
radio input "true"
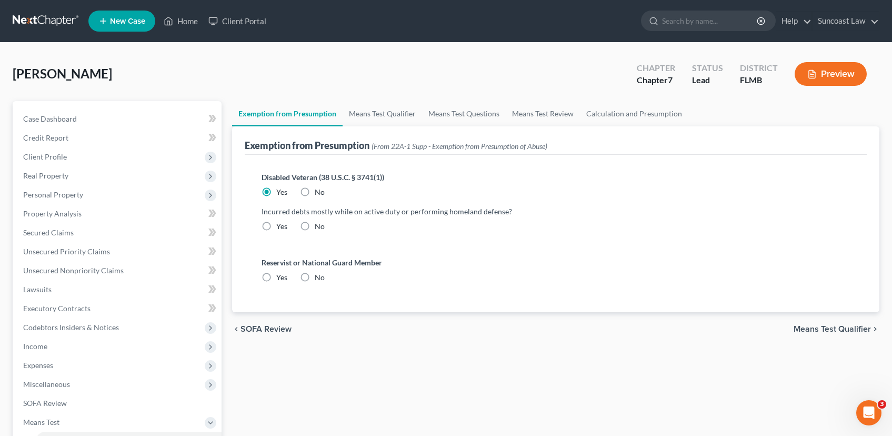
click at [315, 225] on label "No" at bounding box center [320, 226] width 10 height 11
click at [319, 225] on input "No" at bounding box center [322, 224] width 7 height 7
radio input "true"
click at [315, 278] on label "No" at bounding box center [320, 277] width 10 height 11
click at [319, 278] on input "No" at bounding box center [322, 275] width 7 height 7
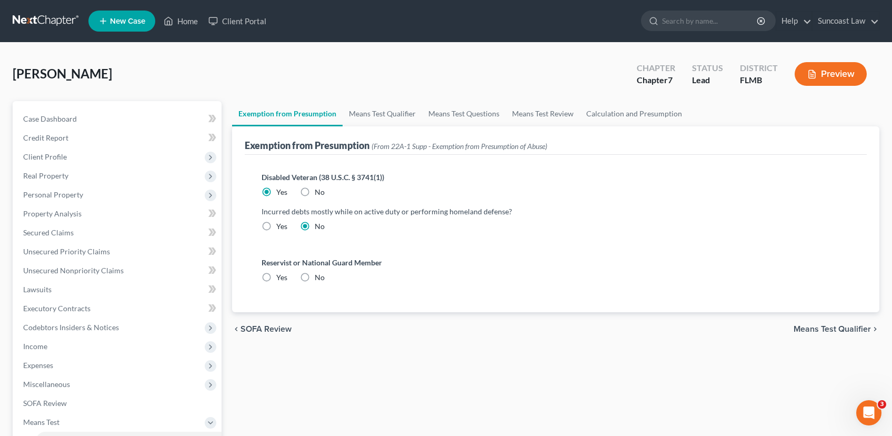
radio input "true"
click at [838, 330] on span "Means Test Qualifier" at bounding box center [832, 329] width 77 height 8
